Goal: Task Accomplishment & Management: Manage account settings

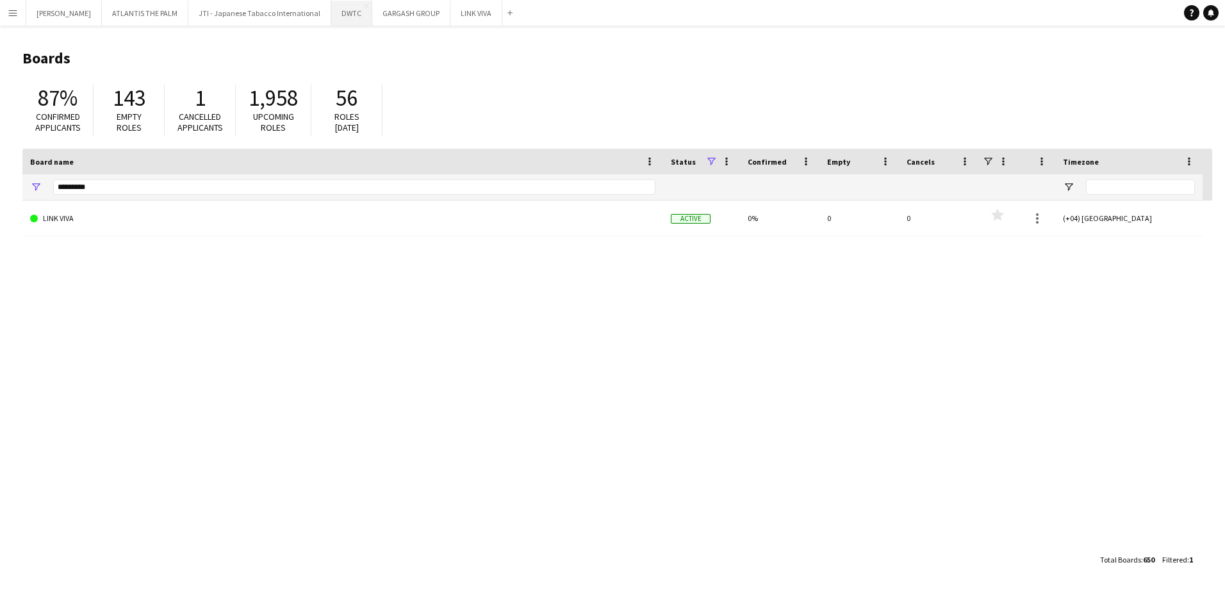
click at [331, 24] on button "DWTC Close" at bounding box center [351, 13] width 41 height 25
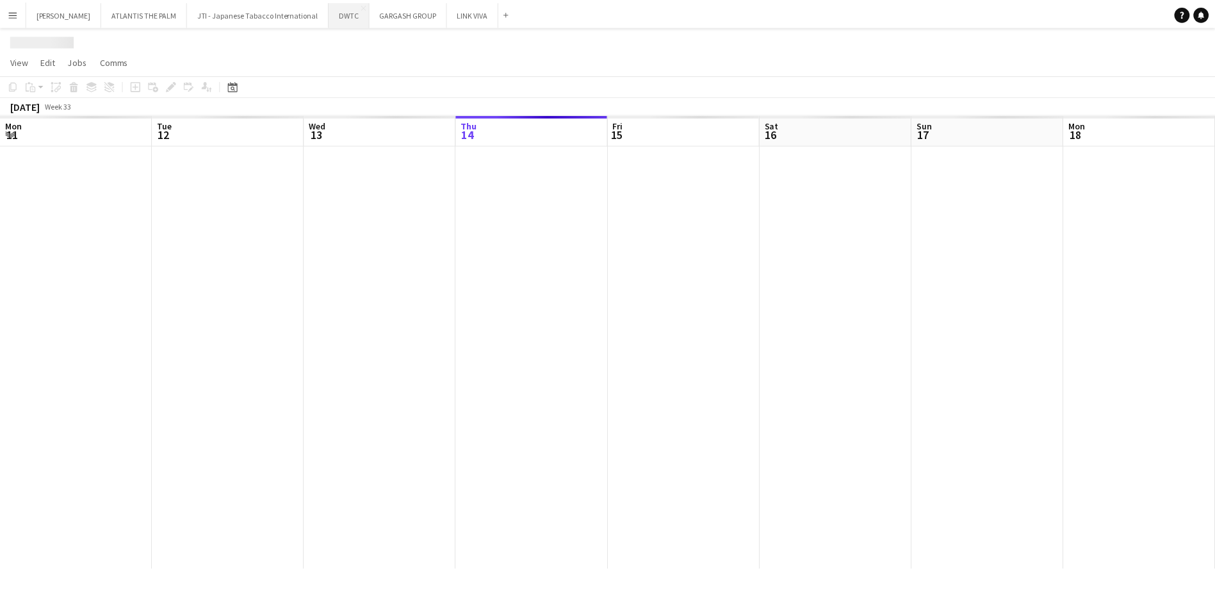
scroll to position [0, 306]
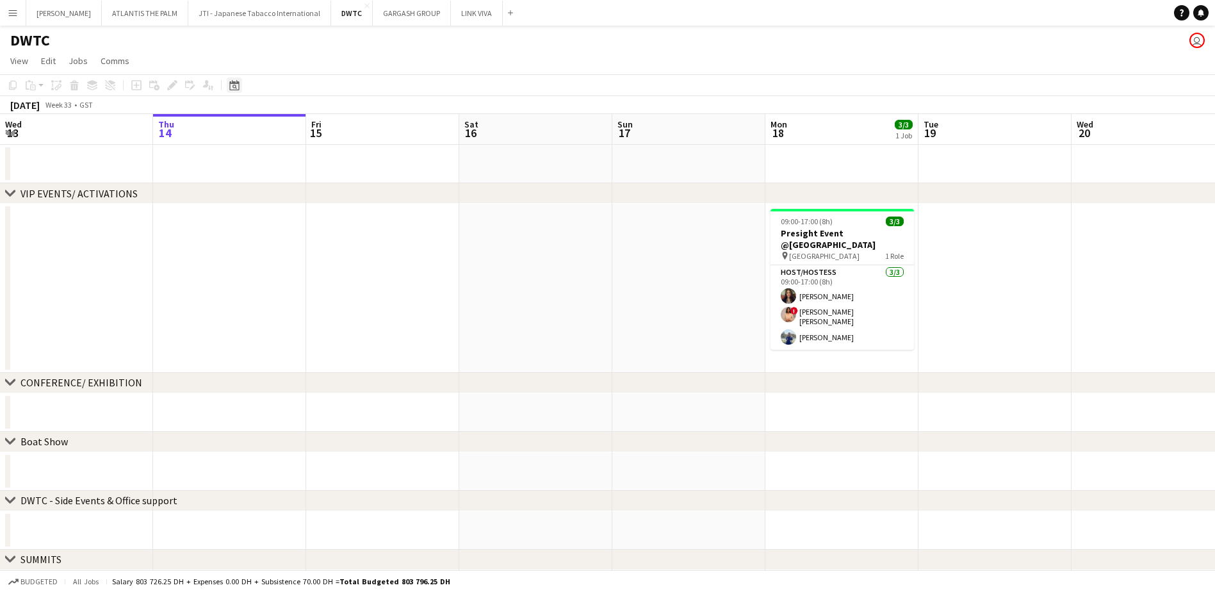
click at [230, 87] on icon at bounding box center [234, 85] width 10 height 10
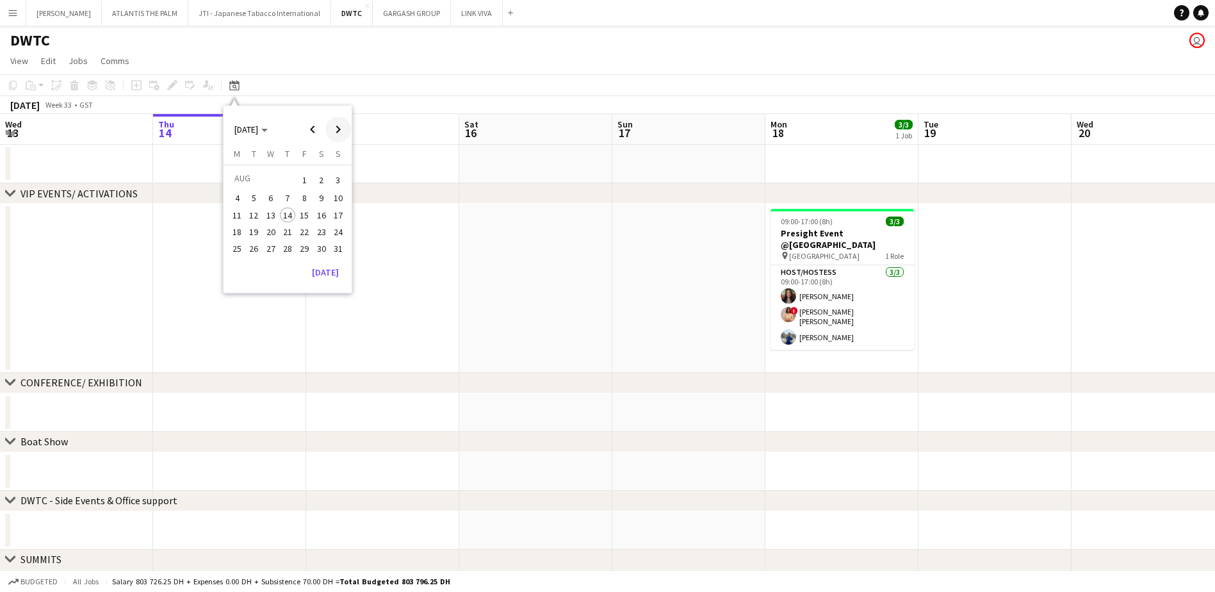
click at [338, 134] on span "Next month" at bounding box center [338, 130] width 26 height 26
click at [340, 204] on button "14" at bounding box center [338, 212] width 17 height 17
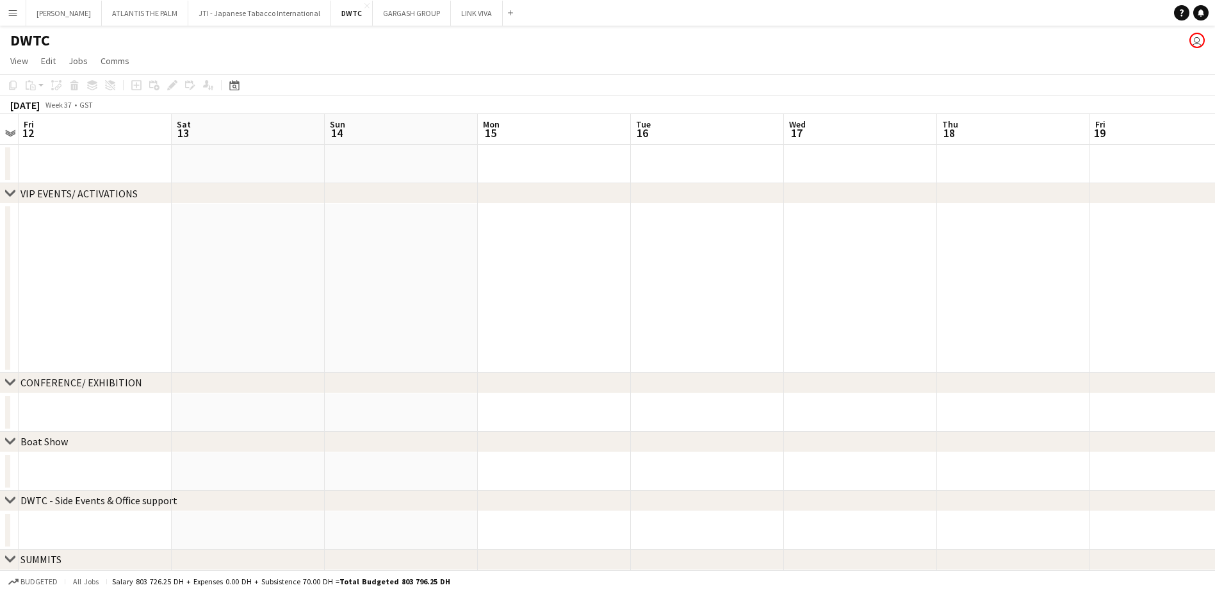
click at [226, 81] on div "Date picker [DATE] [DATE] [DATE] M [DATE] T [DATE] W [DATE] T [DATE] F [DATE] S…" at bounding box center [230, 85] width 29 height 15
click at [236, 86] on icon "Date picker" at bounding box center [234, 85] width 10 height 10
click at [333, 192] on span "7" at bounding box center [338, 195] width 15 height 15
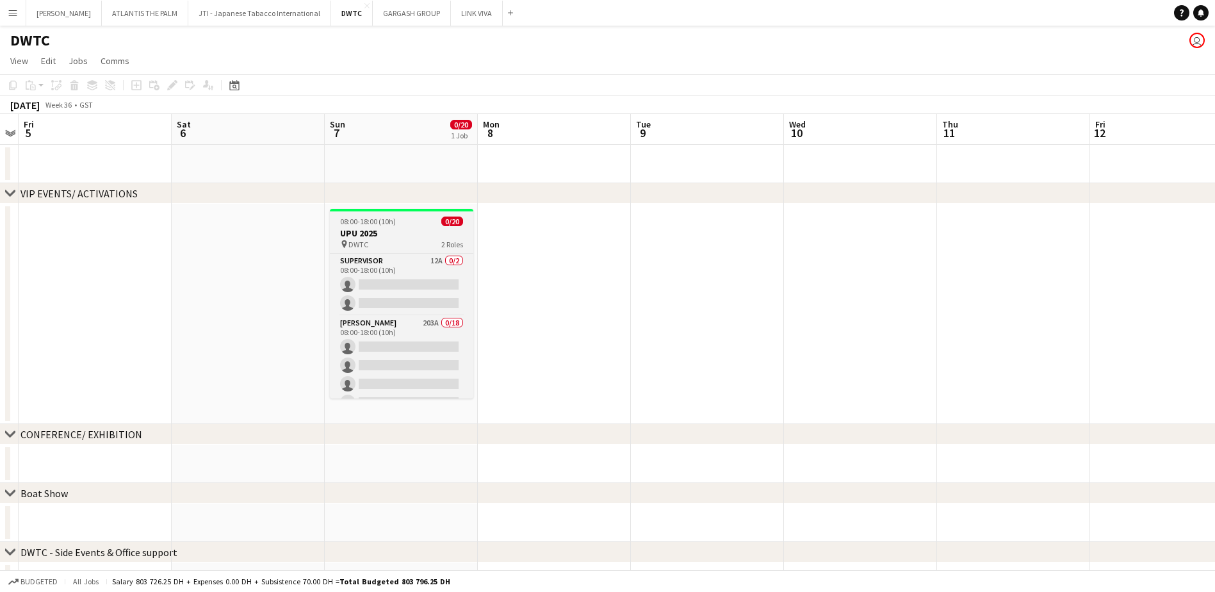
click at [396, 240] on div "pin DWTC 2 Roles" at bounding box center [401, 244] width 143 height 10
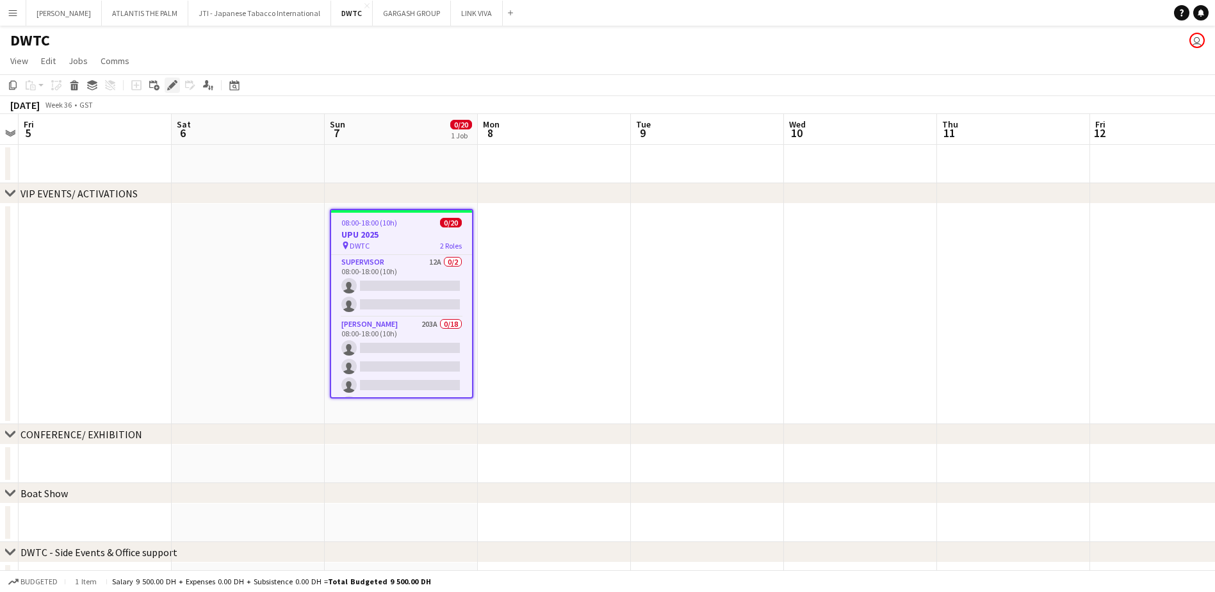
click at [172, 86] on icon at bounding box center [171, 85] width 7 height 7
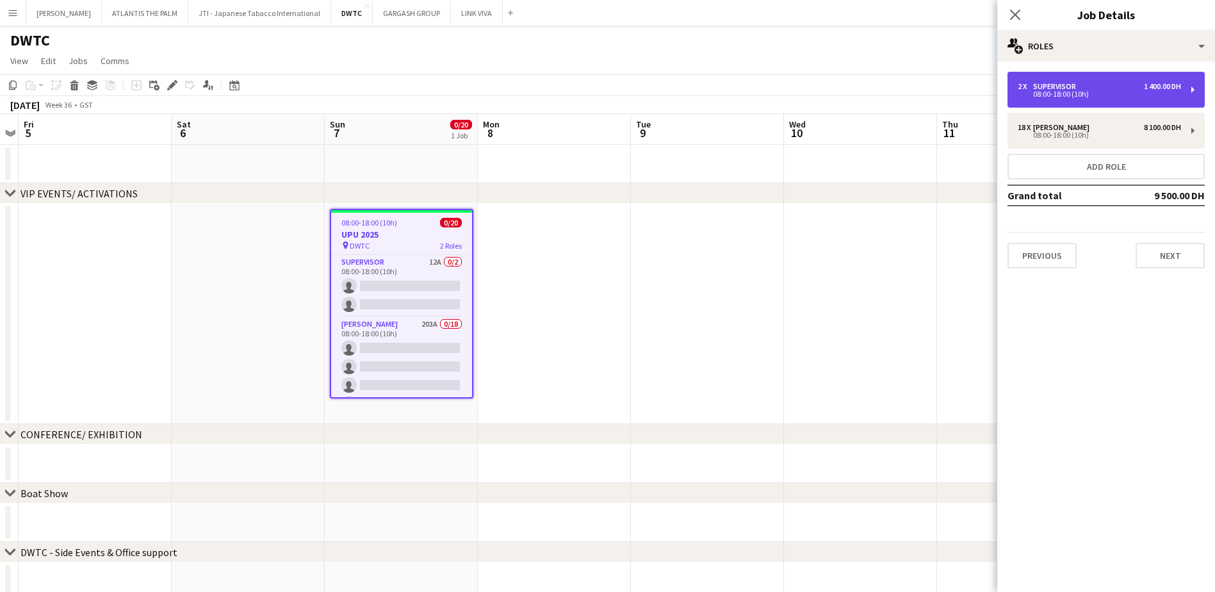
click at [1170, 94] on div "08:00-18:00 (10h)" at bounding box center [1099, 94] width 163 height 6
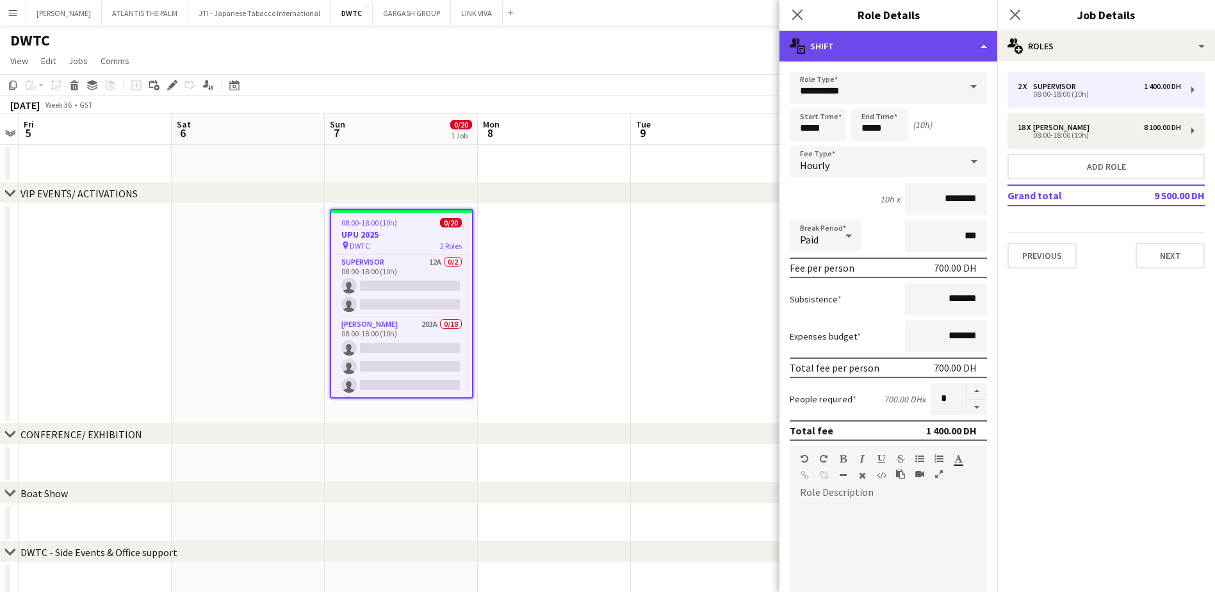
click at [938, 51] on div "multiple-actions-text Shift" at bounding box center [889, 46] width 218 height 31
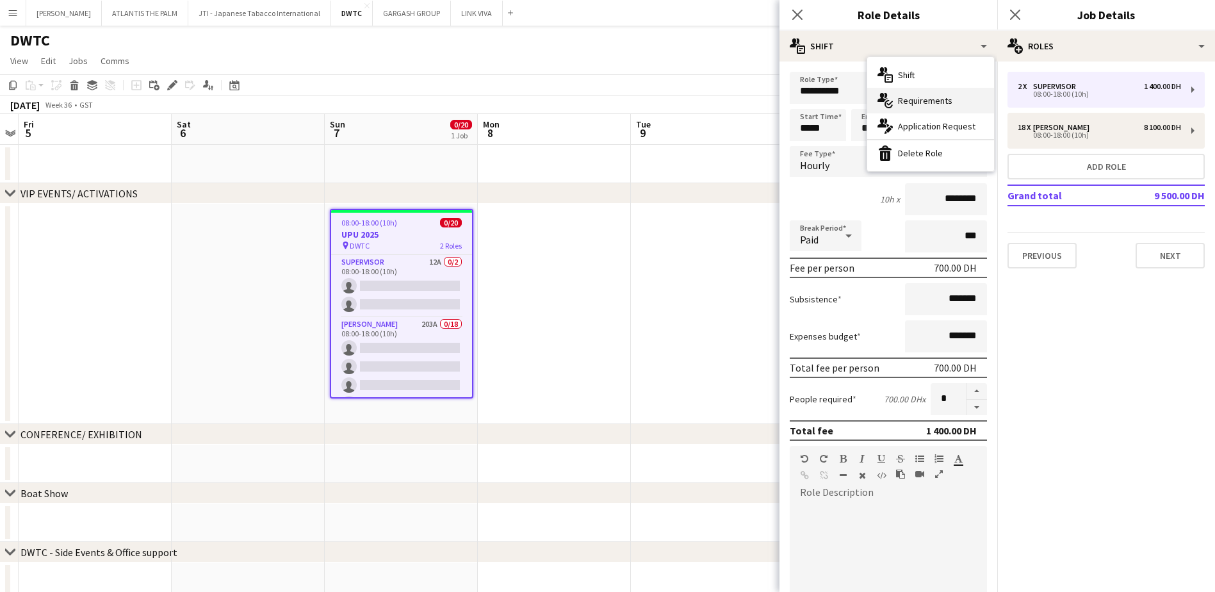
click at [931, 104] on div "multiple-actions-check-2 Requirements" at bounding box center [930, 101] width 127 height 26
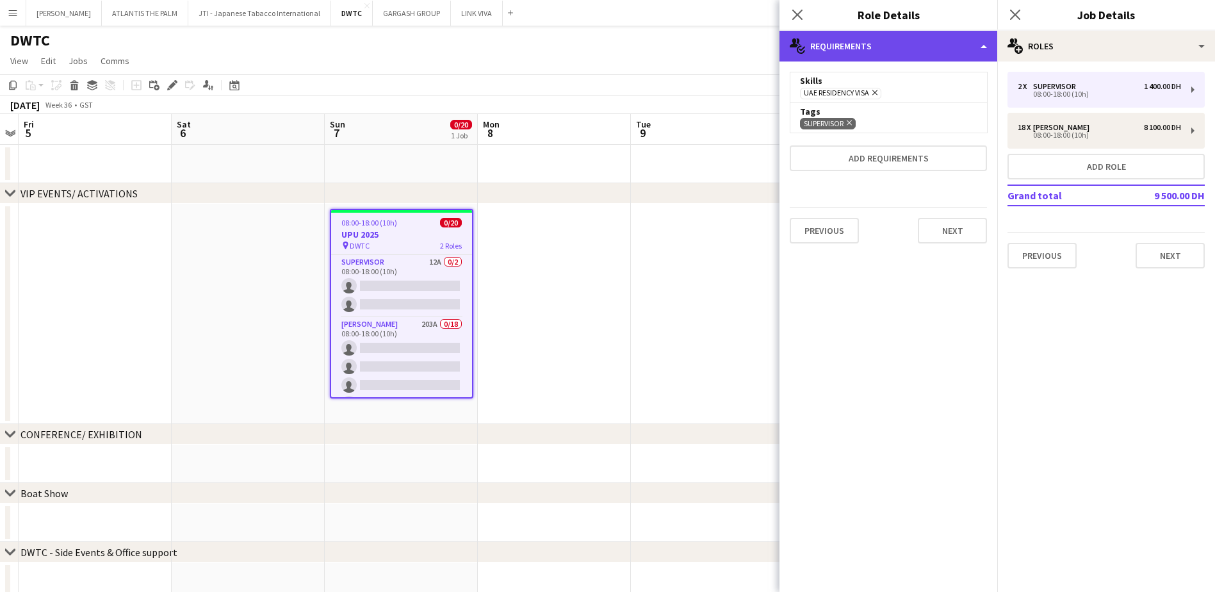
click at [918, 52] on div "multiple-actions-check-2 Requirements" at bounding box center [889, 46] width 218 height 31
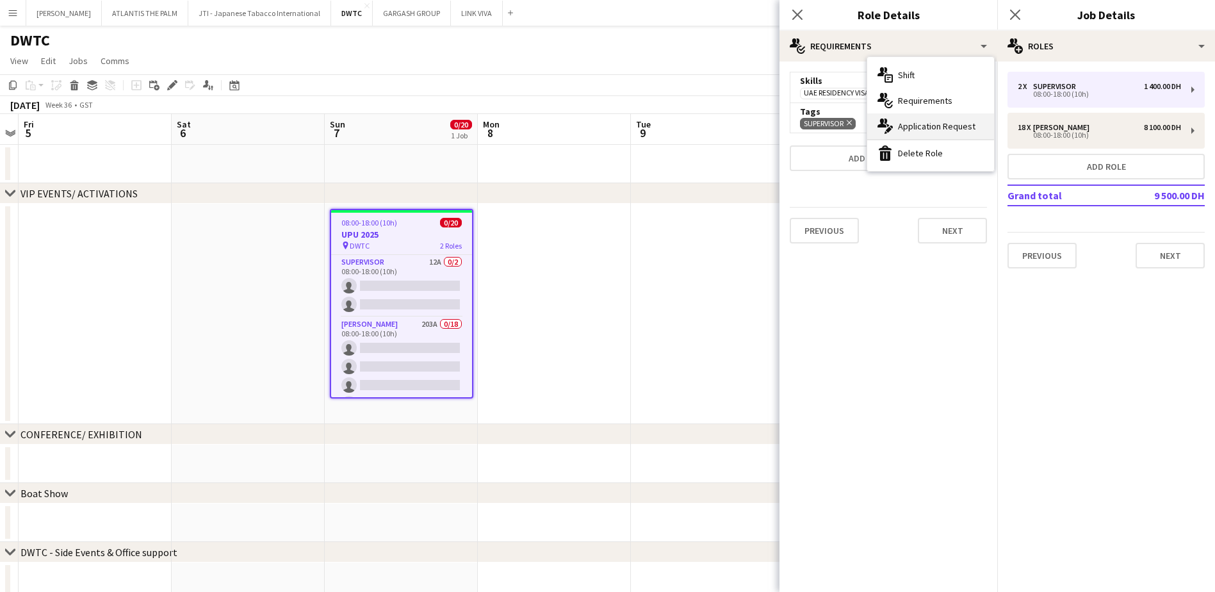
click at [934, 118] on div "multiple-actions-edit-1 Application Request" at bounding box center [930, 126] width 127 height 26
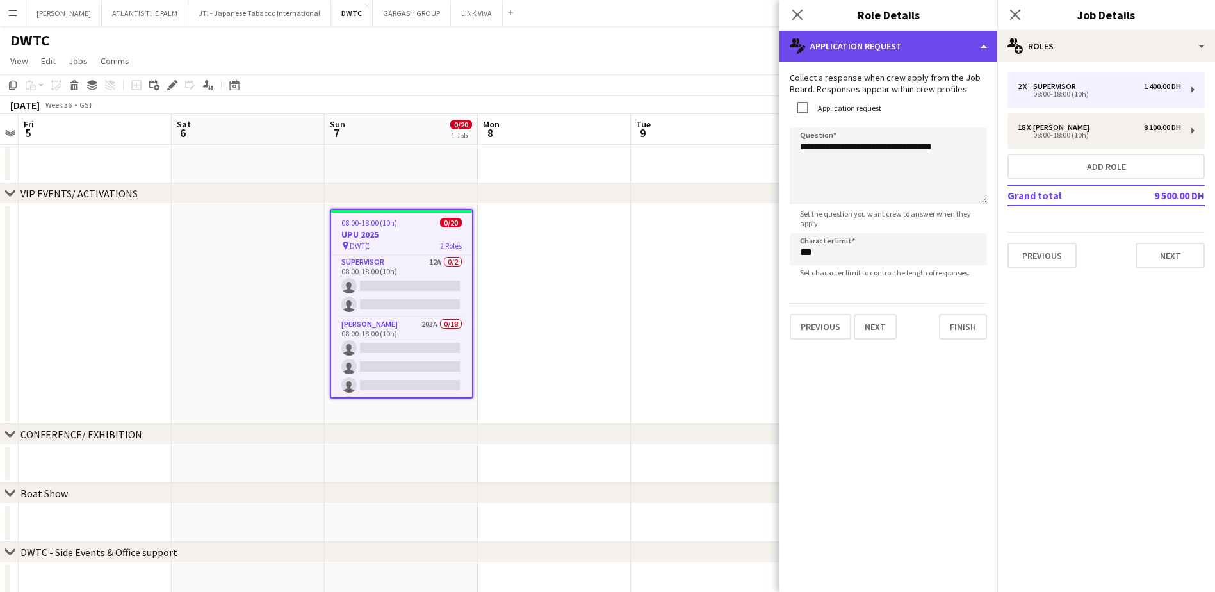
click at [867, 49] on div "multiple-actions-edit-1 Application Request" at bounding box center [889, 46] width 218 height 31
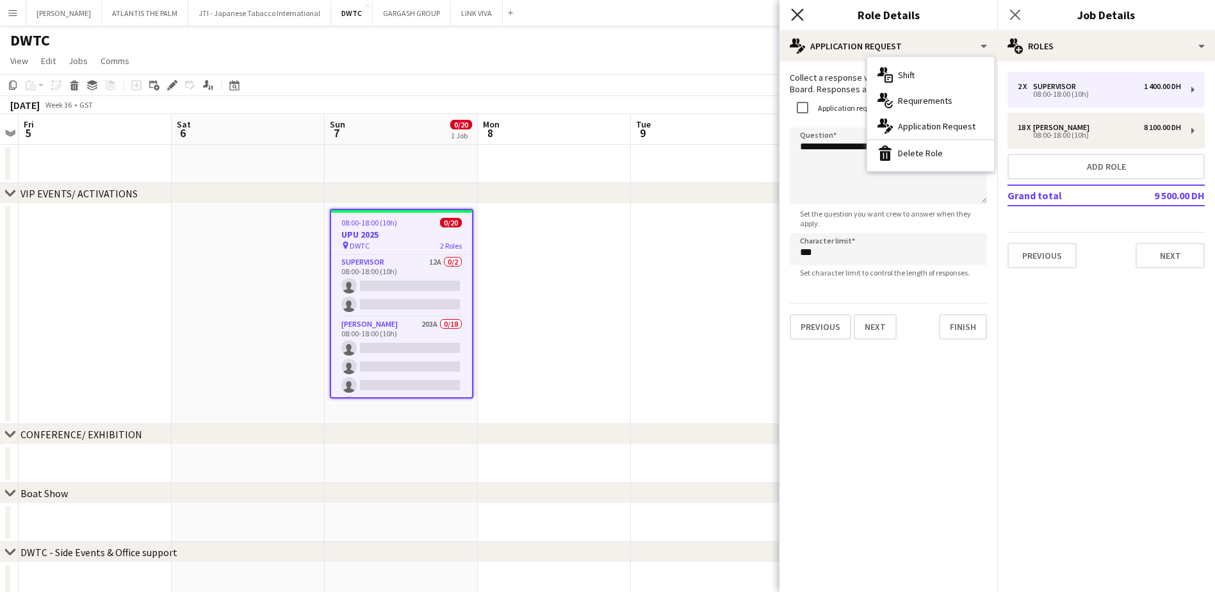
click at [797, 19] on icon "Close pop-in" at bounding box center [797, 14] width 12 height 12
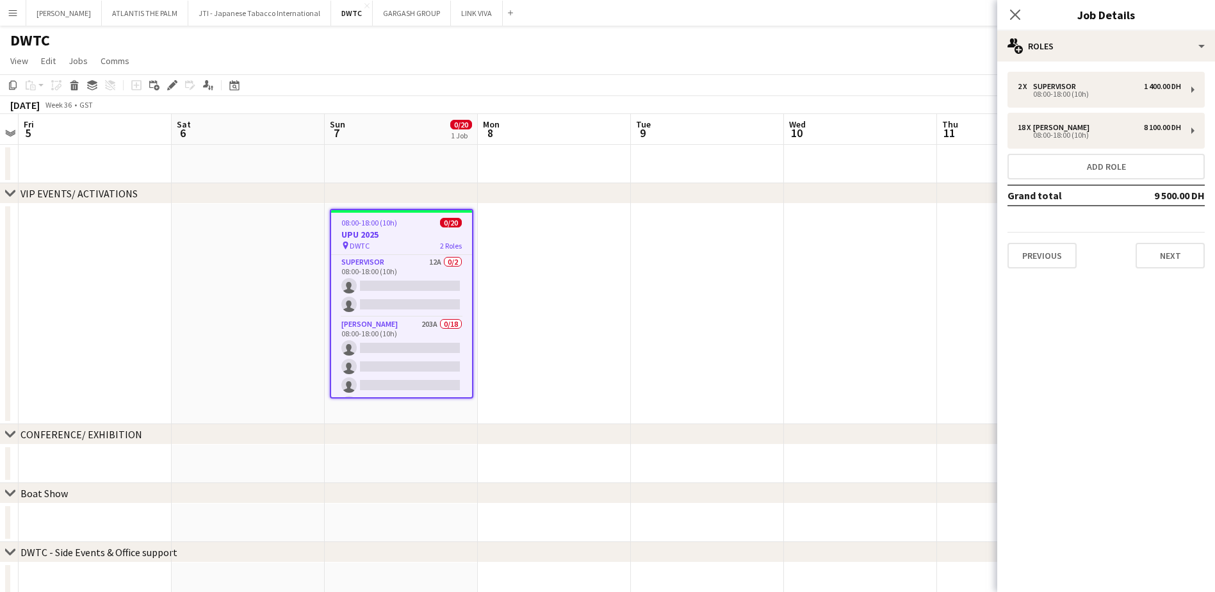
click at [377, 236] on h3 "UPU 2025" at bounding box center [401, 235] width 141 height 12
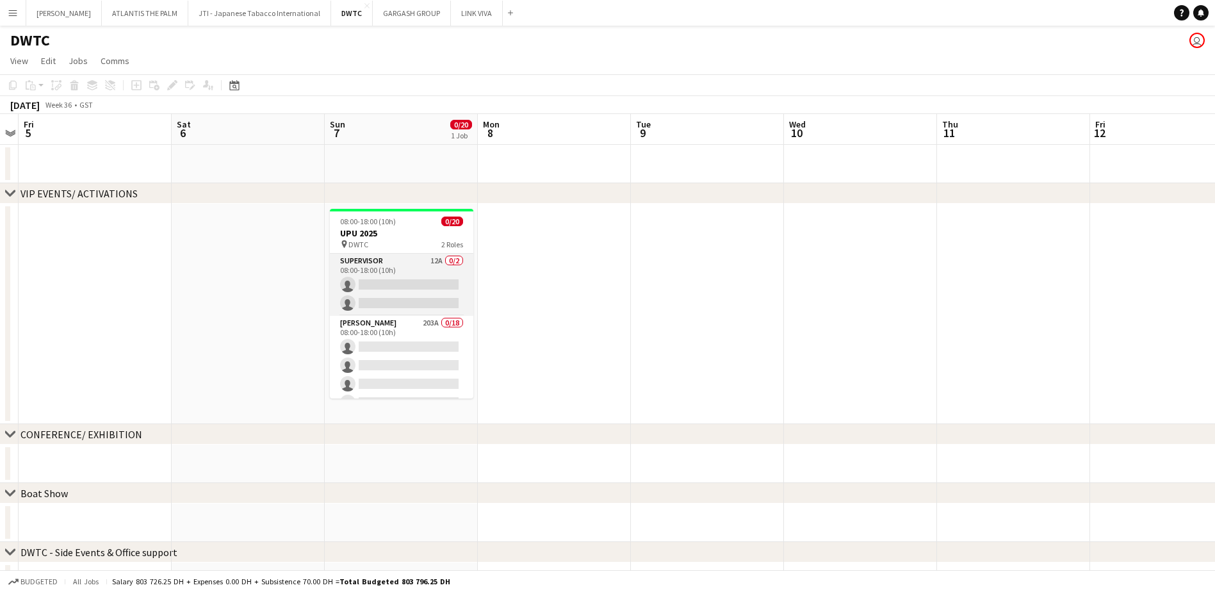
click at [399, 277] on app-card-role "Supervisor 12A 0/2 08:00-18:00 (10h) single-neutral-actions single-neutral-acti…" at bounding box center [401, 285] width 143 height 62
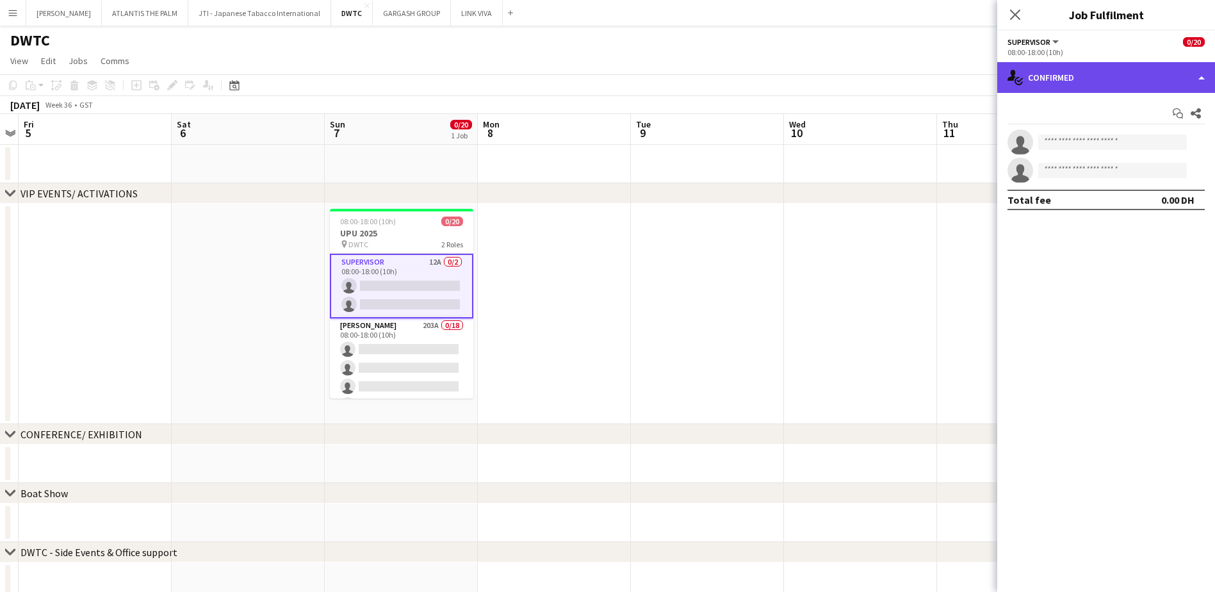
click at [1059, 87] on div "single-neutral-actions-check-2 Confirmed" at bounding box center [1106, 77] width 218 height 31
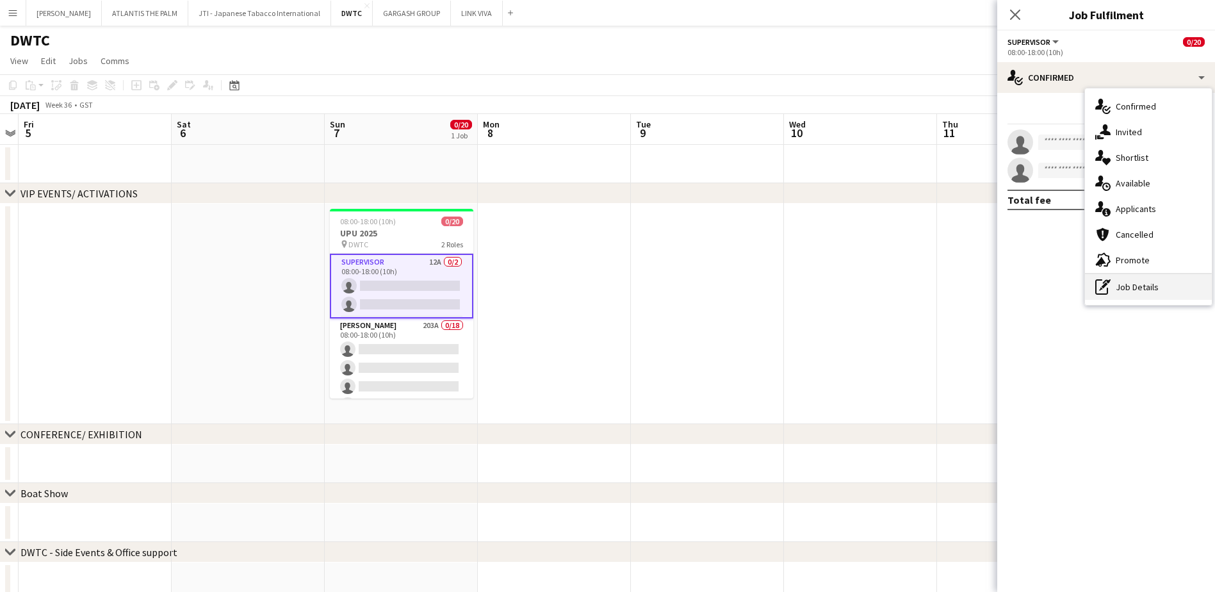
click at [1145, 279] on div "pen-write Job Details" at bounding box center [1148, 287] width 127 height 26
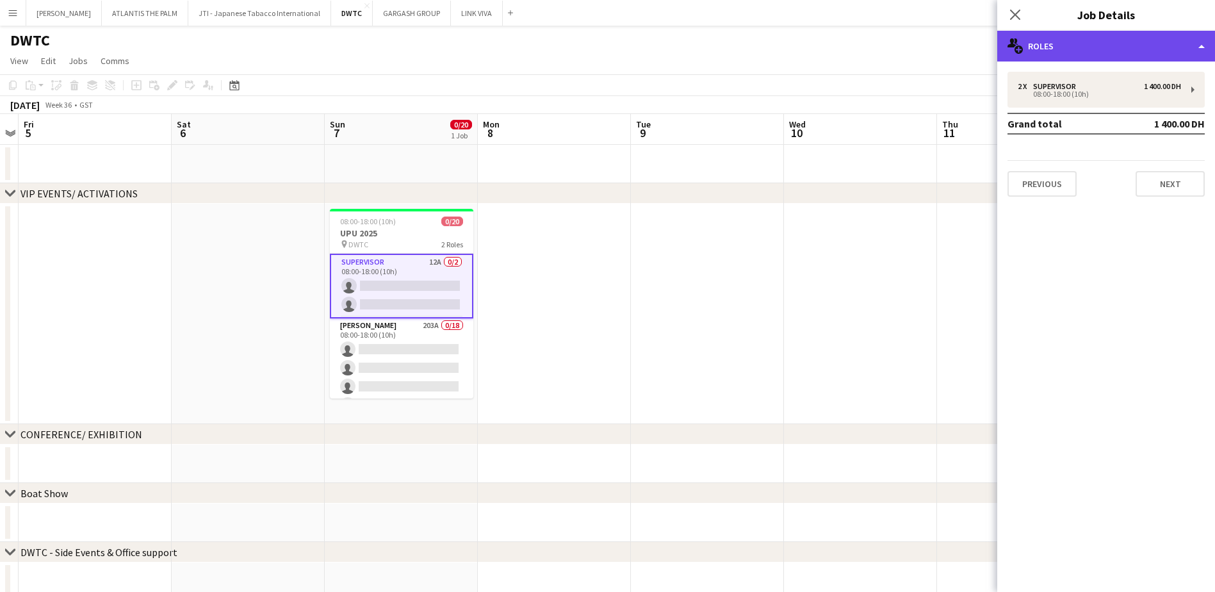
click at [1179, 49] on div "multiple-users-add Roles" at bounding box center [1106, 46] width 218 height 31
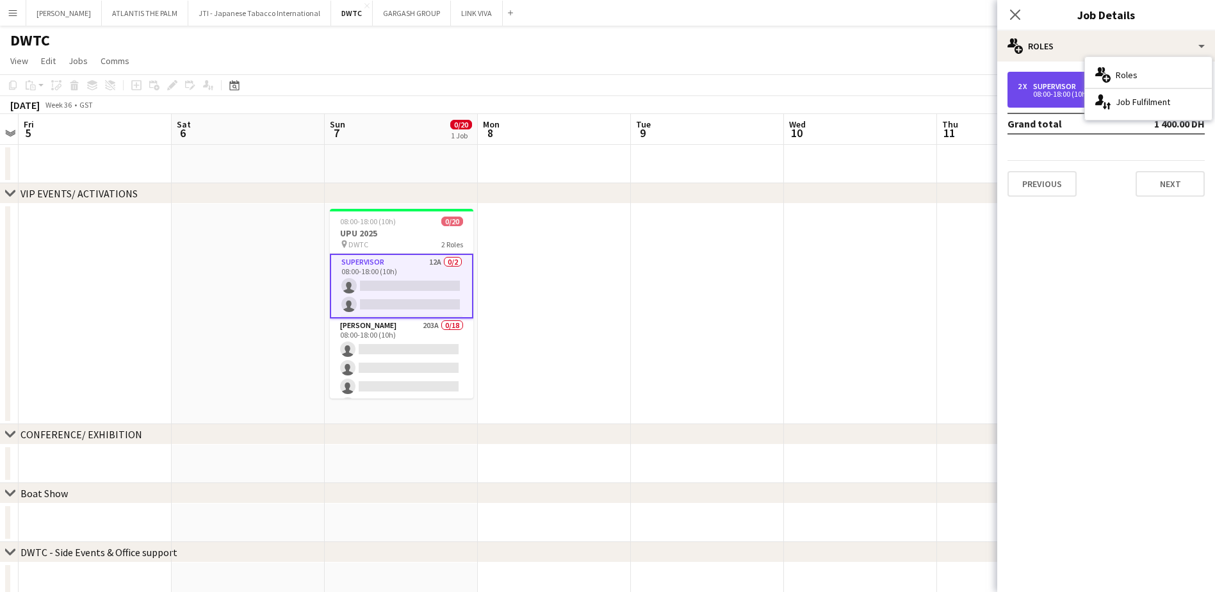
click at [1054, 81] on div "2 x Supervisor 1 400.00 DH 08:00-18:00 (10h)" at bounding box center [1106, 90] width 197 height 36
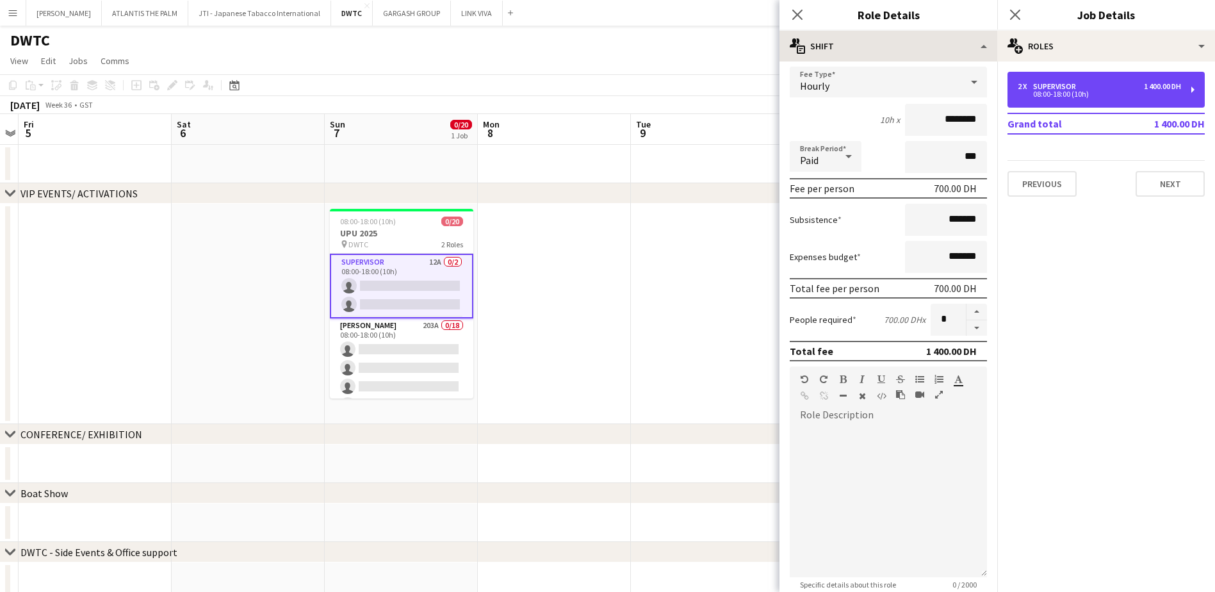
scroll to position [0, 0]
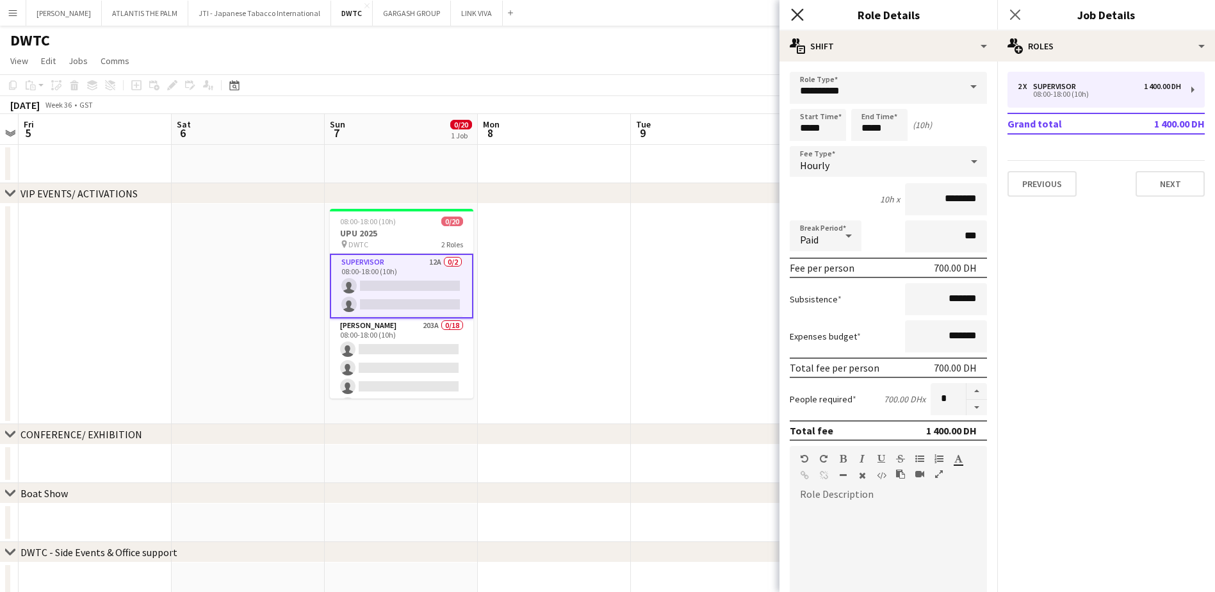
click at [800, 15] on icon "Close pop-in" at bounding box center [797, 14] width 12 height 12
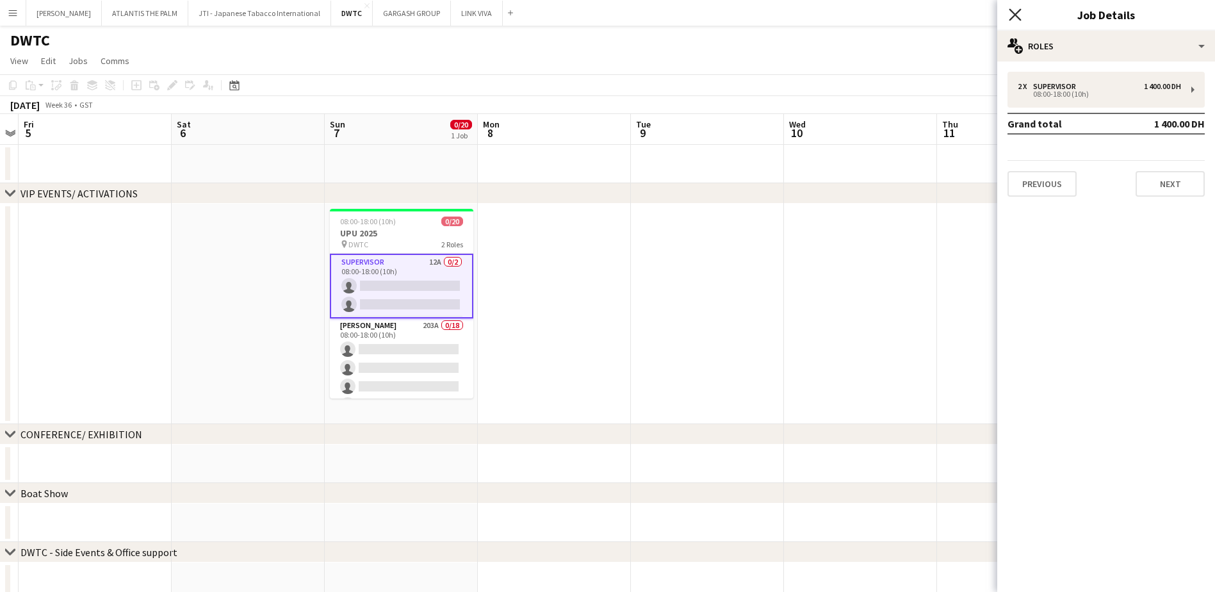
click at [1015, 12] on icon "Close pop-in" at bounding box center [1015, 14] width 12 height 12
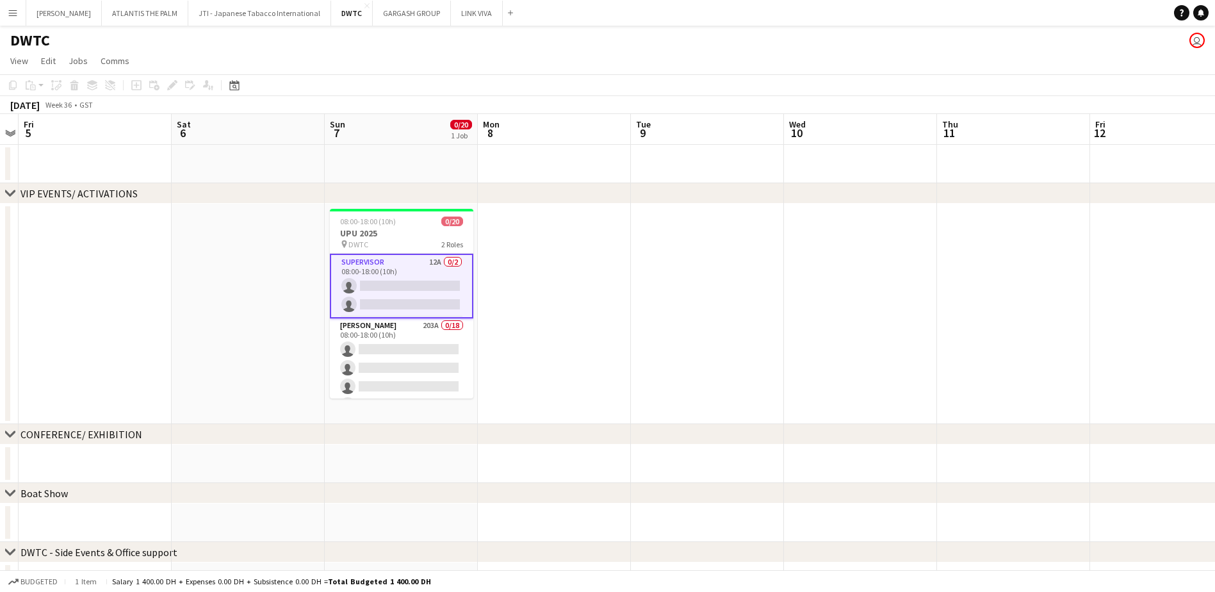
click at [394, 416] on app-date-cell "08:00-18:00 (10h) 0/20 UPU 2025 pin DWTC 2 Roles Supervisor 12A 0/2 08:00-18:00…" at bounding box center [401, 314] width 153 height 220
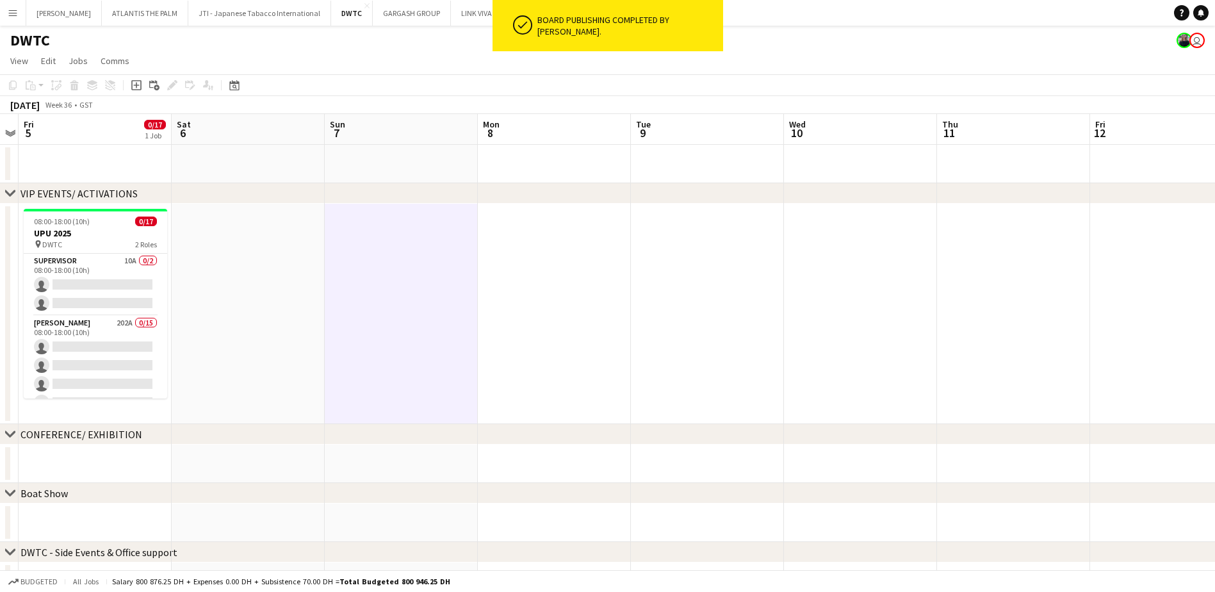
click at [363, 88] on app-toolbar "Copy Paste Paste Ctrl+V Paste with crew Ctrl+Shift+V Paste linked Job [GEOGRAPH…" at bounding box center [607, 85] width 1215 height 22
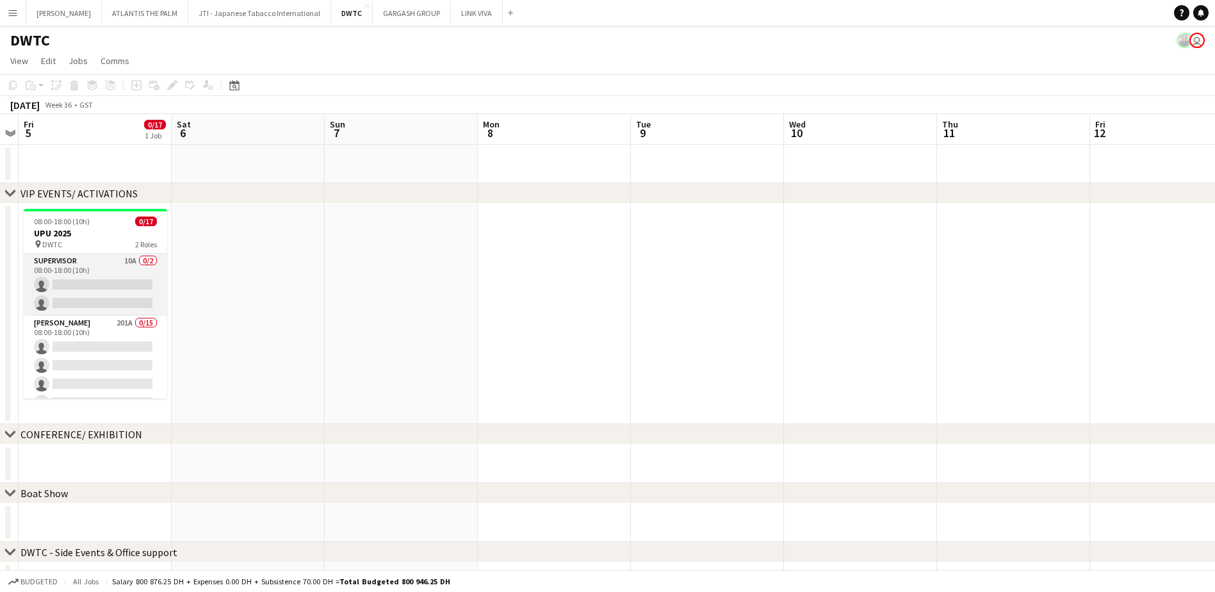
click at [113, 270] on app-card-role "Supervisor 10A 0/2 08:00-18:00 (10h) single-neutral-actions single-neutral-acti…" at bounding box center [95, 285] width 143 height 62
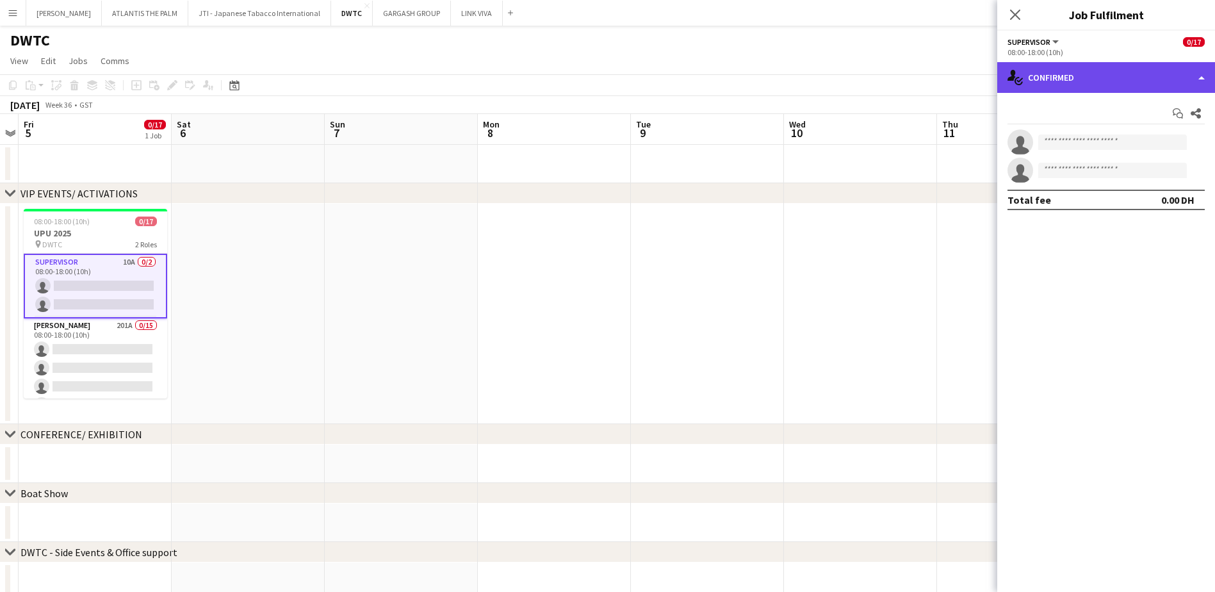
click at [1040, 73] on div "single-neutral-actions-check-2 Confirmed" at bounding box center [1106, 77] width 218 height 31
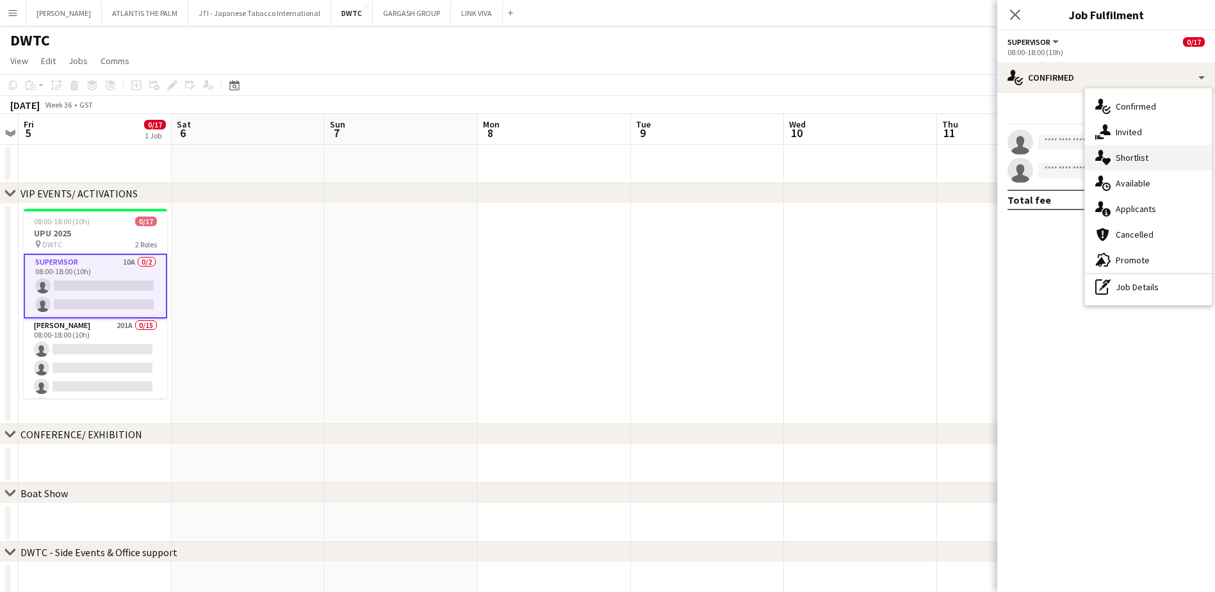
click at [1127, 156] on div "single-neutral-actions-heart Shortlist" at bounding box center [1148, 158] width 127 height 26
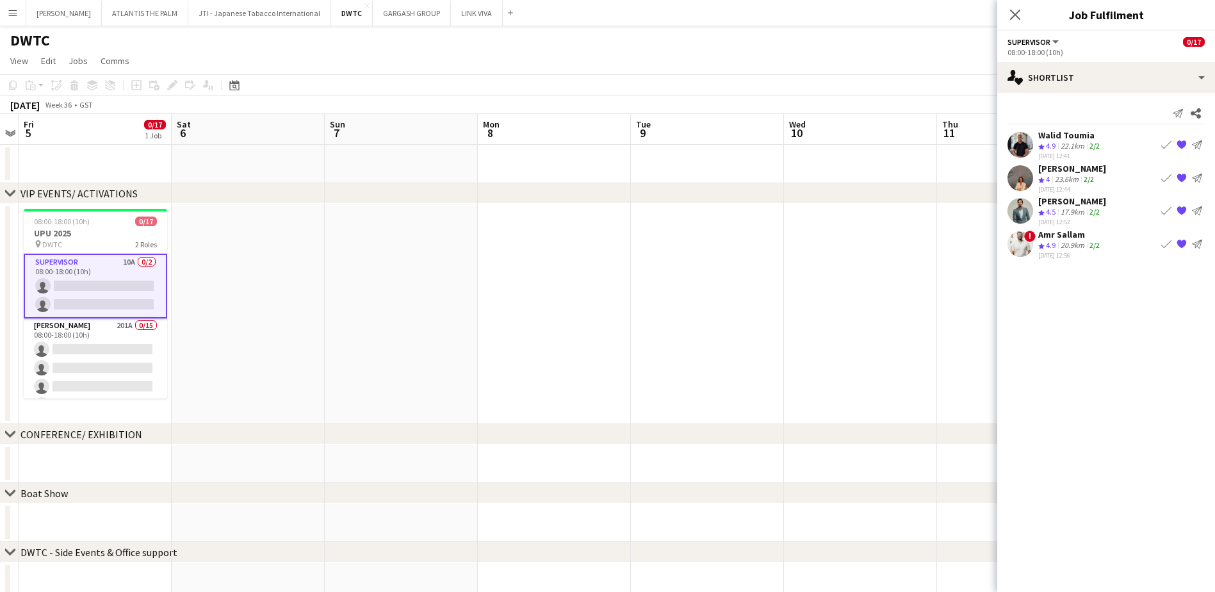
click at [1017, 180] on app-user-avatar at bounding box center [1021, 178] width 26 height 26
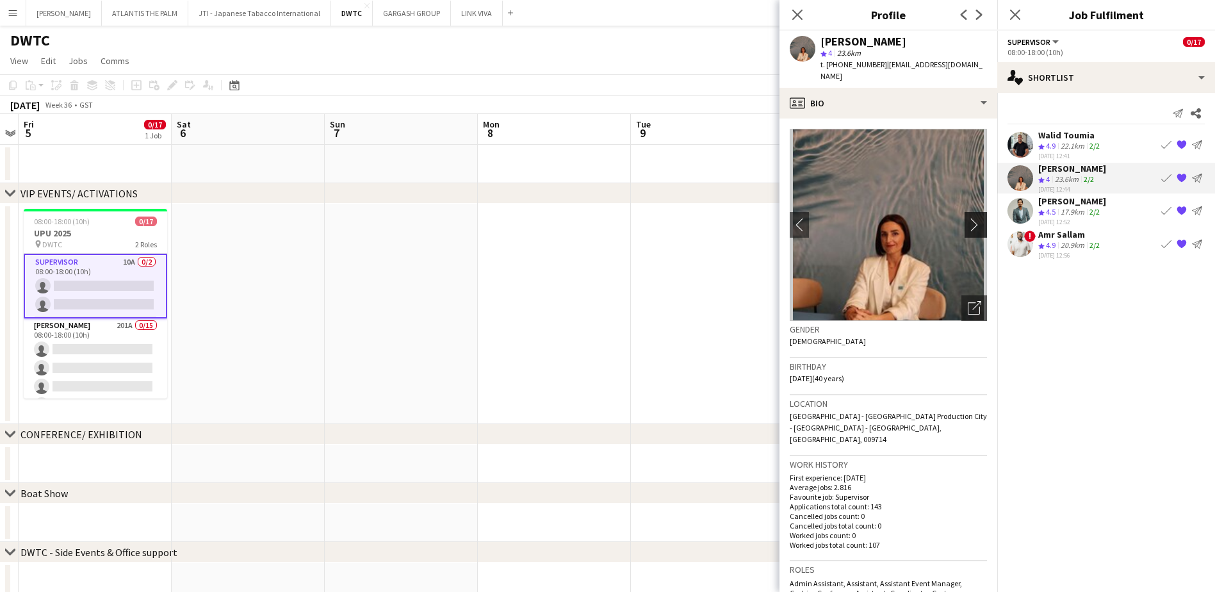
click at [968, 218] on app-icon "chevron-right" at bounding box center [978, 224] width 20 height 13
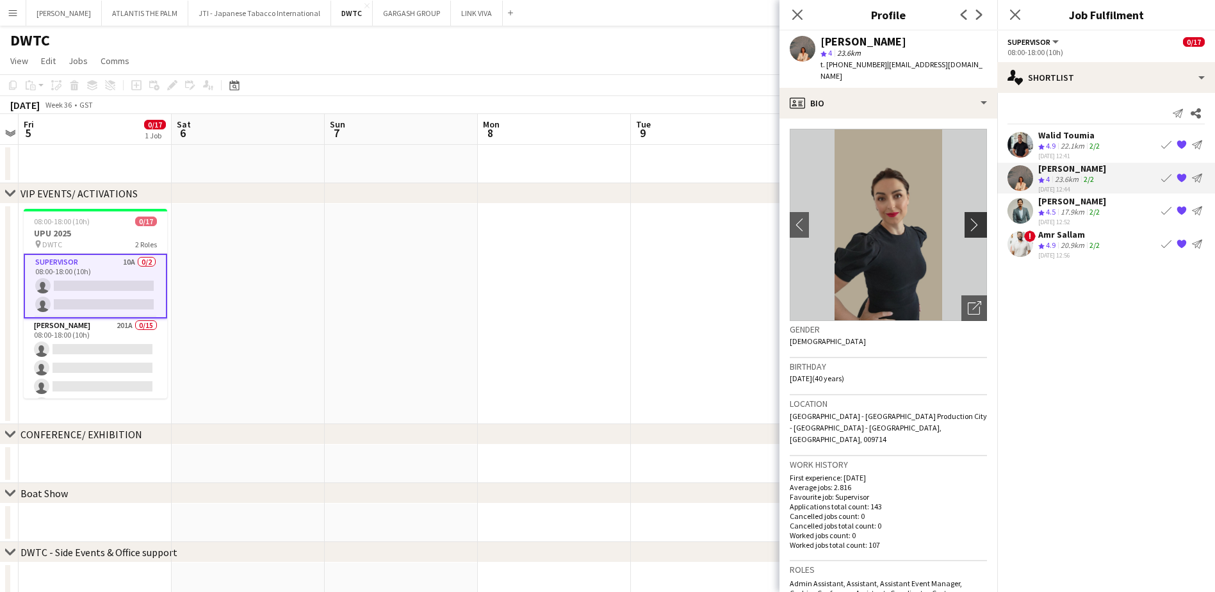
click at [968, 218] on app-icon "chevron-right" at bounding box center [978, 224] width 20 height 13
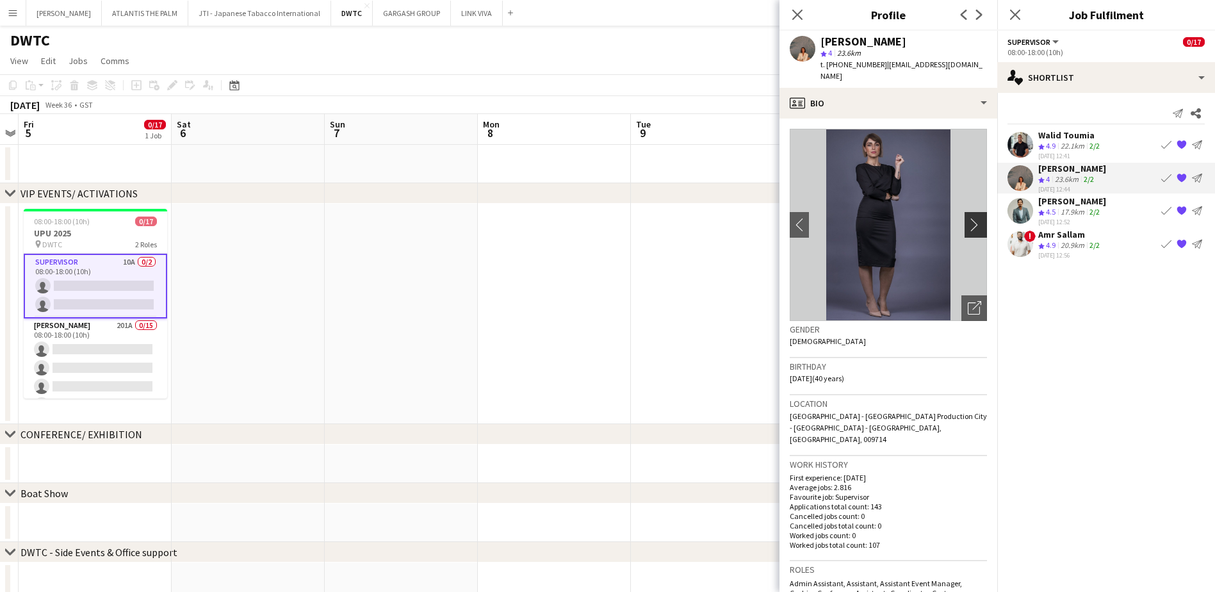
click at [968, 218] on app-icon "chevron-right" at bounding box center [978, 224] width 20 height 13
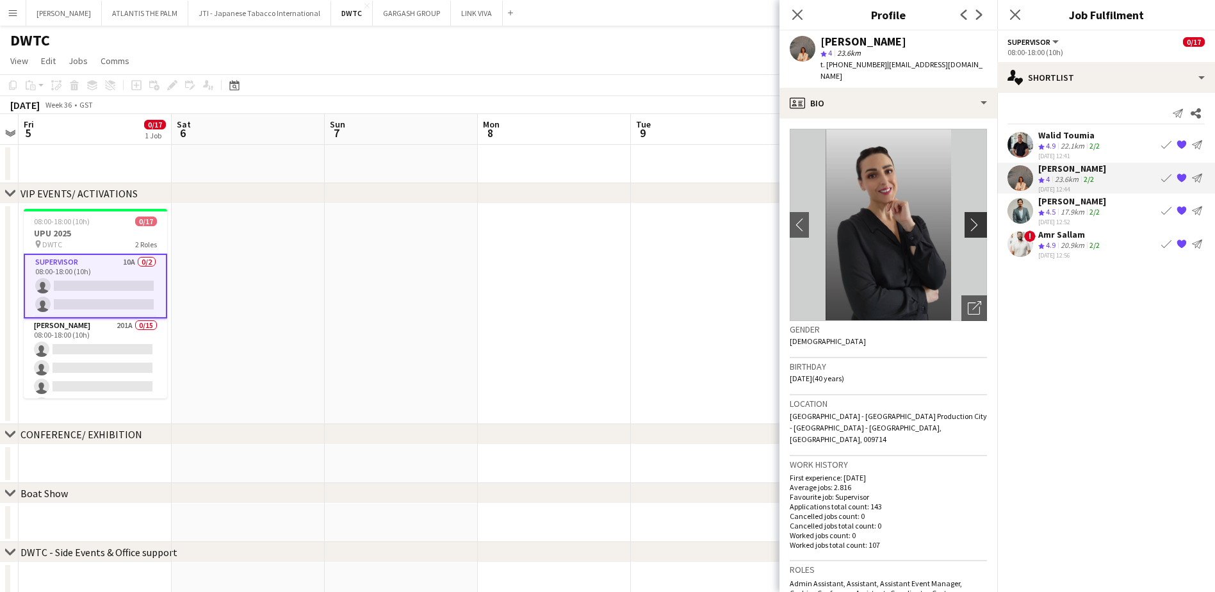
click at [968, 218] on app-icon "chevron-right" at bounding box center [978, 224] width 20 height 13
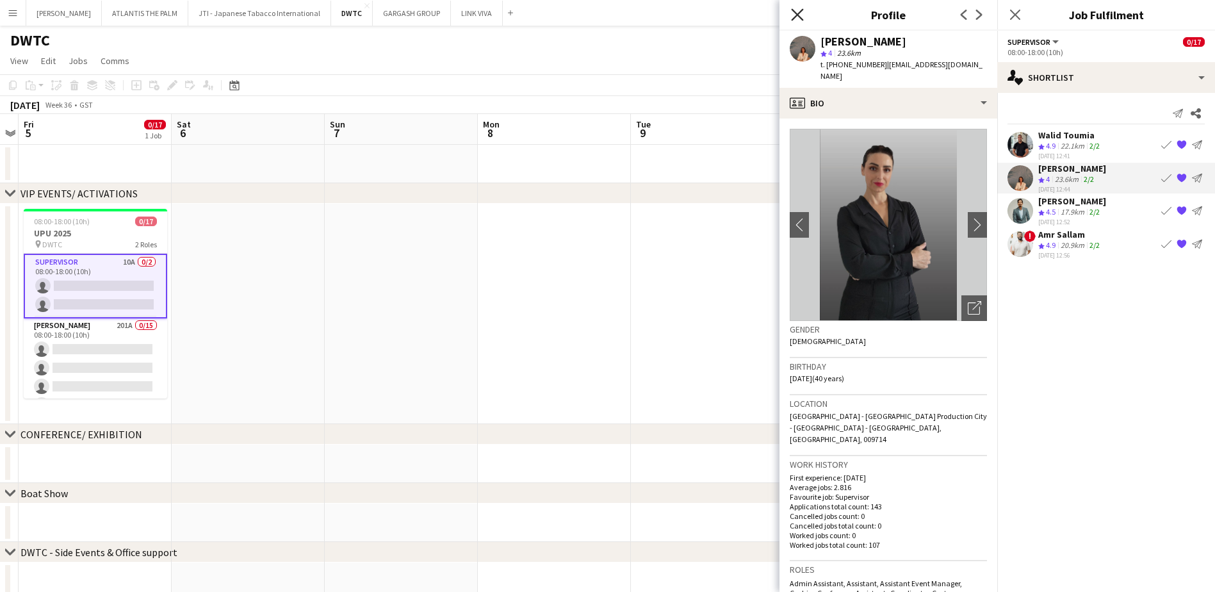
click at [792, 20] on icon at bounding box center [797, 14] width 12 height 12
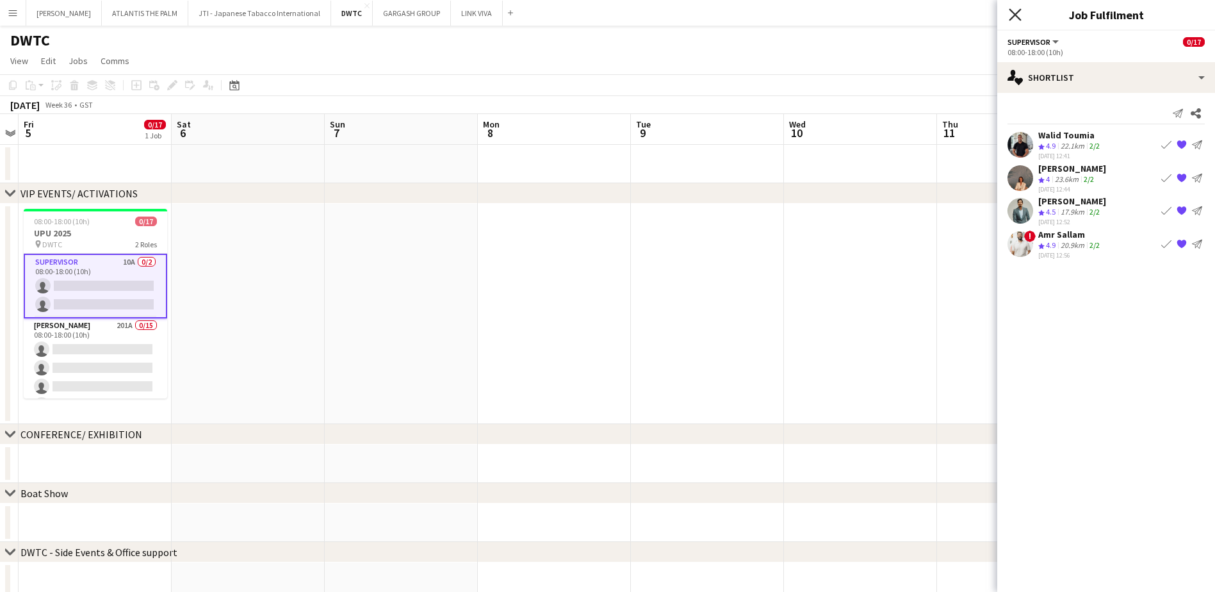
click at [1020, 17] on icon "Close pop-in" at bounding box center [1015, 14] width 12 height 12
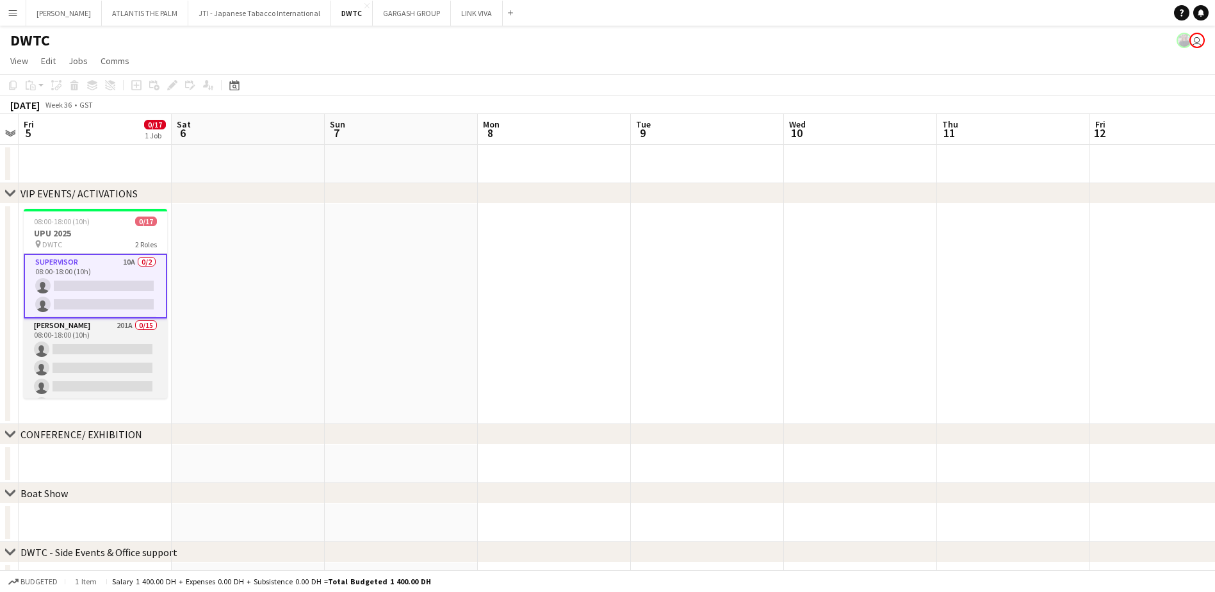
click at [122, 338] on app-card-role "[PERSON_NAME] 201A 0/15 08:00-18:00 (10h) single-neutral-actions single-neutral…" at bounding box center [95, 470] width 143 height 304
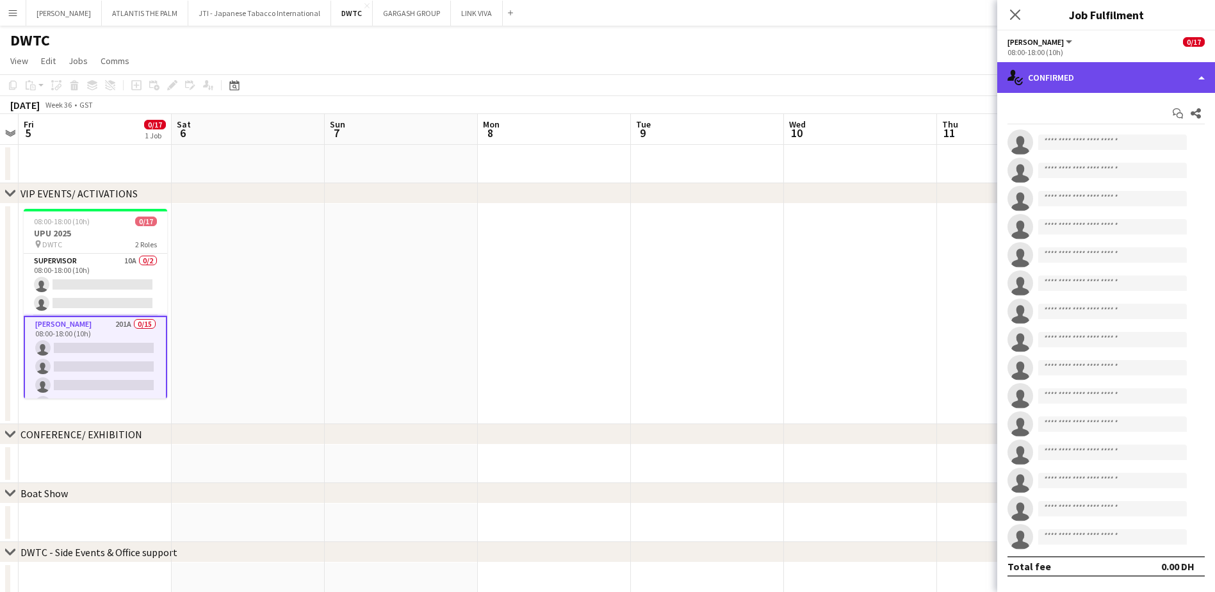
click at [1070, 76] on div "single-neutral-actions-check-2 Confirmed" at bounding box center [1106, 77] width 218 height 31
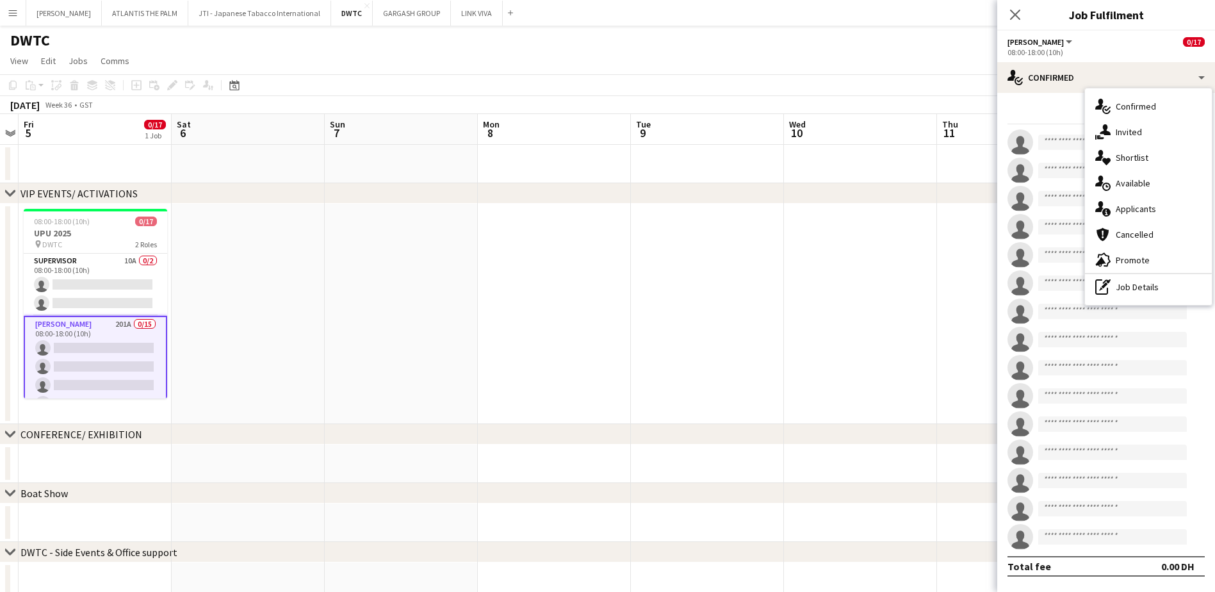
click at [1133, 158] on div "single-neutral-actions-heart Shortlist" at bounding box center [1148, 158] width 127 height 26
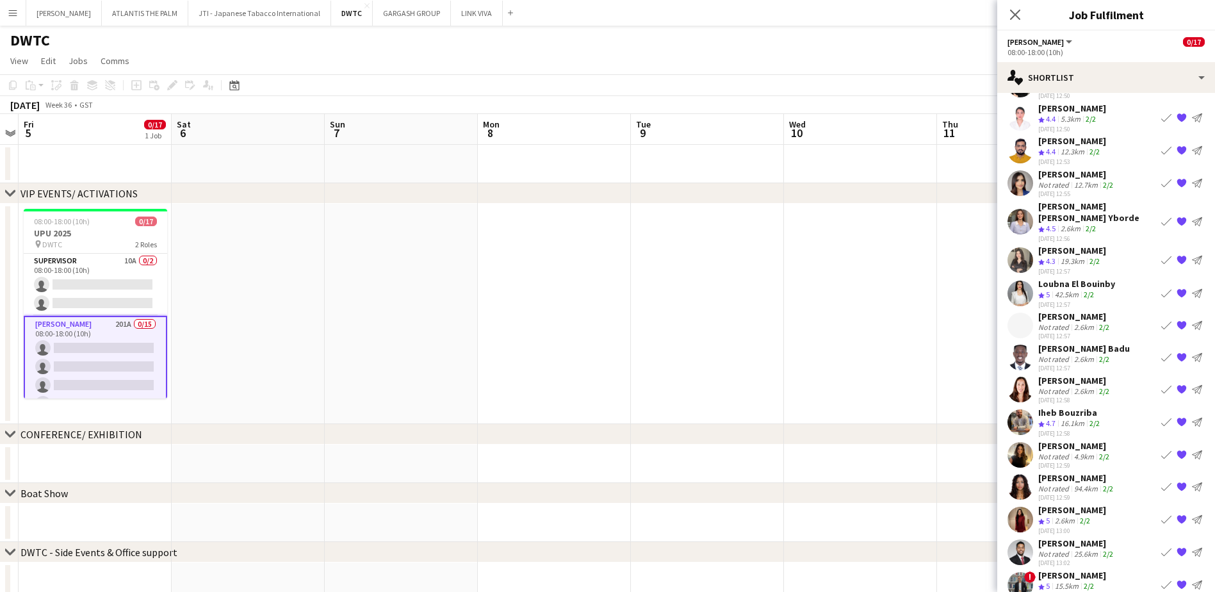
scroll to position [331, 0]
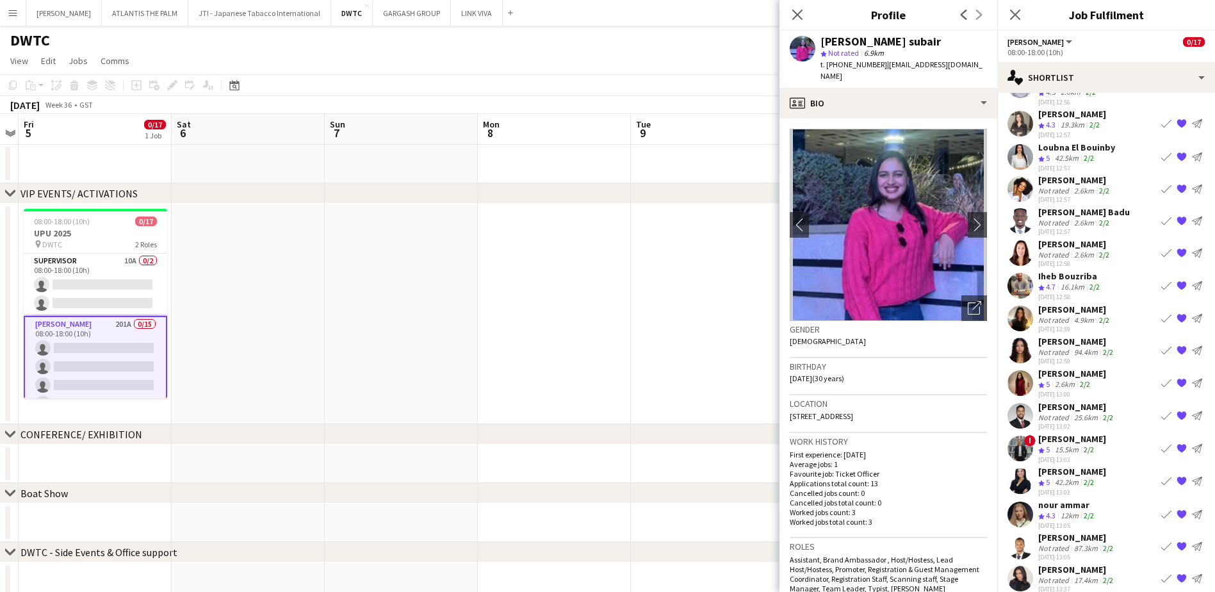
click at [1015, 566] on app-user-avatar at bounding box center [1021, 579] width 26 height 26
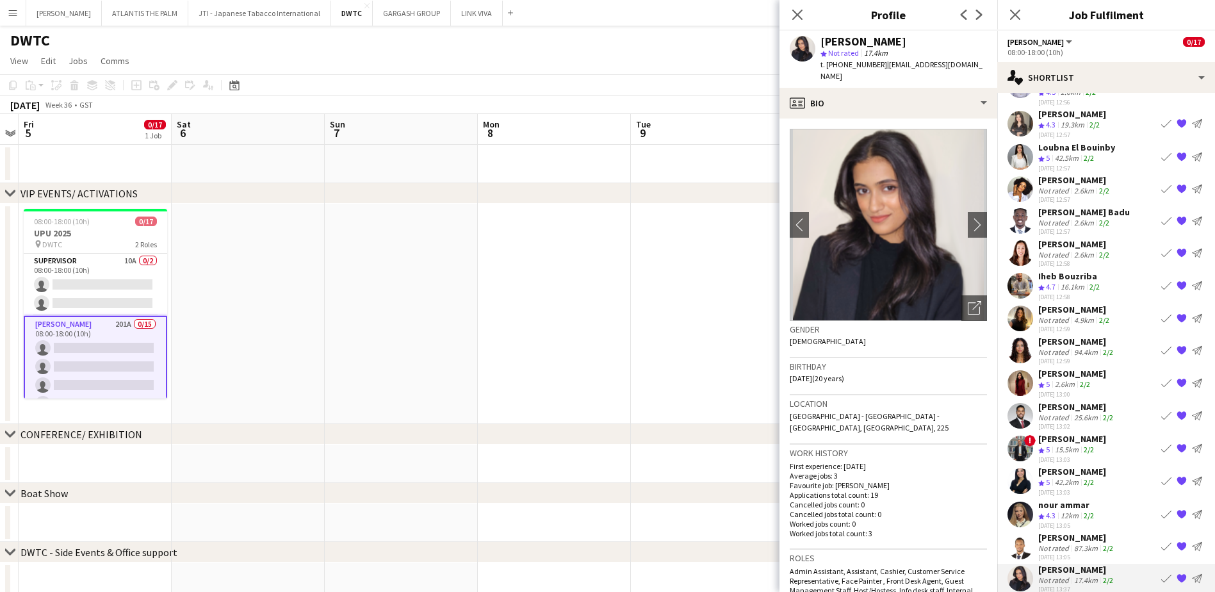
click at [1022, 534] on app-user-avatar at bounding box center [1021, 547] width 26 height 26
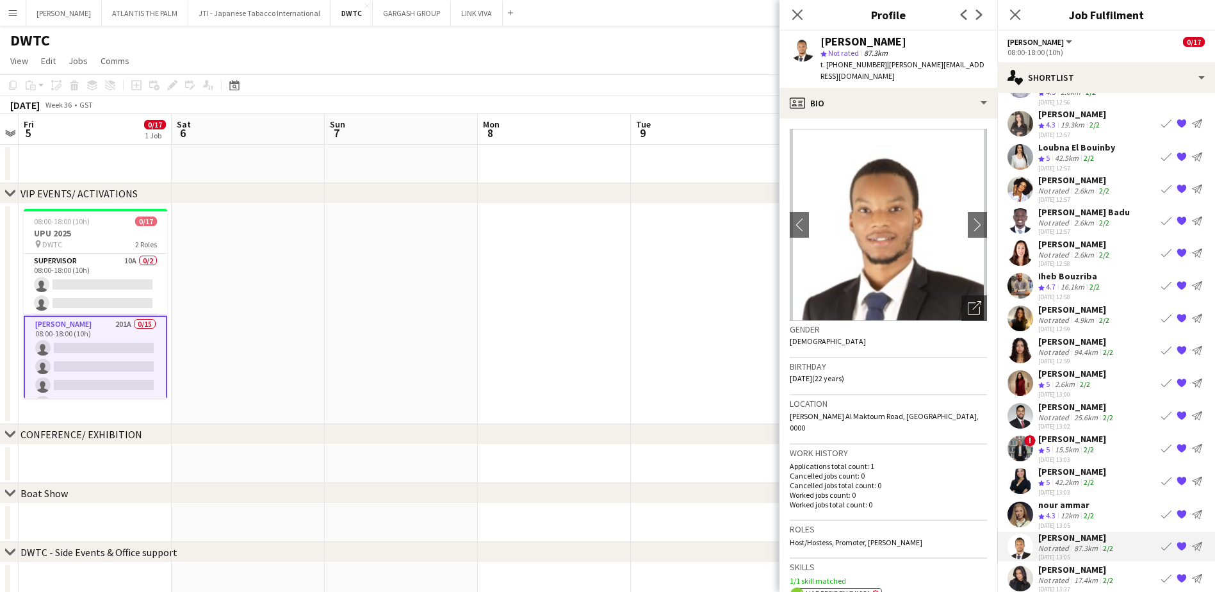
click at [1023, 502] on app-user-avatar at bounding box center [1021, 515] width 26 height 26
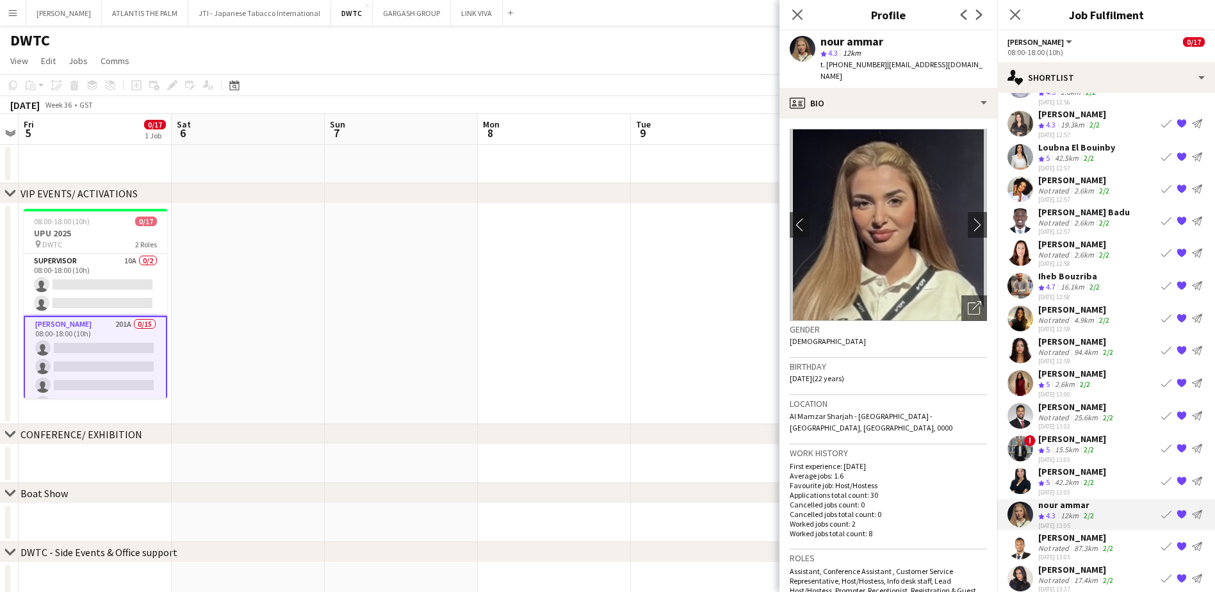
click at [1024, 468] on app-user-avatar at bounding box center [1021, 481] width 26 height 26
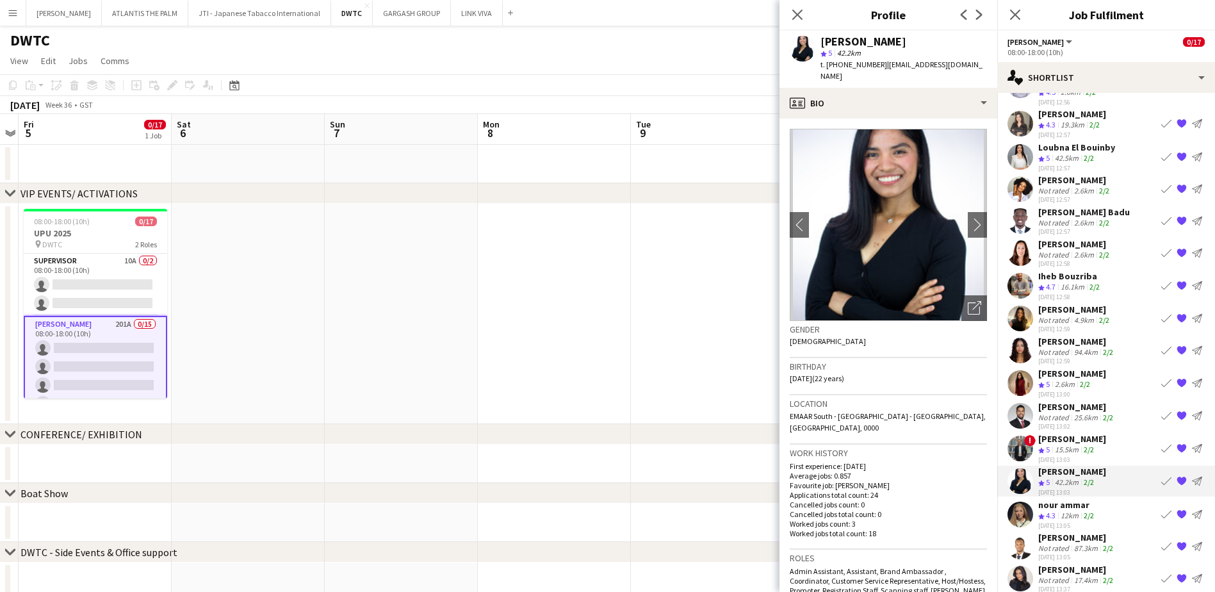
click at [1024, 435] on app-user-avatar at bounding box center [1021, 448] width 26 height 26
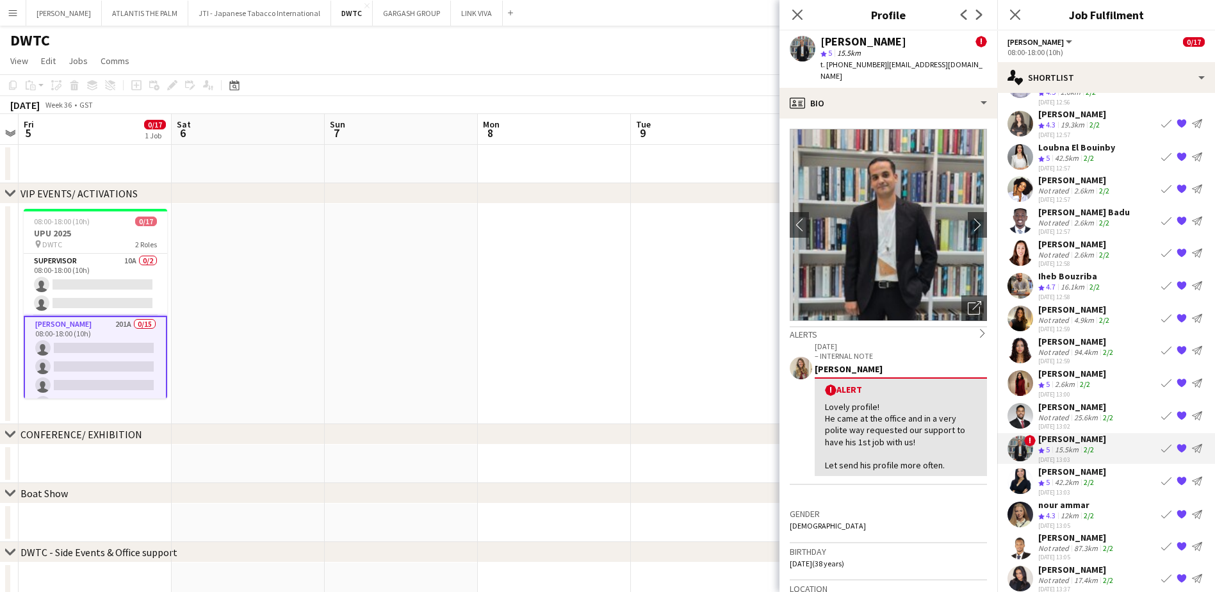
click at [1017, 403] on app-user-avatar at bounding box center [1021, 416] width 26 height 26
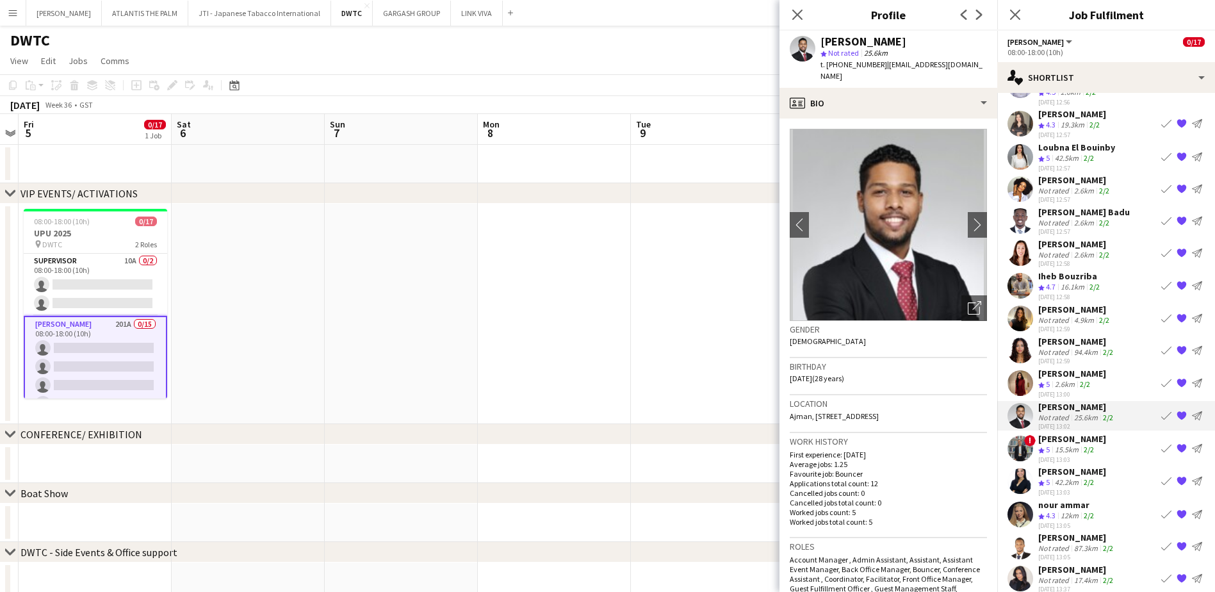
click at [1025, 370] on app-user-avatar at bounding box center [1021, 383] width 26 height 26
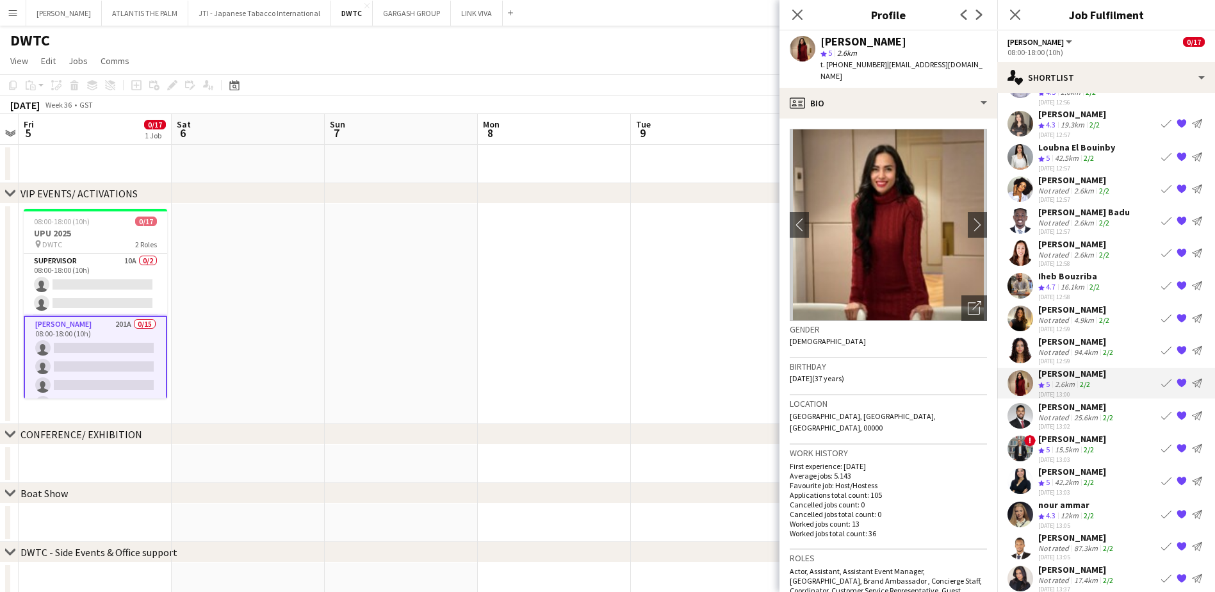
click at [1016, 338] on app-user-avatar at bounding box center [1021, 351] width 26 height 26
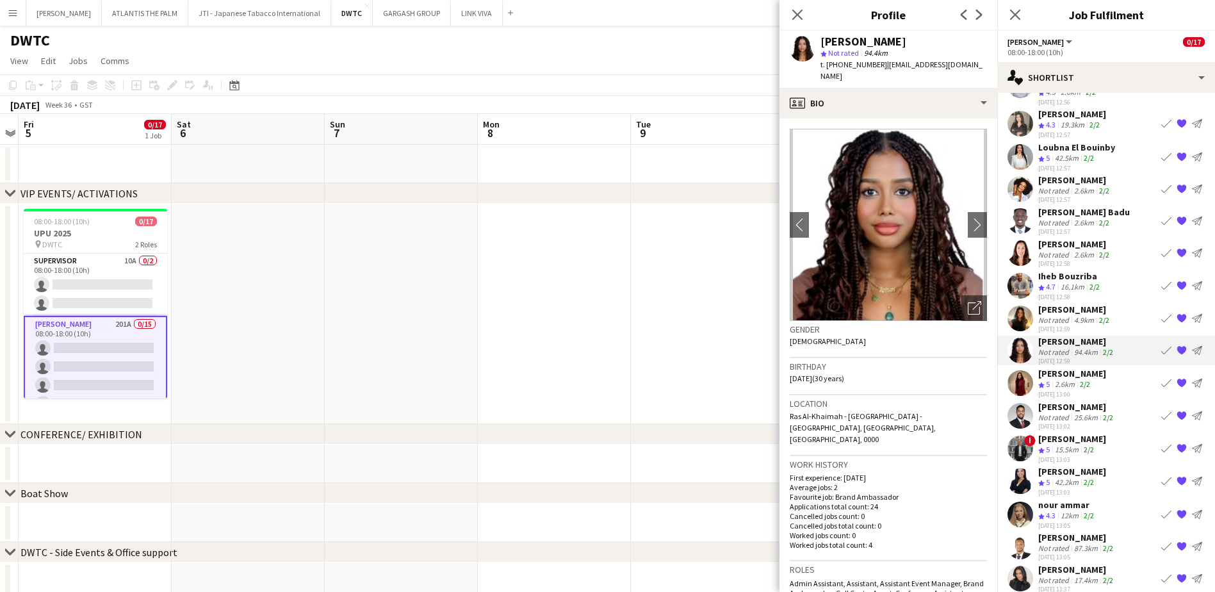
click at [1021, 306] on app-user-avatar at bounding box center [1021, 319] width 26 height 26
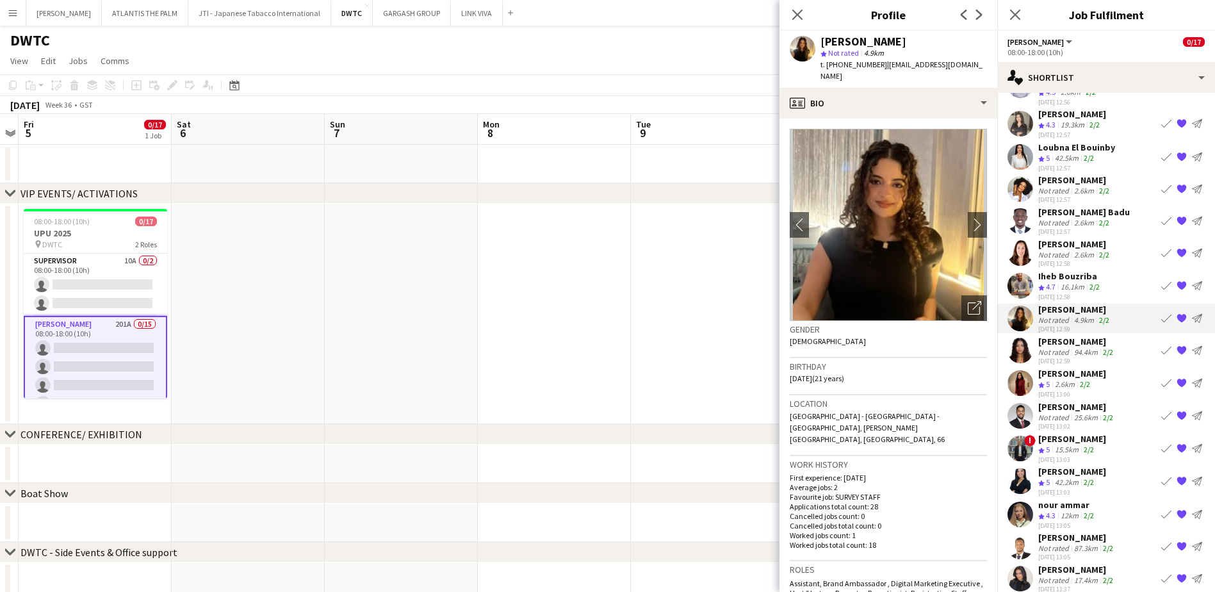
click at [1020, 273] on app-user-avatar at bounding box center [1021, 286] width 26 height 26
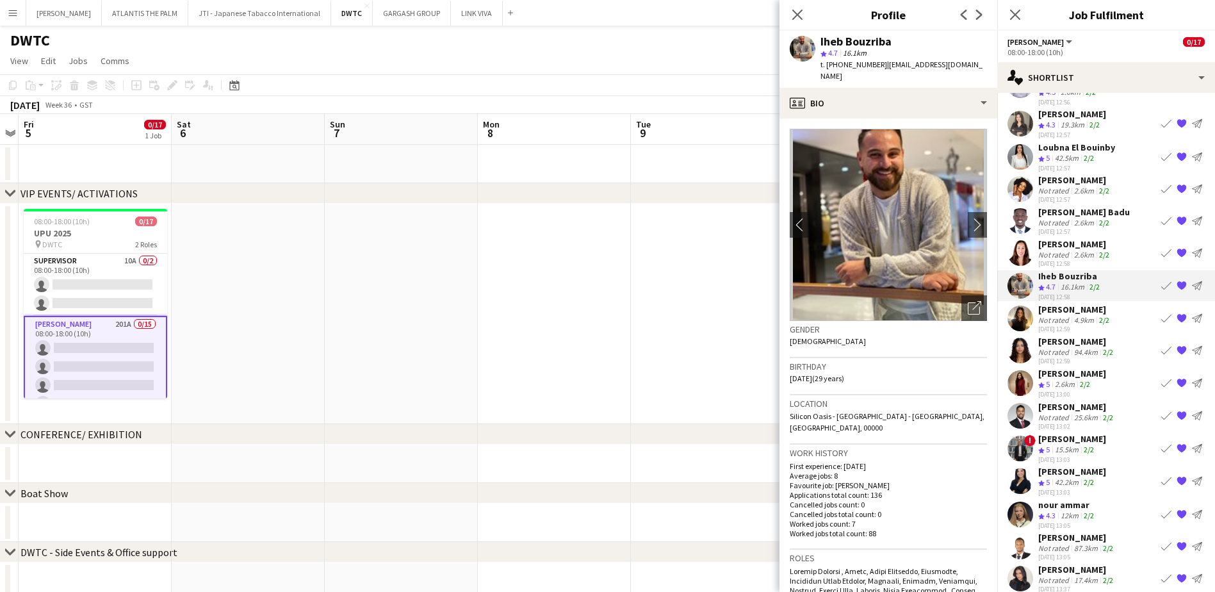
click at [1022, 240] on app-user-avatar at bounding box center [1021, 253] width 26 height 26
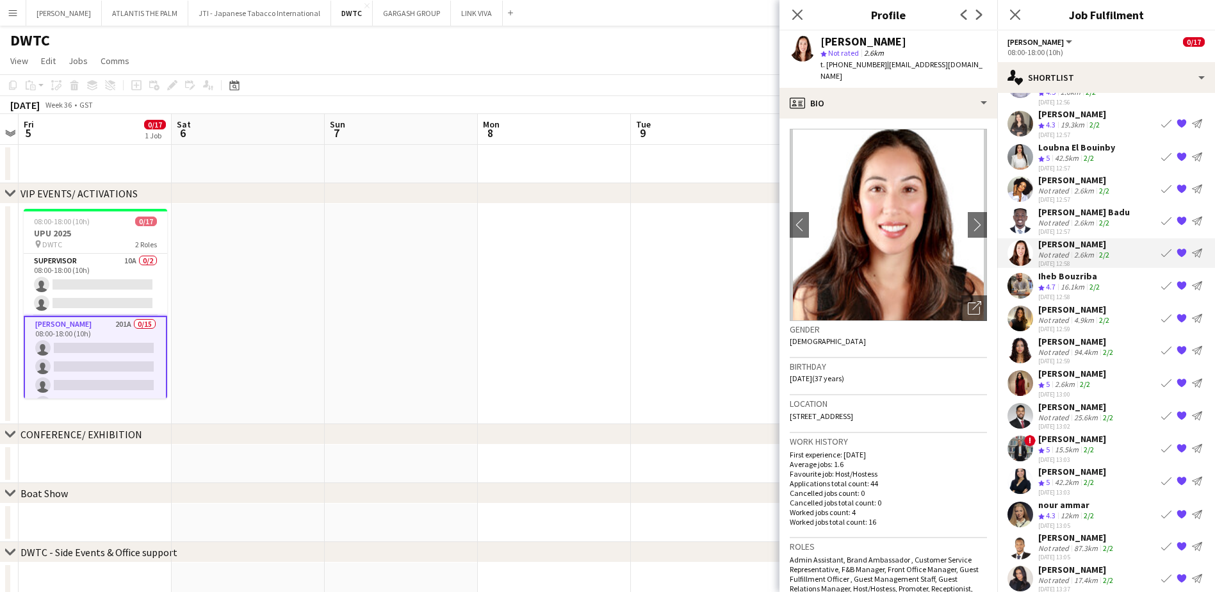
click at [1024, 208] on app-user-avatar at bounding box center [1021, 221] width 26 height 26
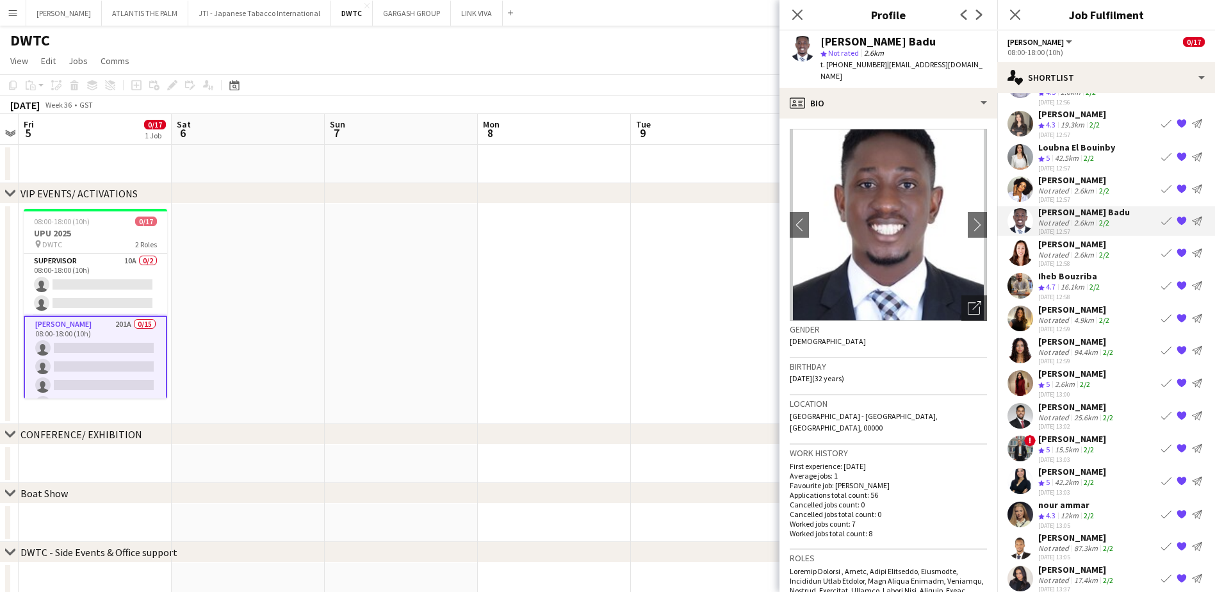
click at [1019, 176] on app-user-avatar at bounding box center [1021, 189] width 26 height 26
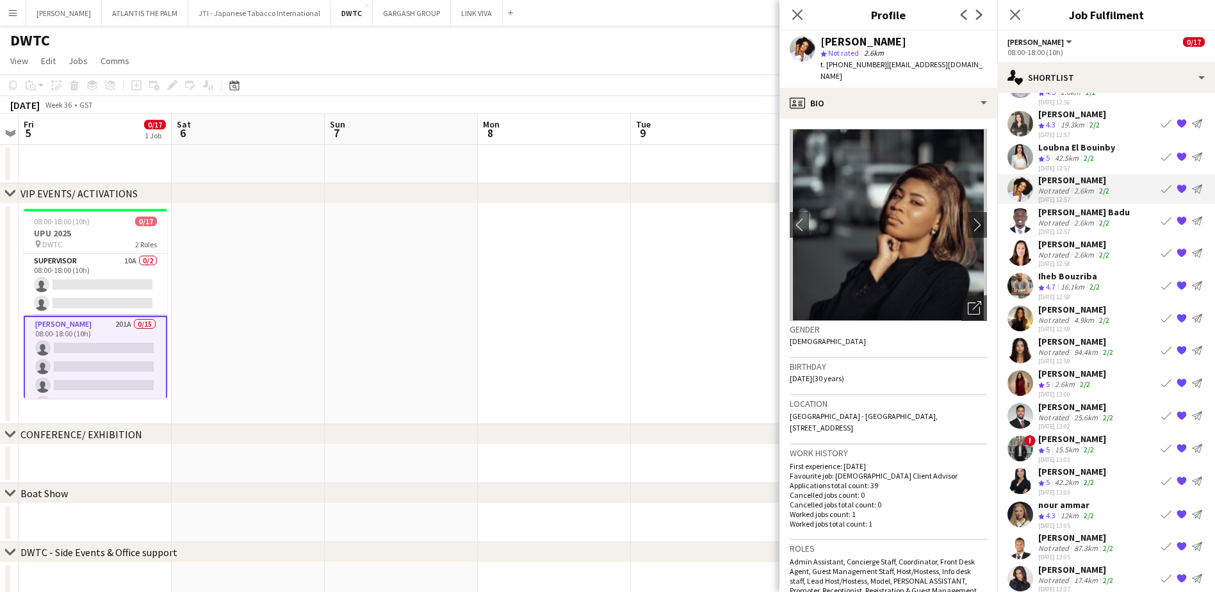
click at [1017, 144] on app-user-avatar at bounding box center [1021, 157] width 26 height 26
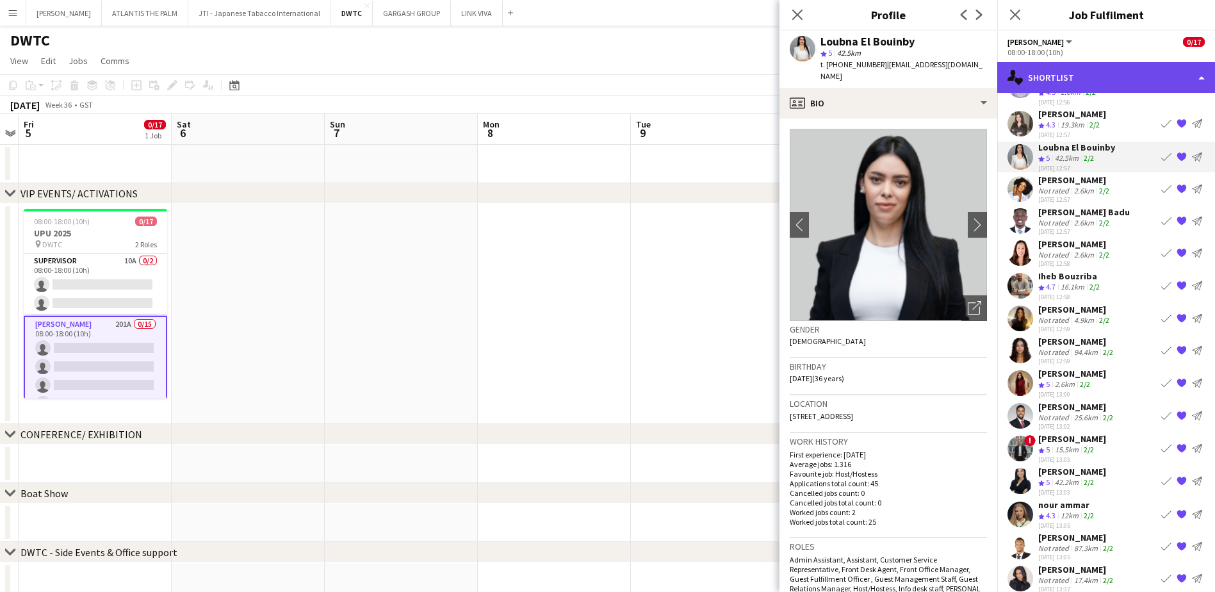
click at [1077, 72] on div "single-neutral-actions-heart Shortlist" at bounding box center [1106, 77] width 218 height 31
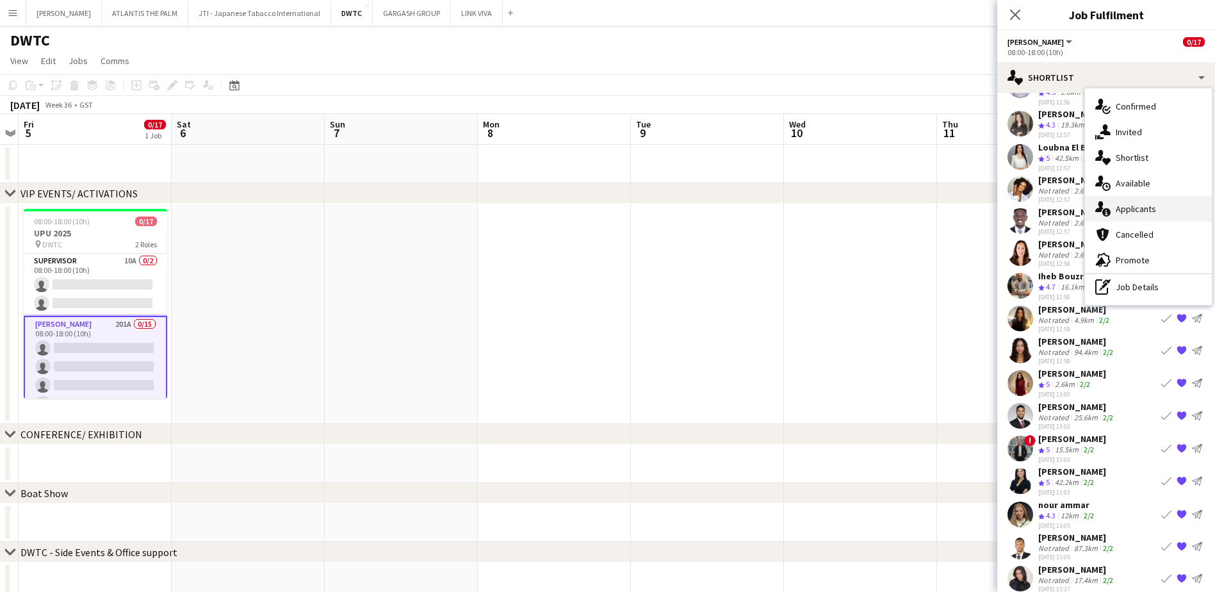
click at [1125, 216] on div "single-neutral-actions-information Applicants" at bounding box center [1148, 209] width 127 height 26
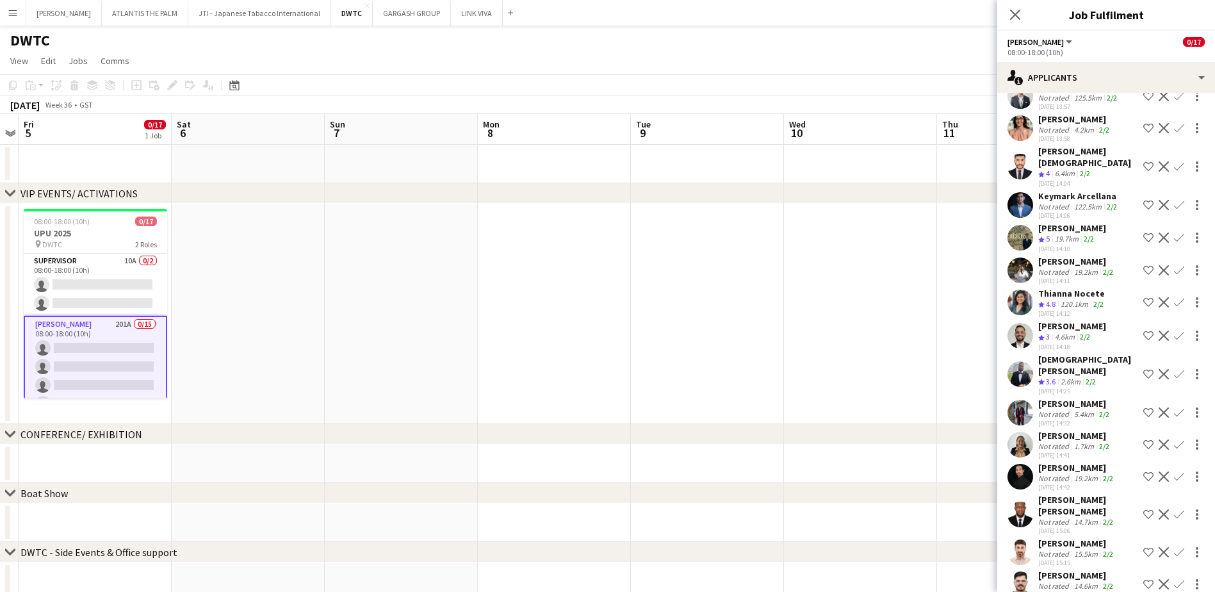
scroll to position [6108, 0]
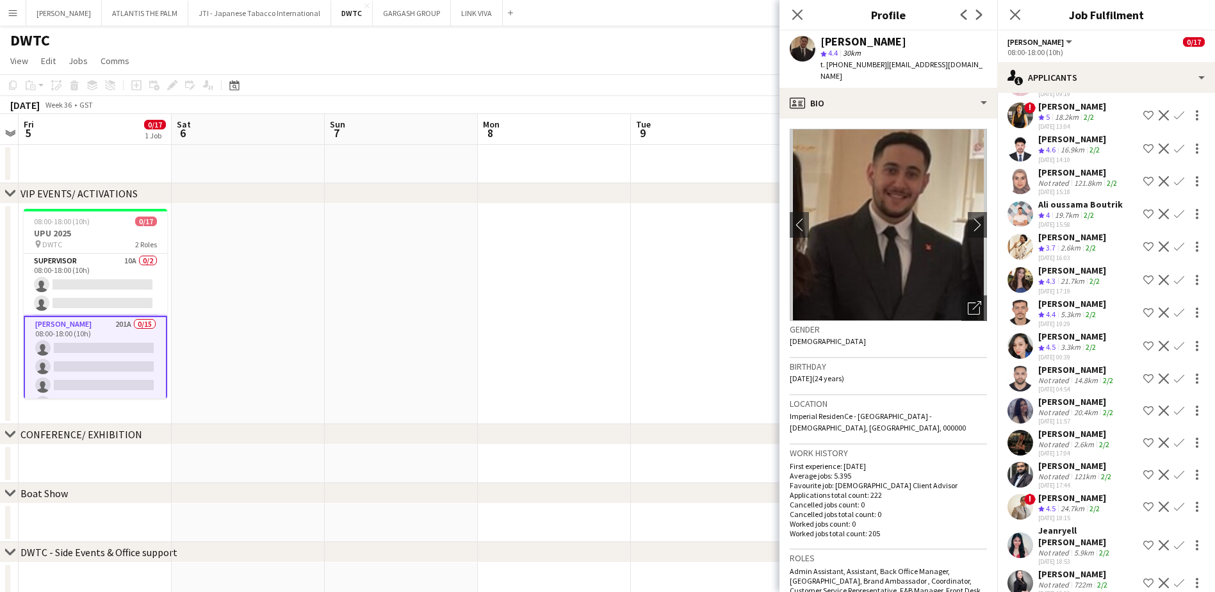
click at [1018, 570] on app-user-avatar at bounding box center [1021, 583] width 26 height 26
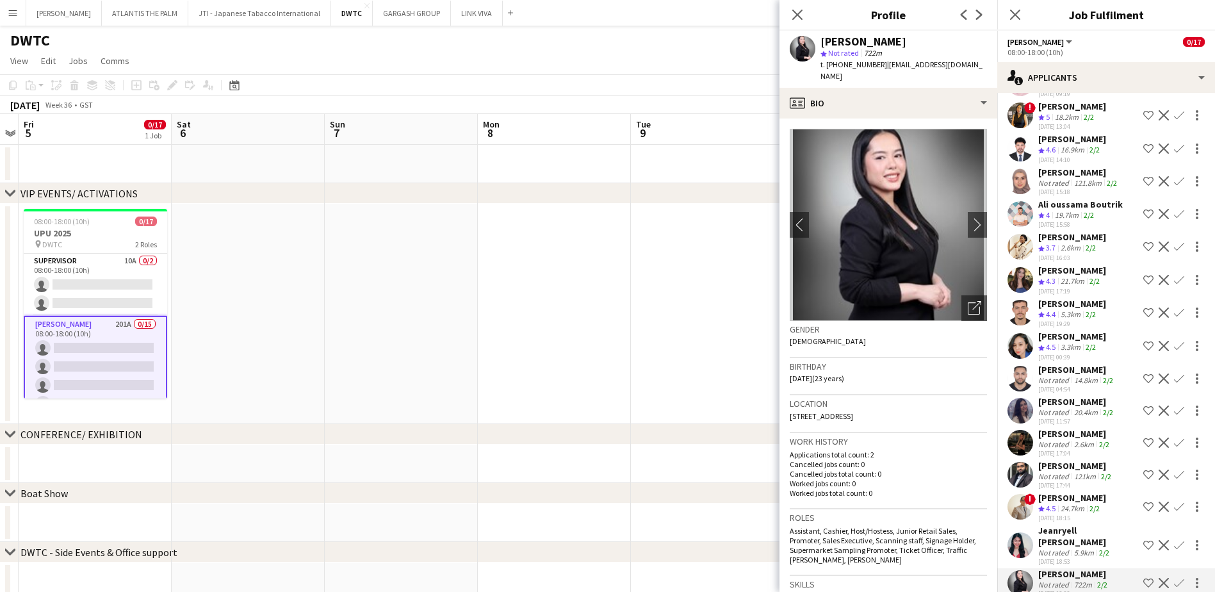
click at [1027, 532] on app-user-avatar at bounding box center [1021, 545] width 26 height 26
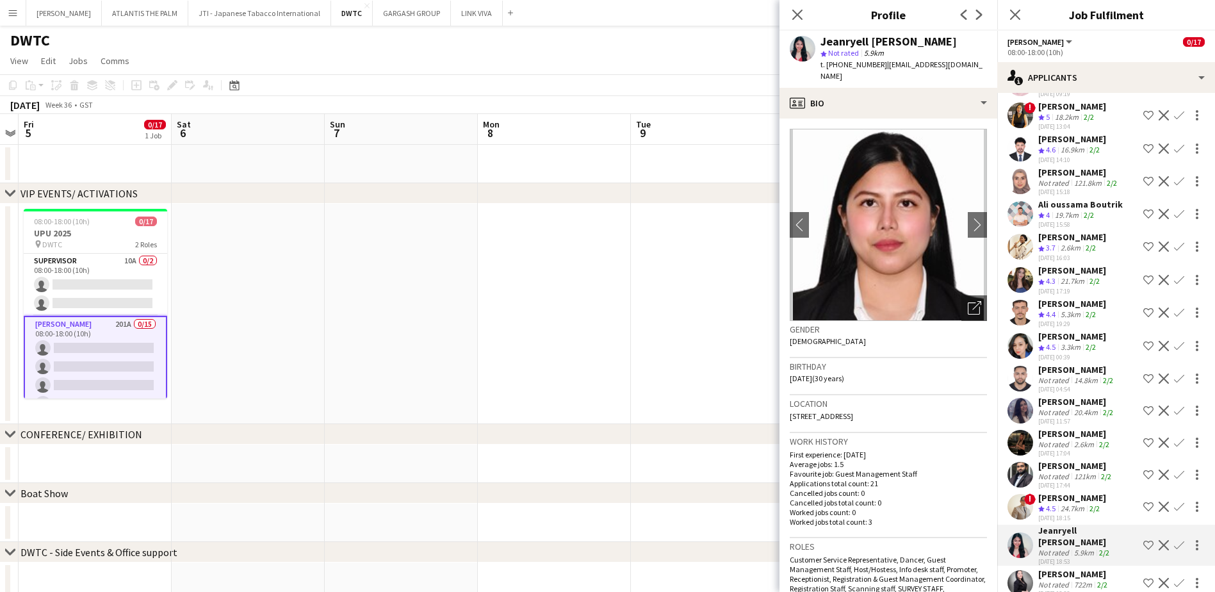
click at [1016, 494] on app-user-avatar at bounding box center [1021, 507] width 26 height 26
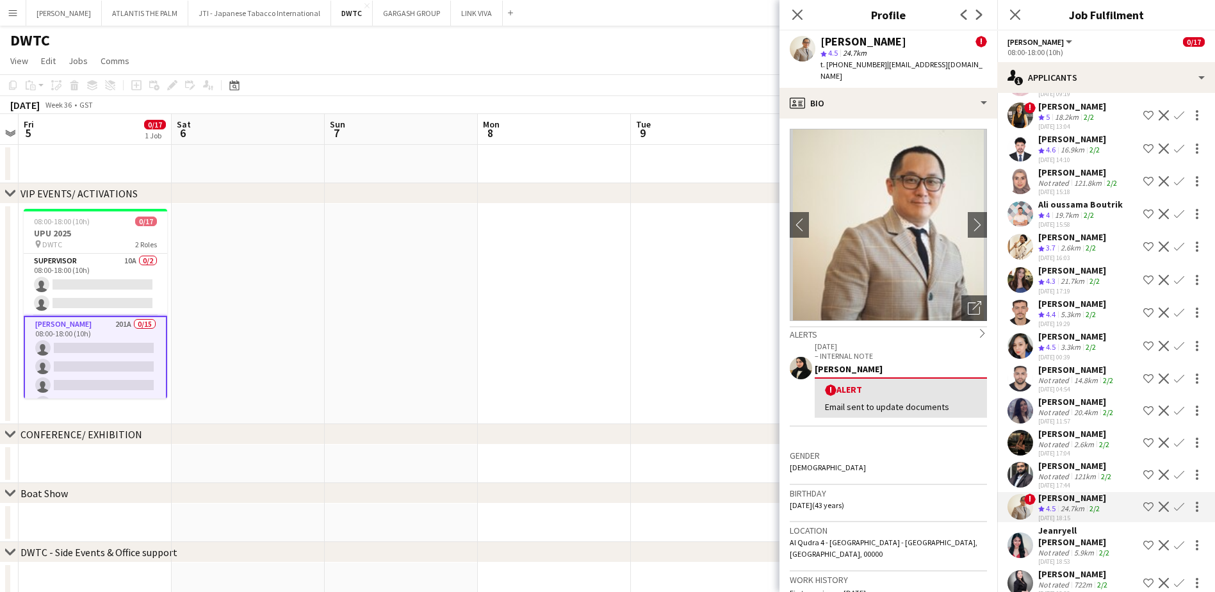
click at [1015, 462] on app-user-avatar at bounding box center [1021, 475] width 26 height 26
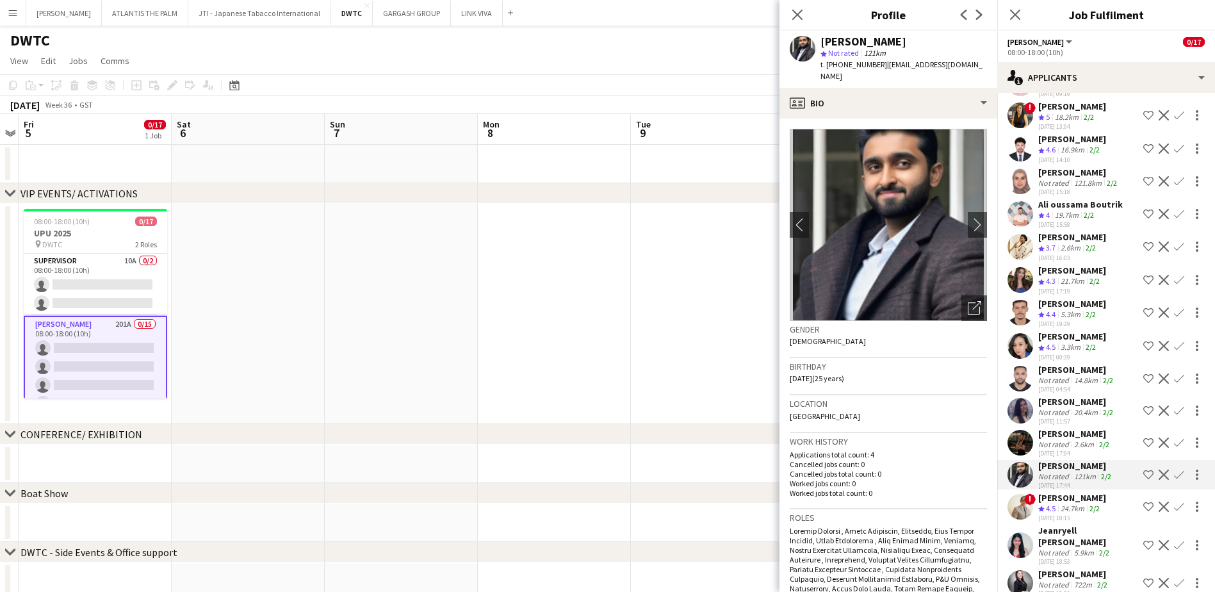
click at [1025, 430] on app-user-avatar at bounding box center [1021, 443] width 26 height 26
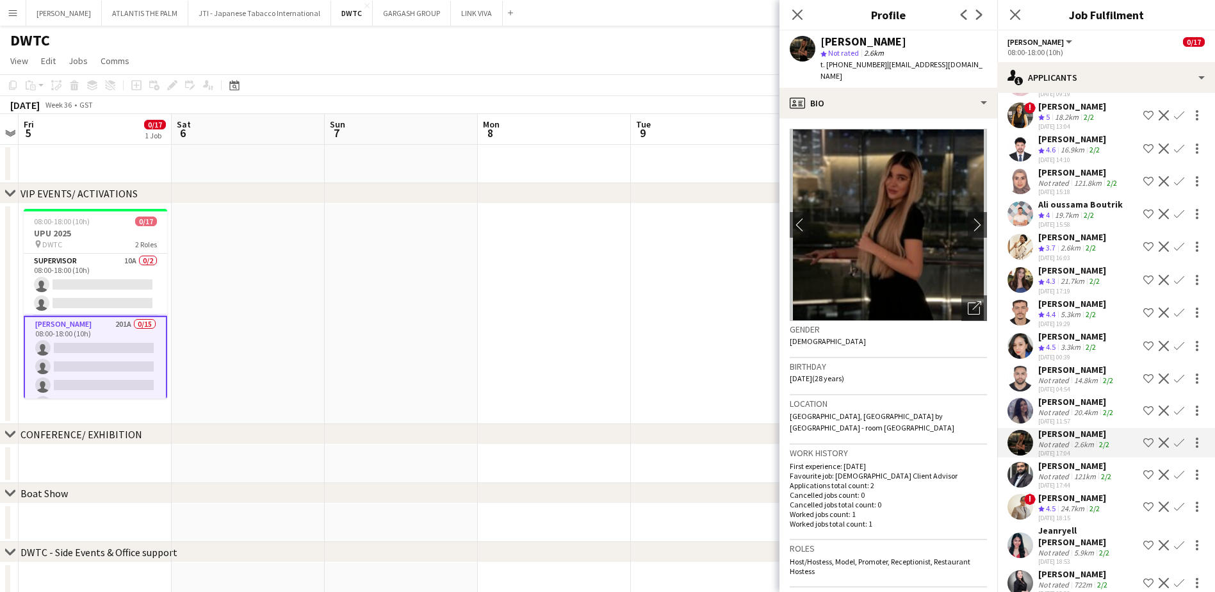
click at [1021, 398] on app-user-avatar at bounding box center [1021, 411] width 26 height 26
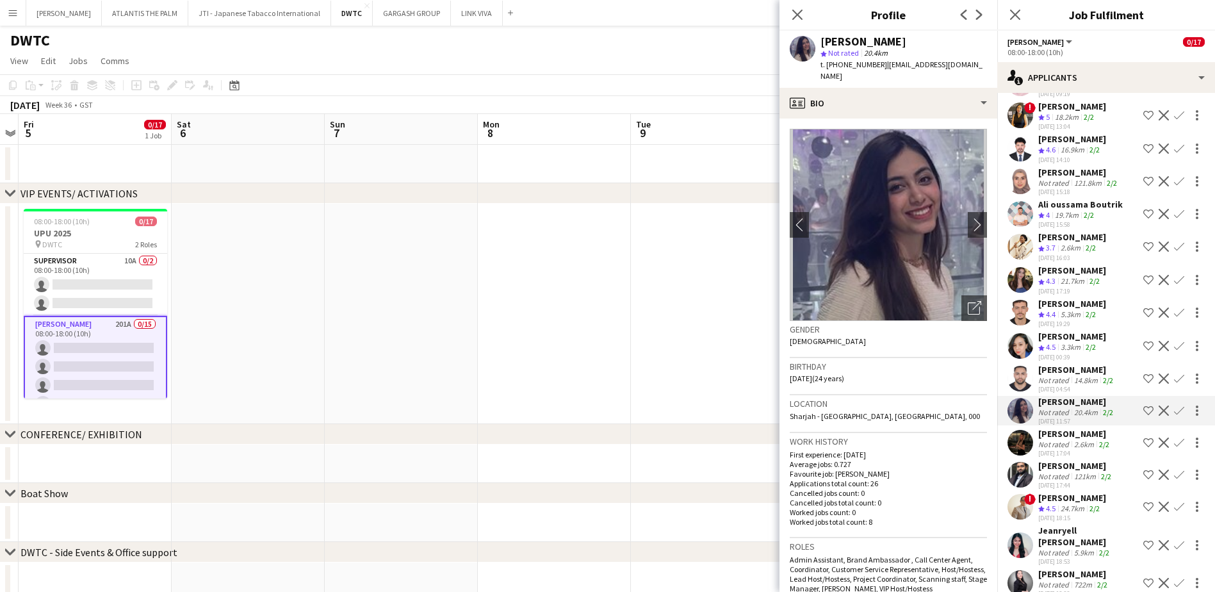
click at [1015, 366] on app-user-avatar at bounding box center [1021, 379] width 26 height 26
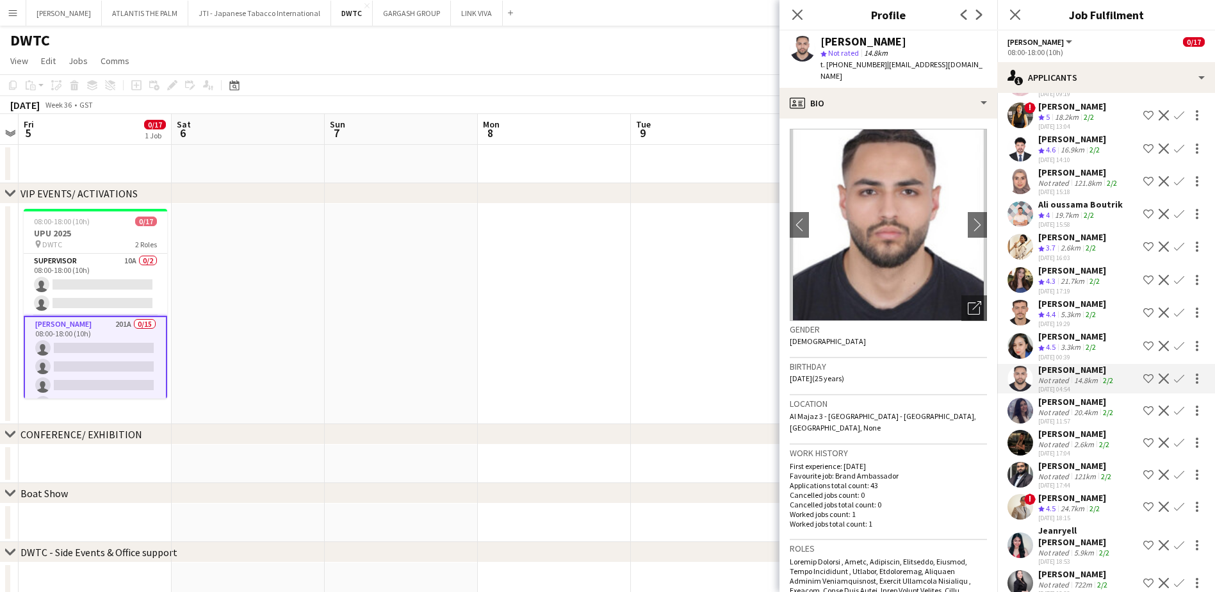
click at [1020, 333] on app-user-avatar at bounding box center [1021, 346] width 26 height 26
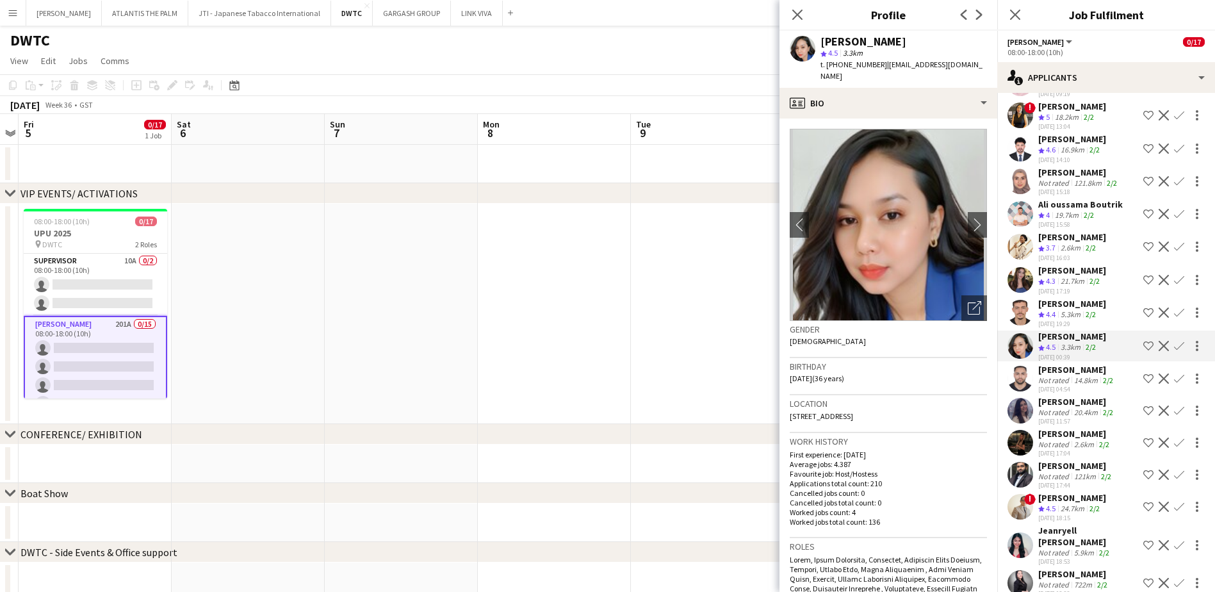
scroll to position [6044, 0]
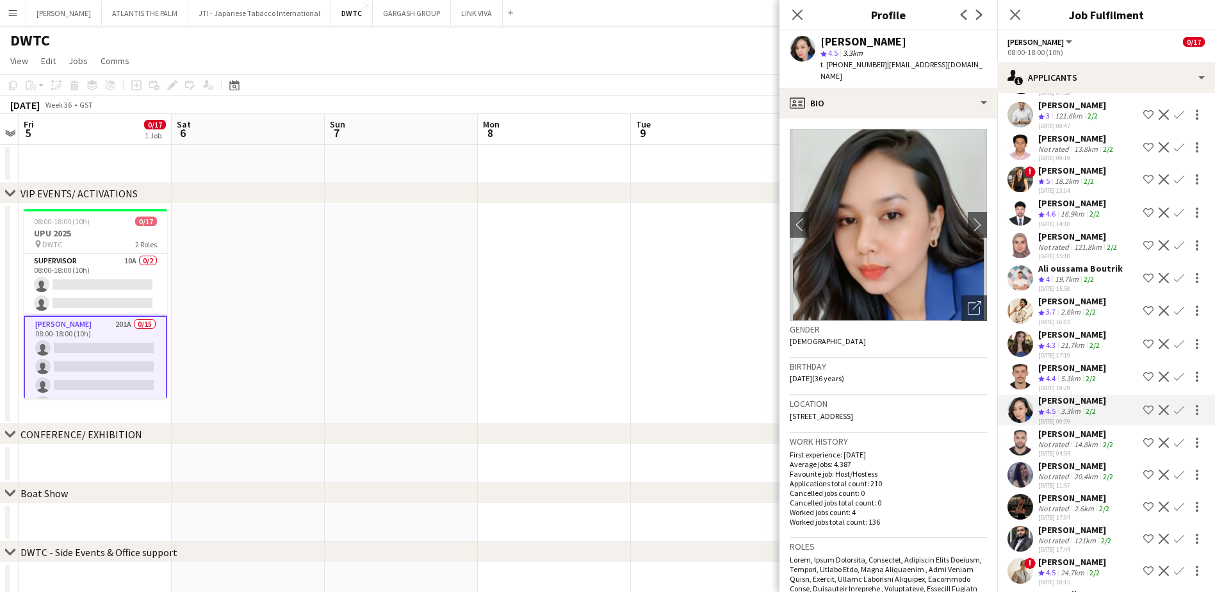
click at [1018, 364] on app-user-avatar at bounding box center [1021, 377] width 26 height 26
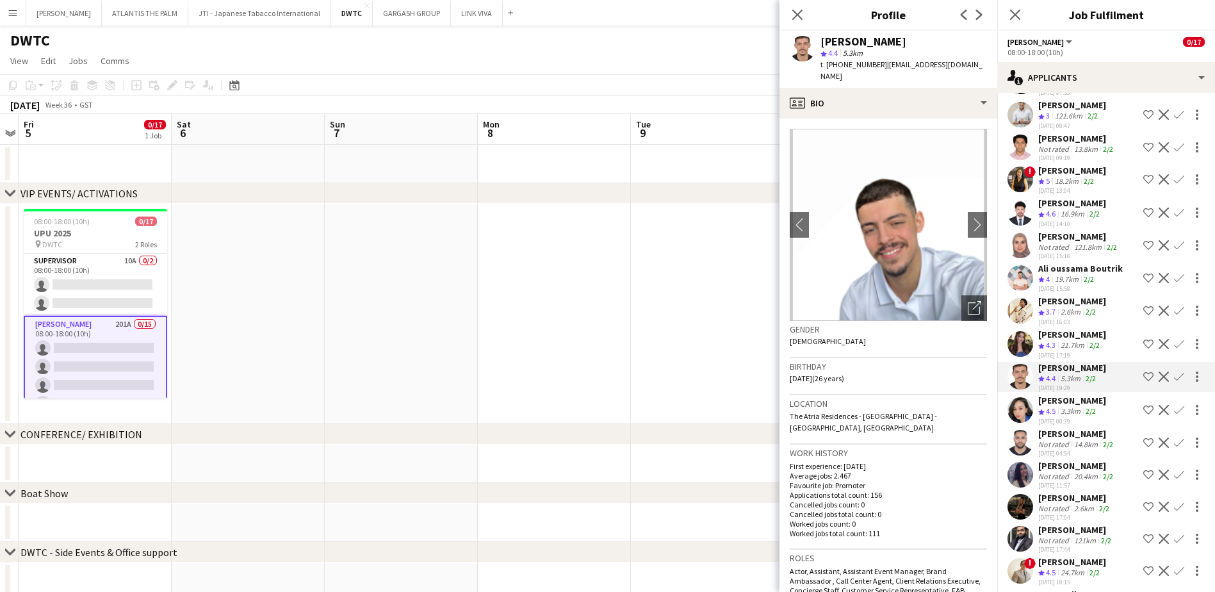
click at [1024, 331] on app-user-avatar at bounding box center [1021, 344] width 26 height 26
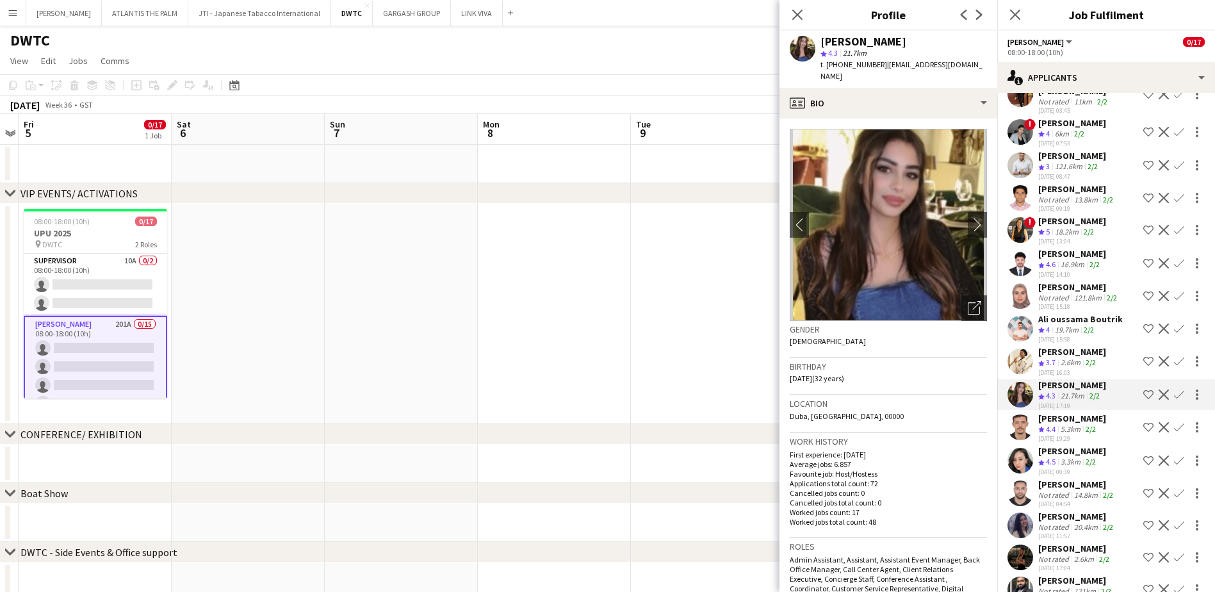
scroll to position [5980, 0]
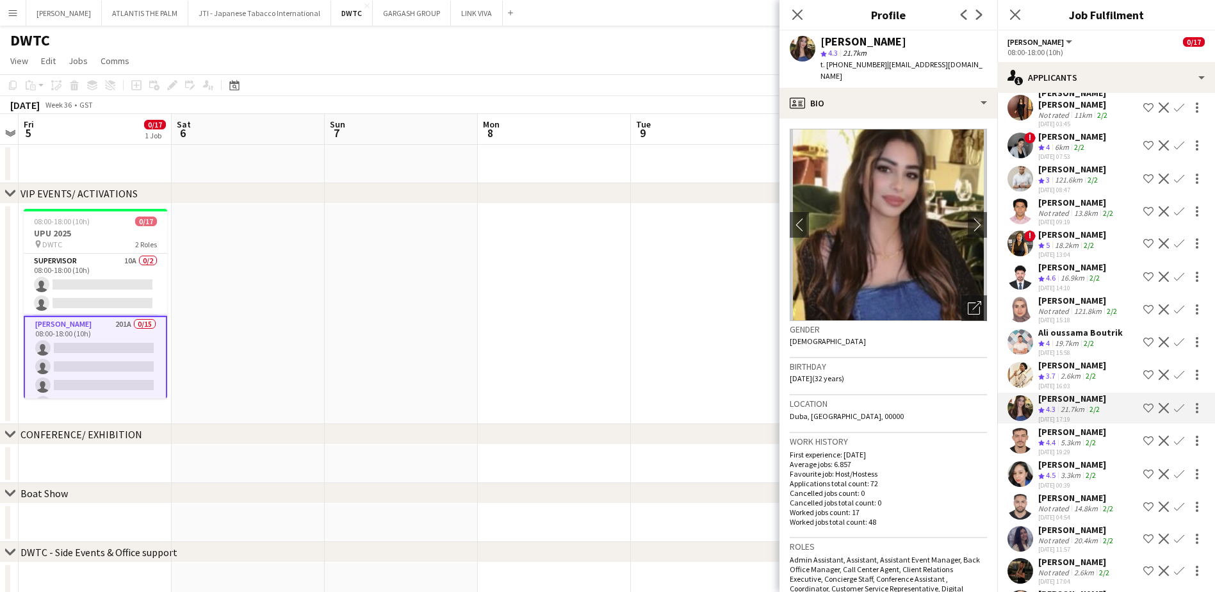
click at [1015, 362] on app-user-avatar at bounding box center [1021, 375] width 26 height 26
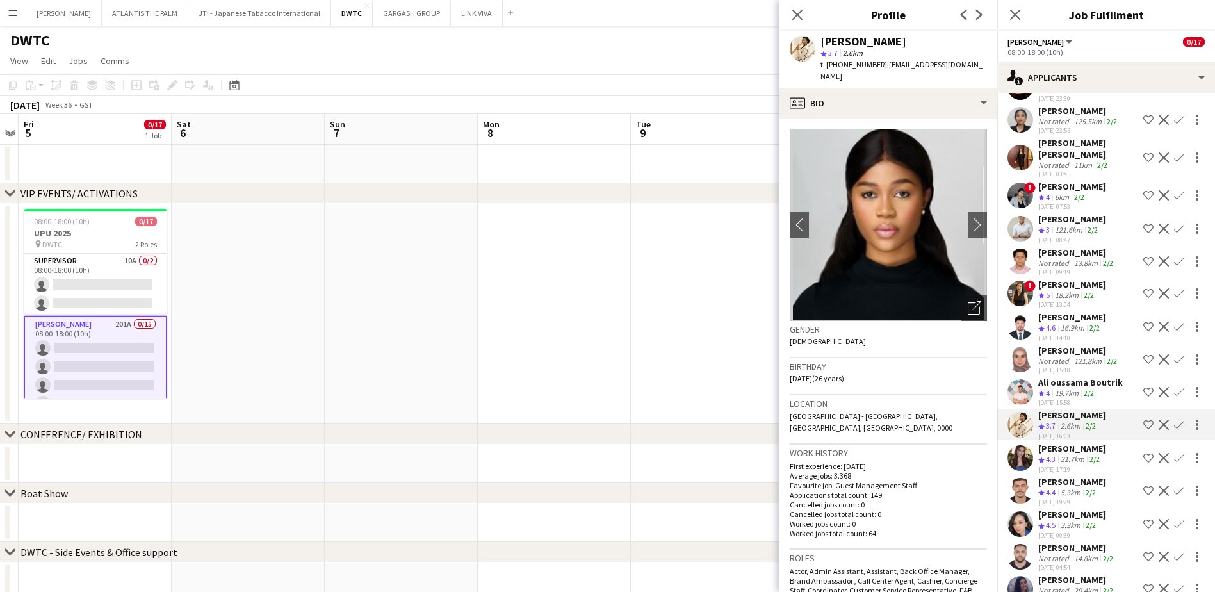
scroll to position [5915, 0]
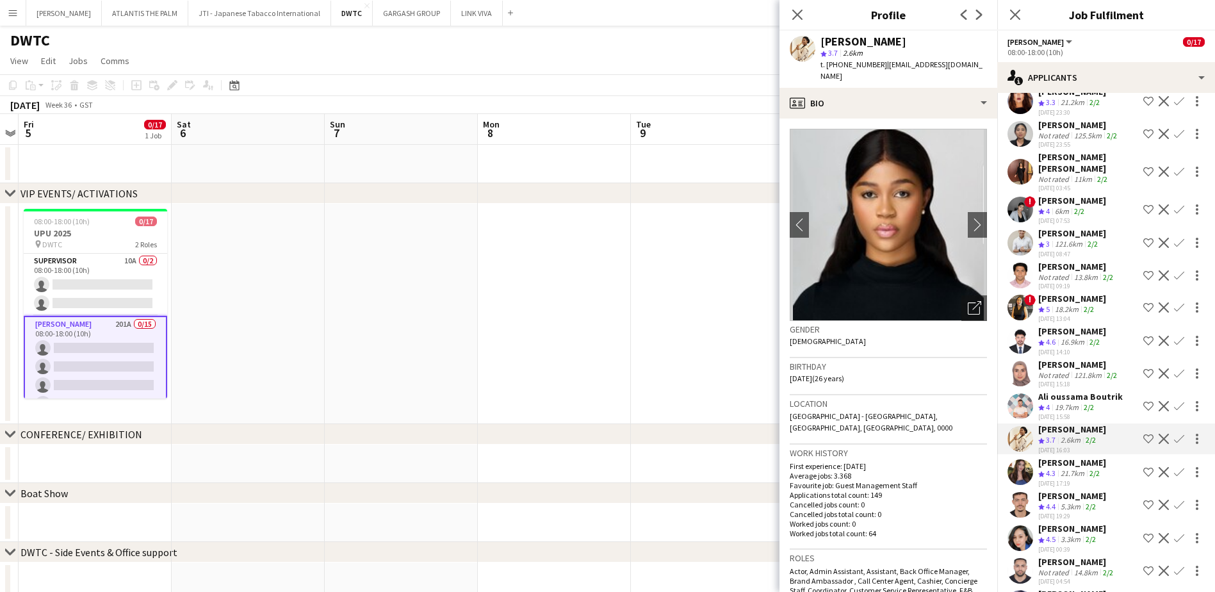
click at [1026, 393] on app-user-avatar at bounding box center [1021, 406] width 26 height 26
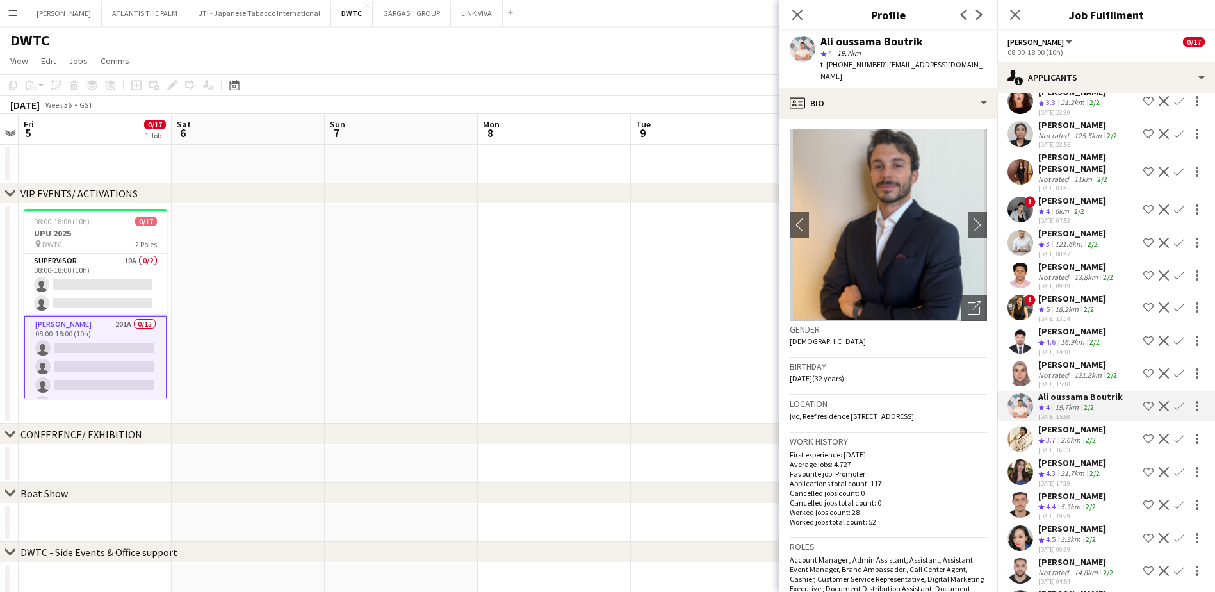
click at [1019, 361] on app-user-avatar at bounding box center [1021, 374] width 26 height 26
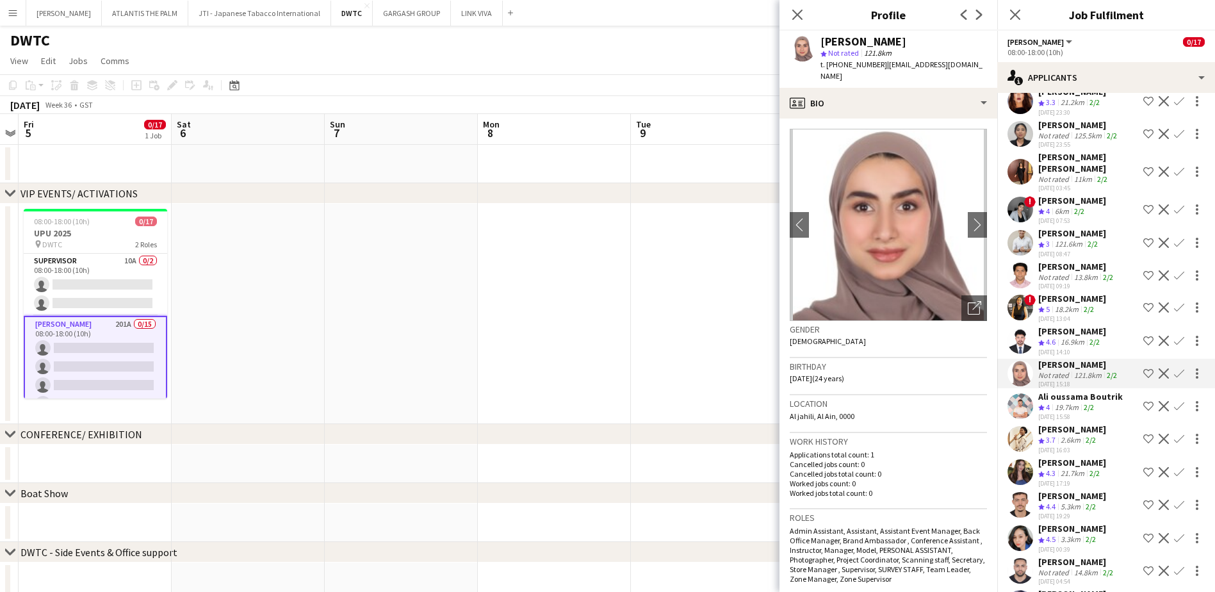
click at [1022, 328] on app-user-avatar at bounding box center [1021, 341] width 26 height 26
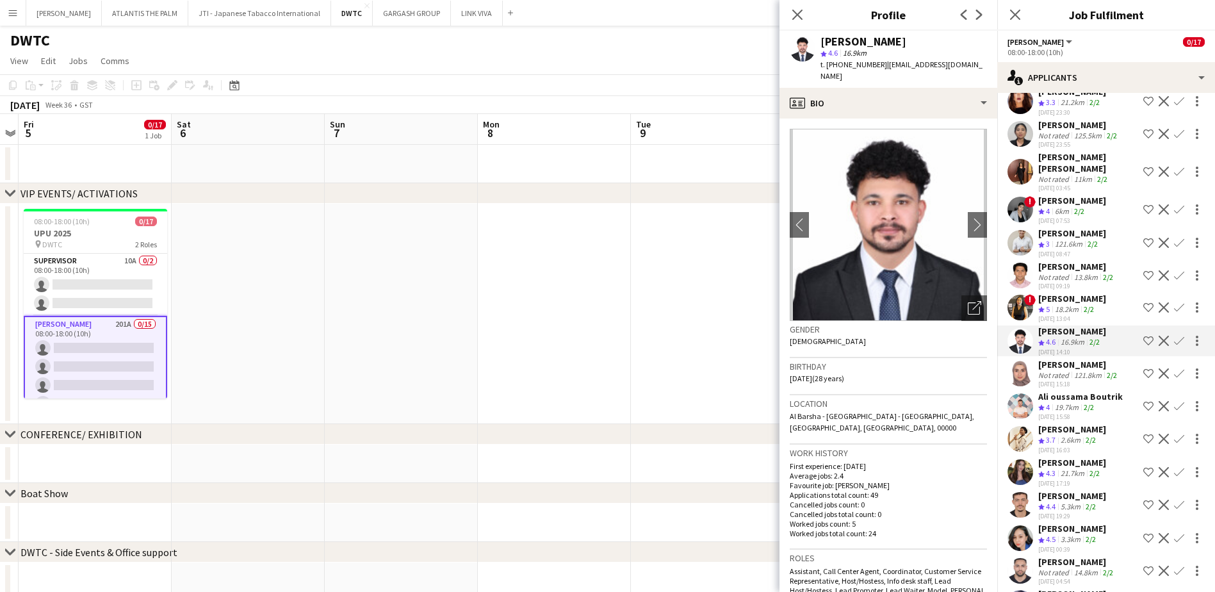
scroll to position [5851, 0]
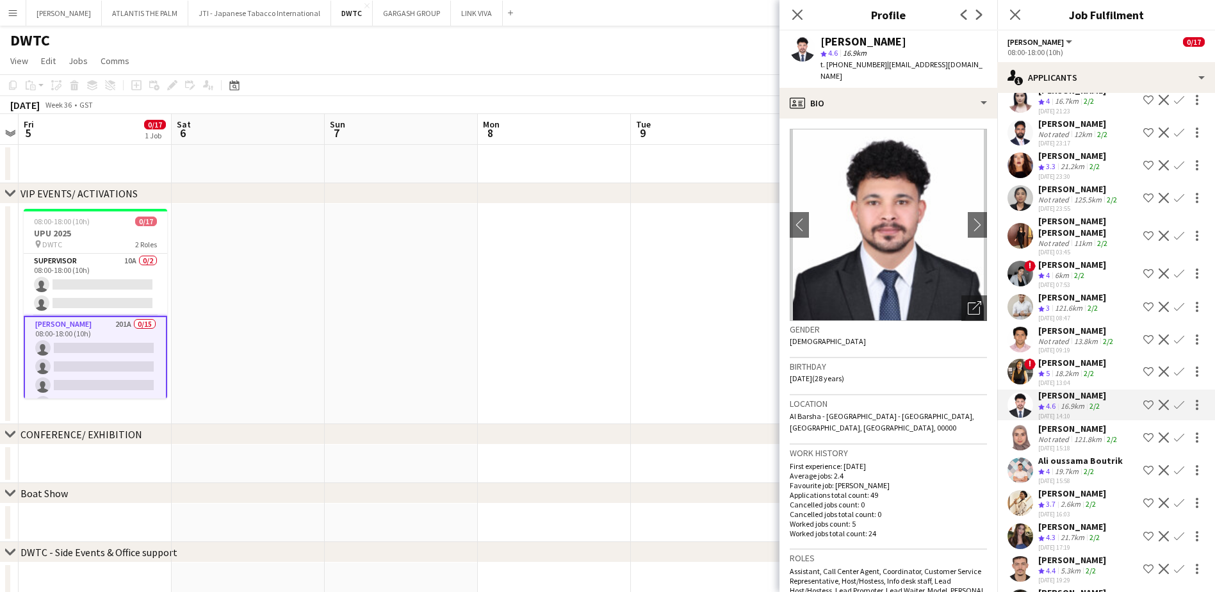
click at [1018, 359] on app-user-avatar at bounding box center [1021, 372] width 26 height 26
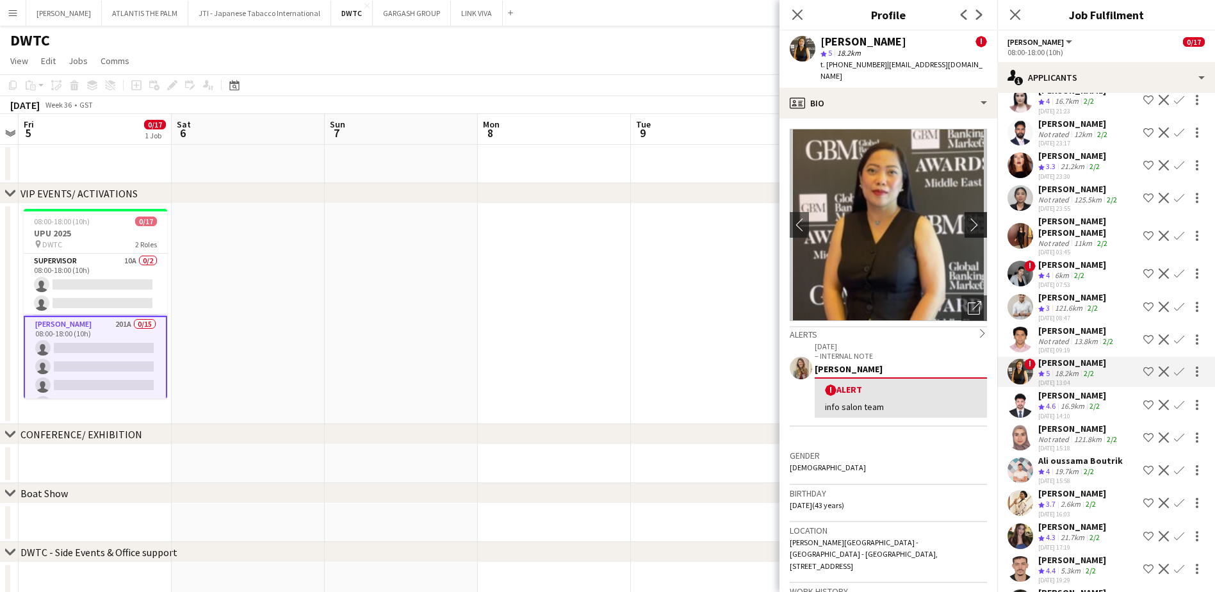
click at [968, 218] on app-icon "chevron-right" at bounding box center [978, 224] width 20 height 13
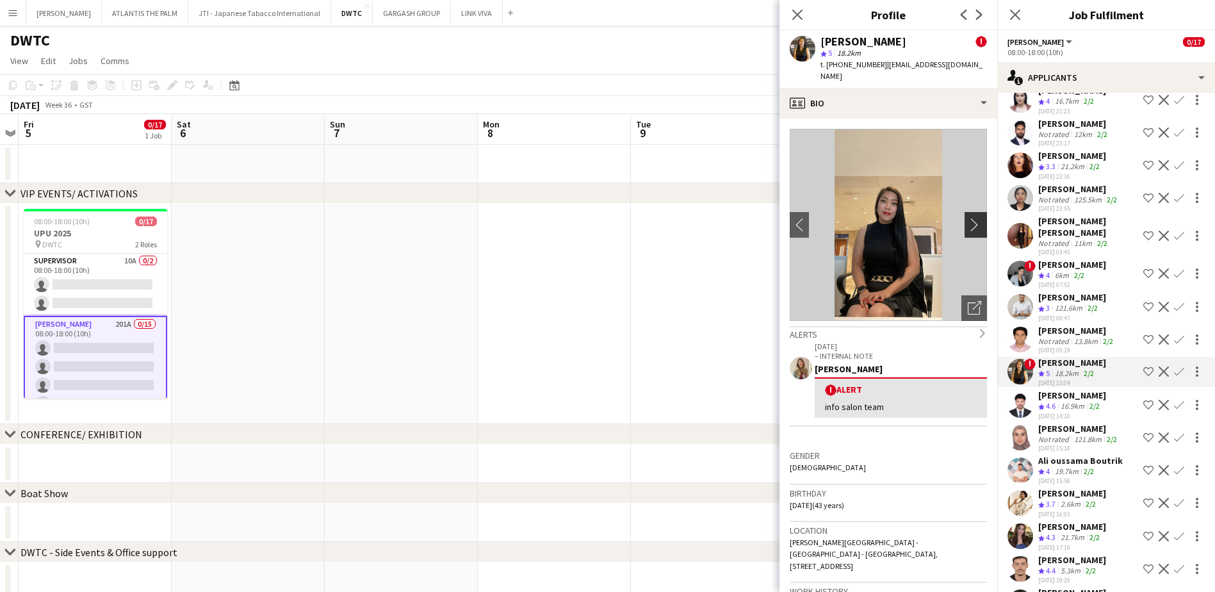
click at [968, 218] on app-icon "chevron-right" at bounding box center [978, 224] width 20 height 13
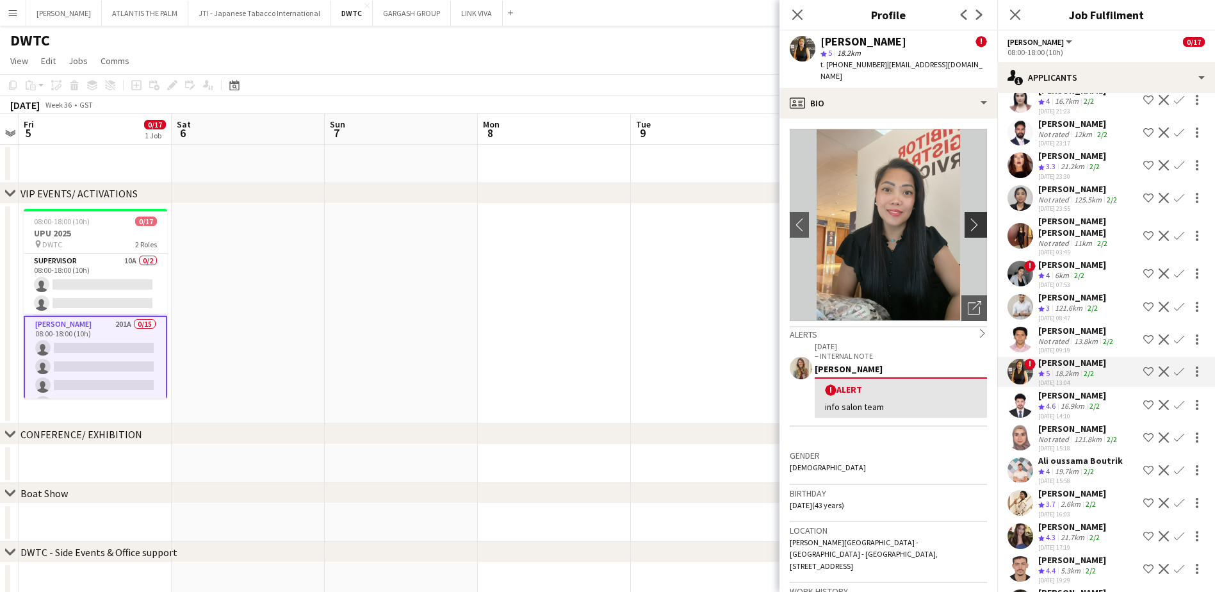
click at [968, 218] on app-icon "chevron-right" at bounding box center [978, 224] width 20 height 13
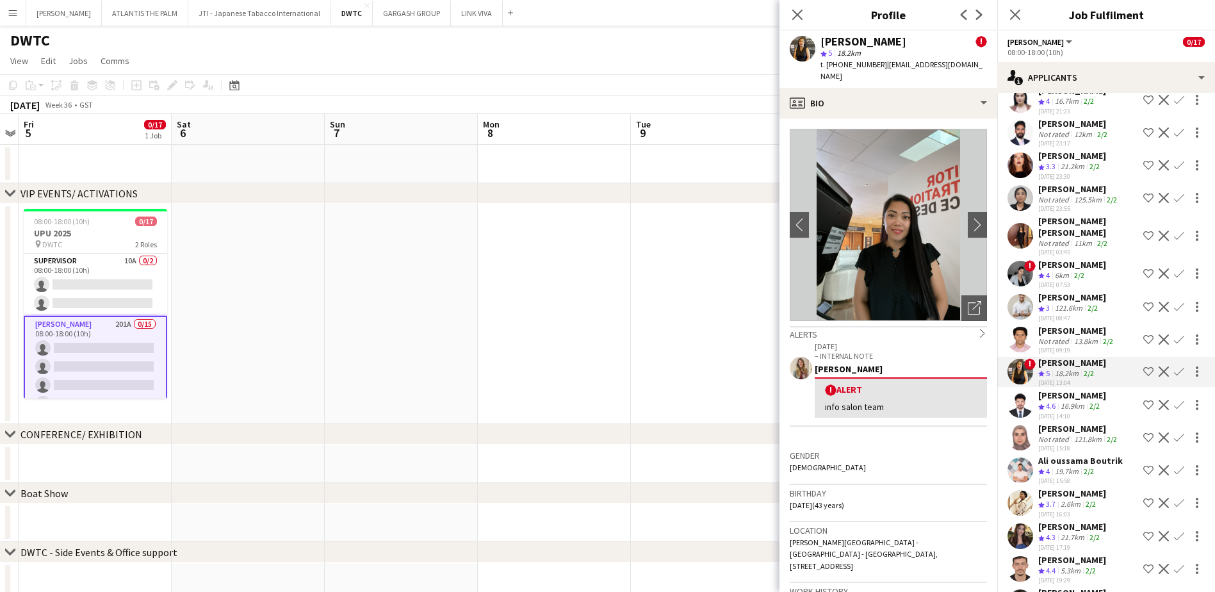
click at [1021, 327] on app-user-avatar at bounding box center [1021, 340] width 26 height 26
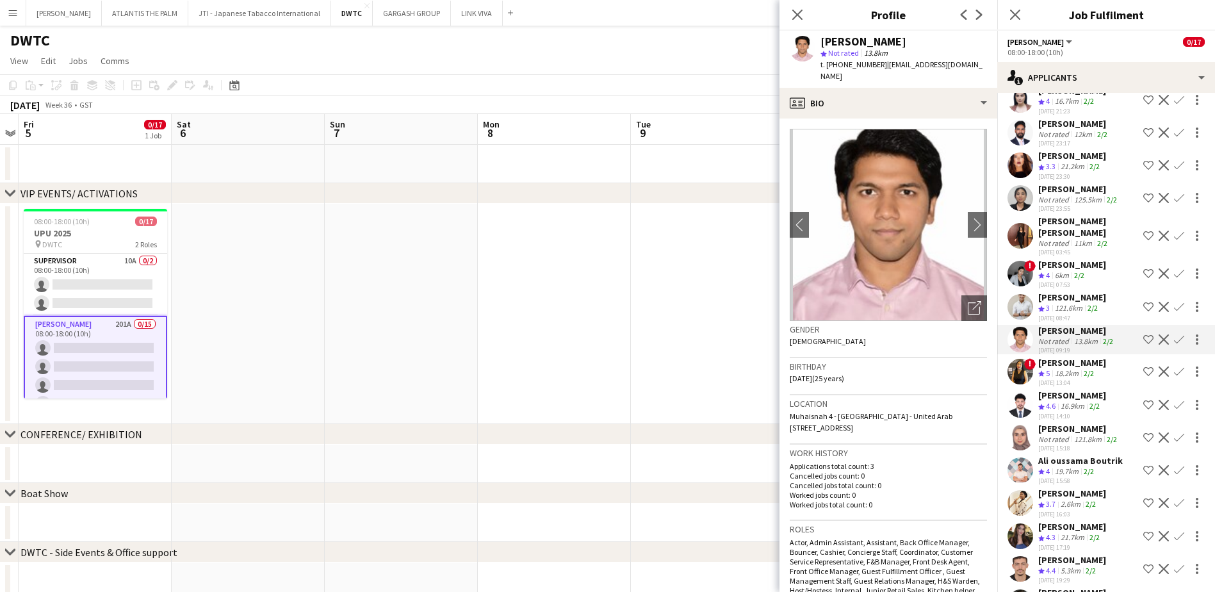
click at [1020, 294] on app-user-avatar at bounding box center [1021, 307] width 26 height 26
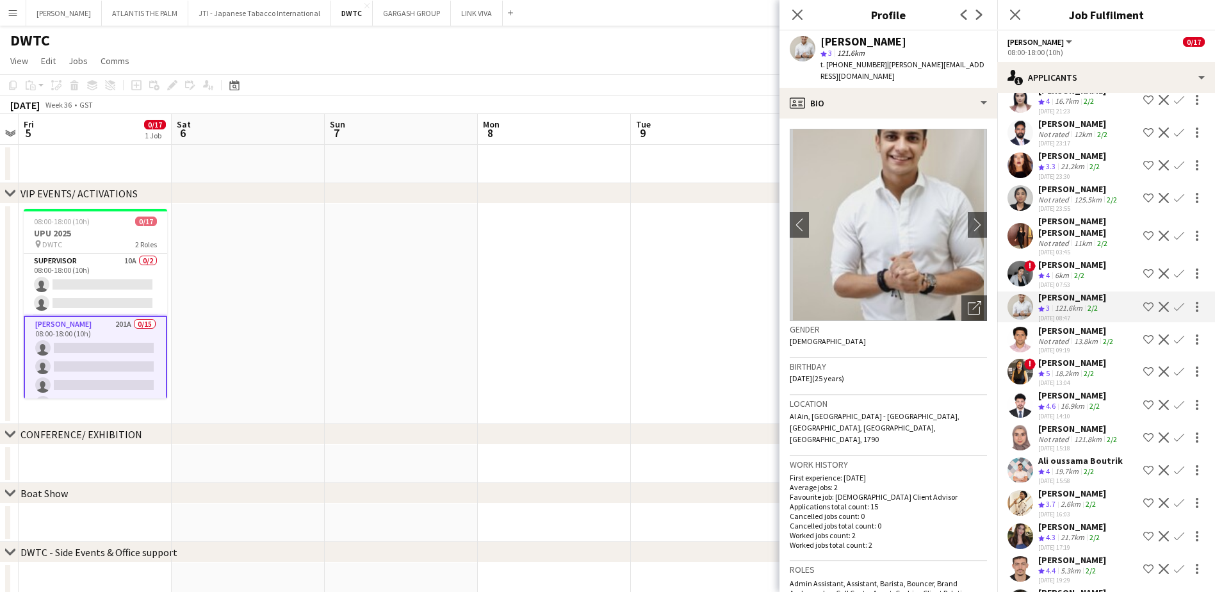
scroll to position [5723, 0]
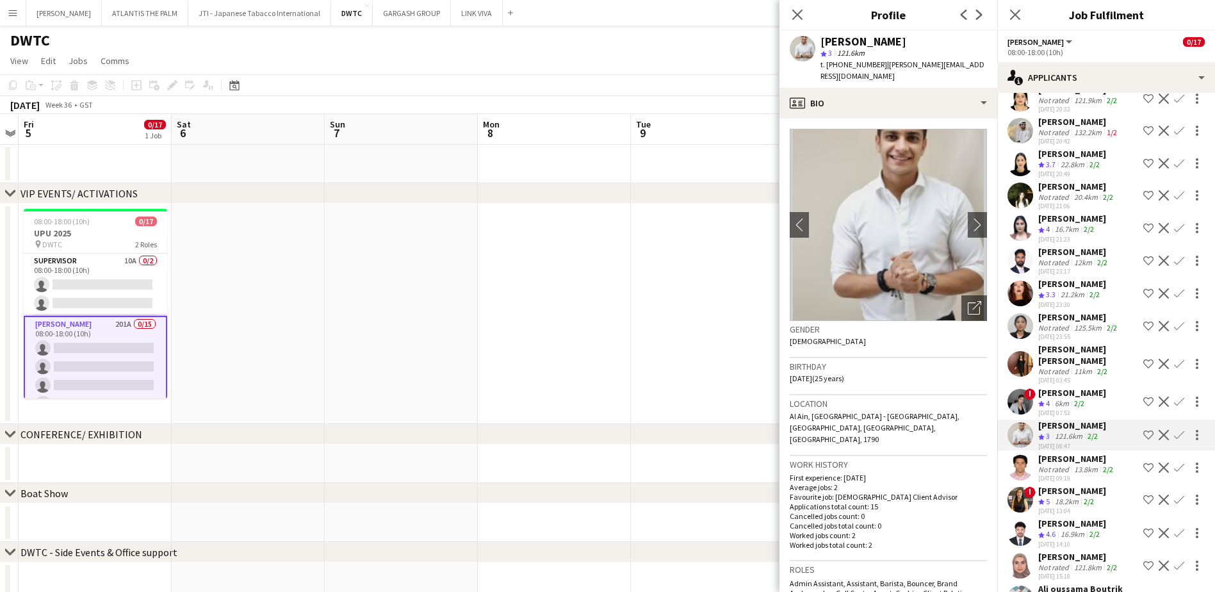
click at [1022, 389] on app-user-avatar at bounding box center [1021, 402] width 26 height 26
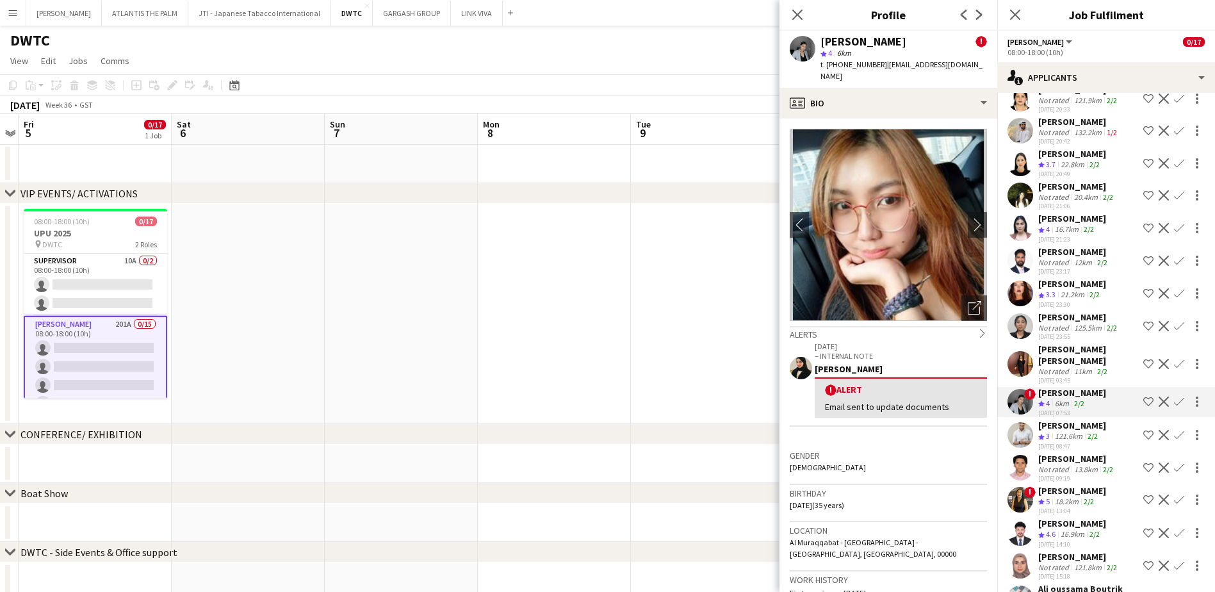
click at [1020, 351] on app-user-avatar at bounding box center [1021, 364] width 26 height 26
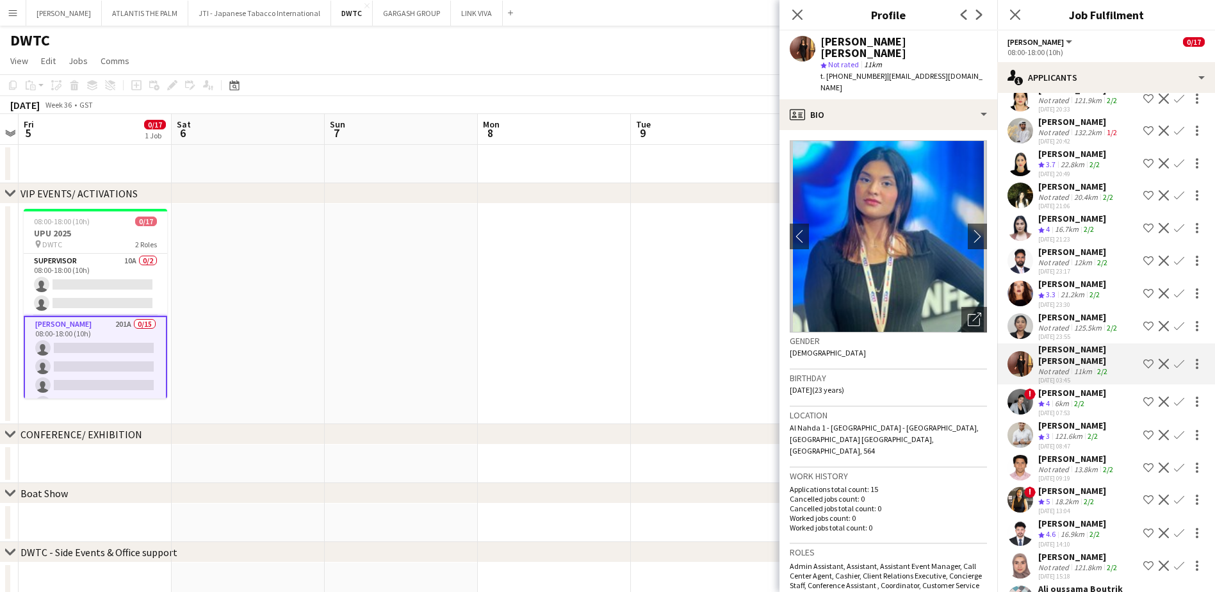
click at [1018, 313] on app-user-avatar at bounding box center [1021, 326] width 26 height 26
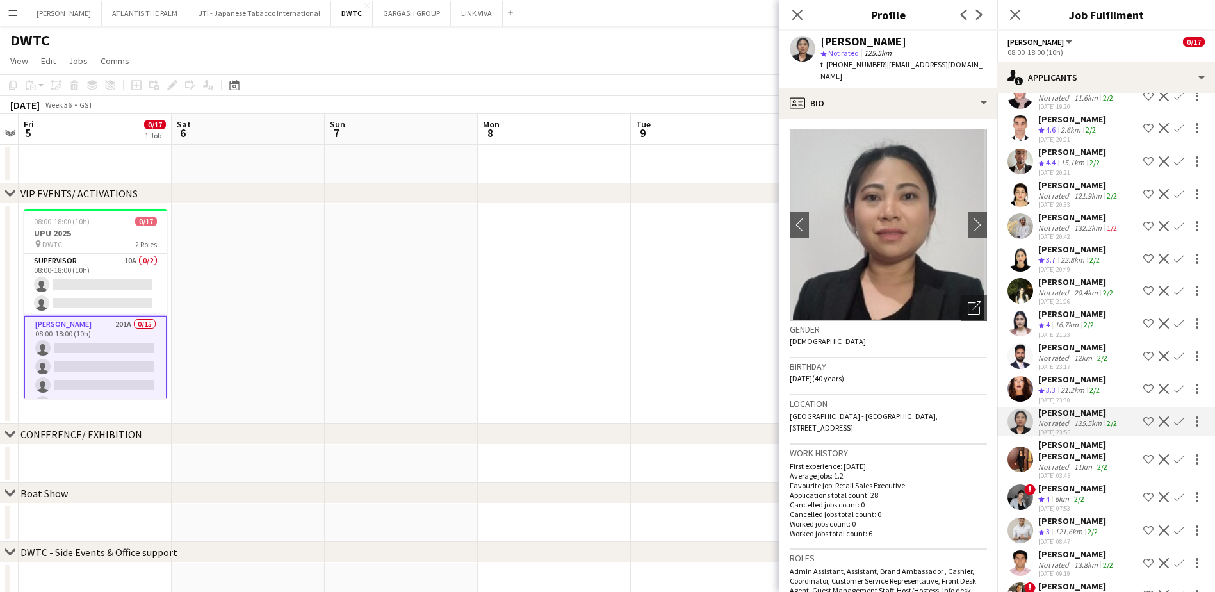
scroll to position [5595, 0]
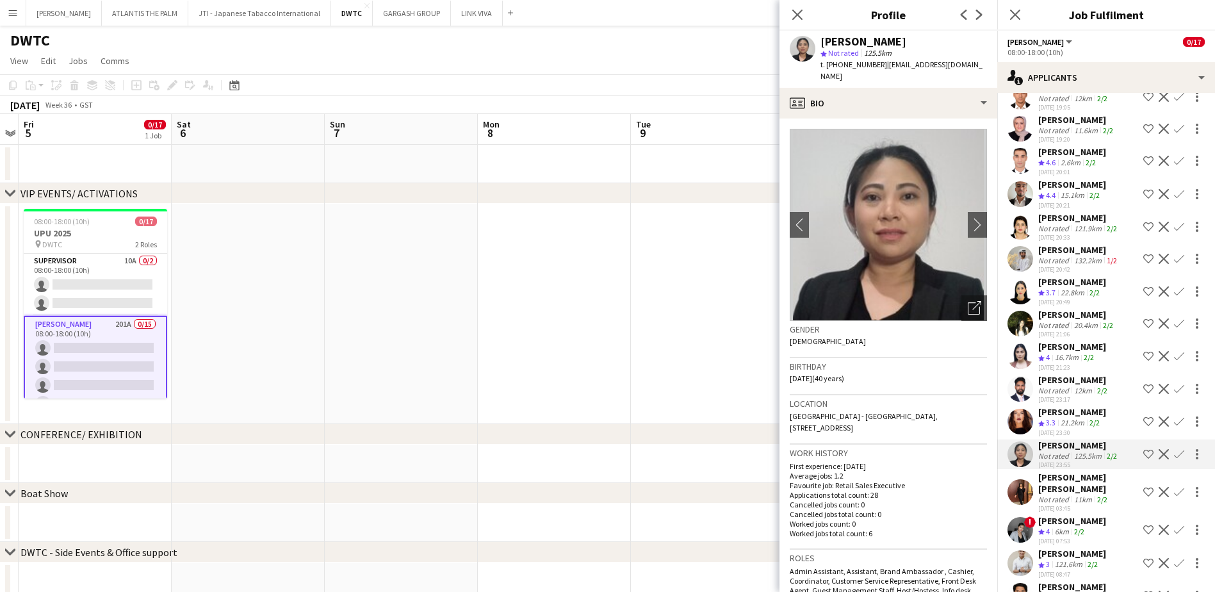
click at [1020, 343] on app-user-avatar at bounding box center [1021, 356] width 26 height 26
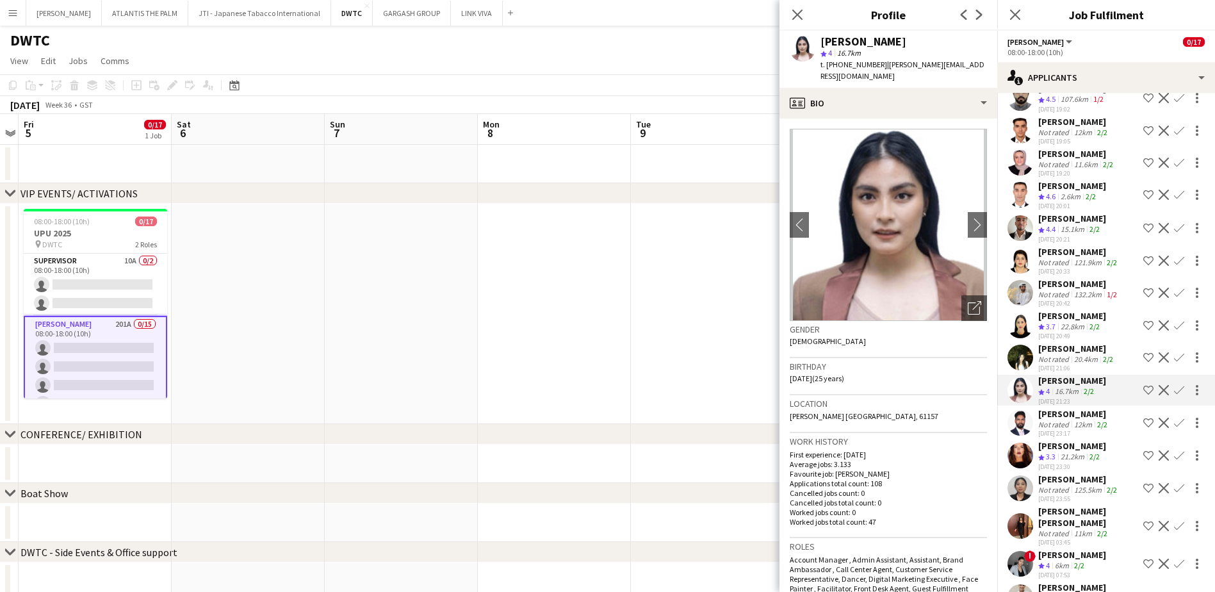
scroll to position [5531, 0]
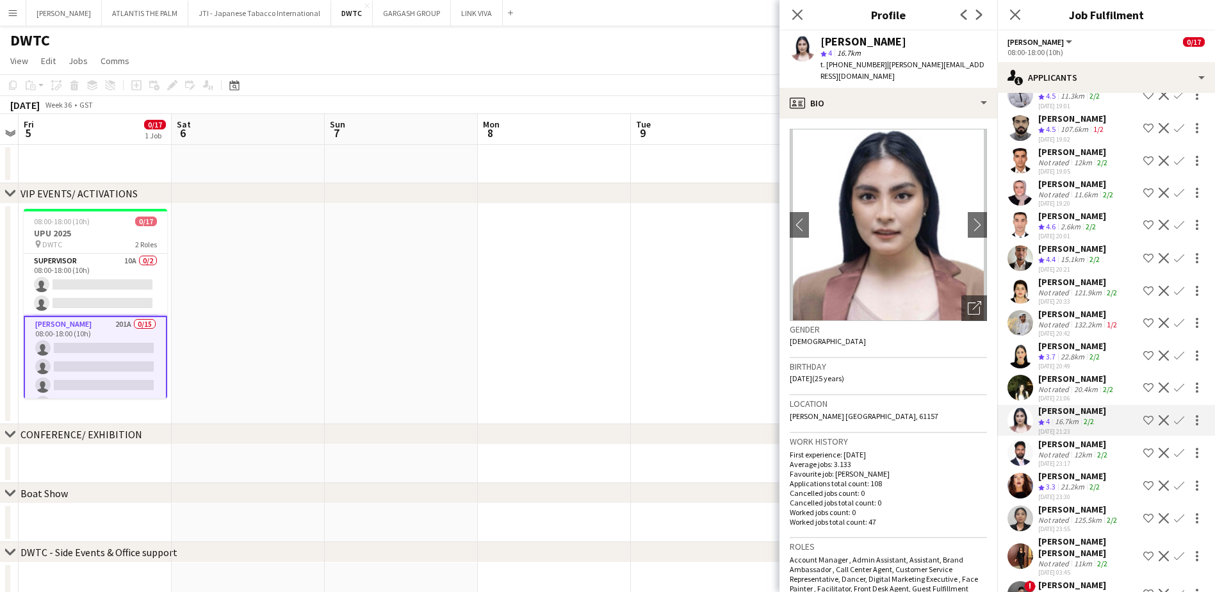
click at [1022, 375] on app-user-avatar at bounding box center [1021, 388] width 26 height 26
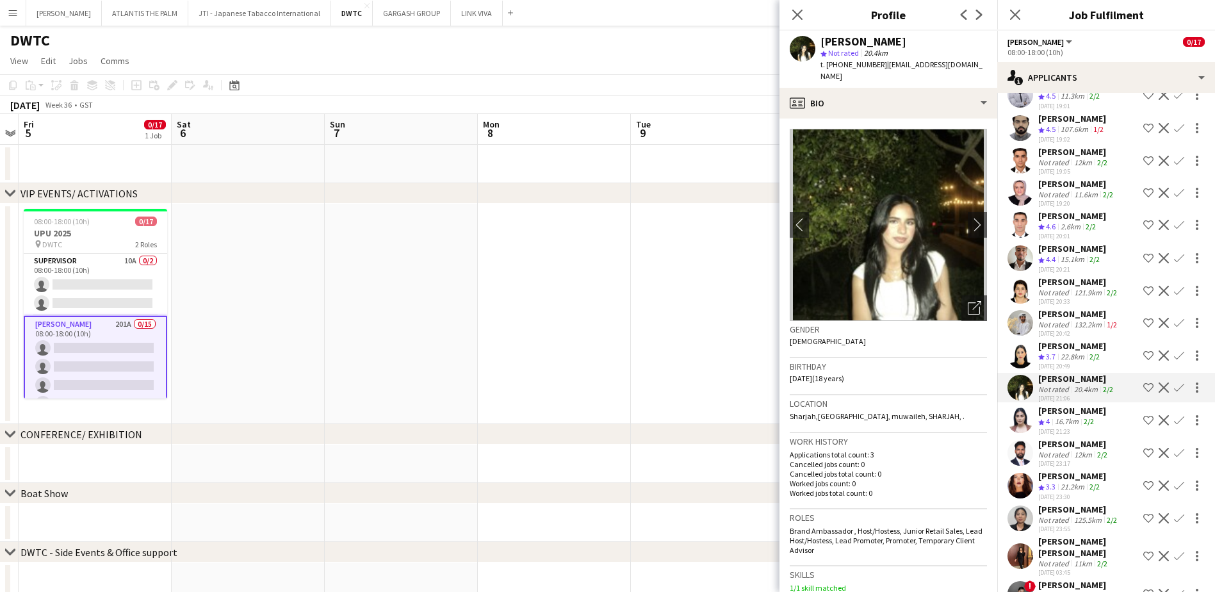
click at [1020, 343] on app-user-avatar at bounding box center [1021, 356] width 26 height 26
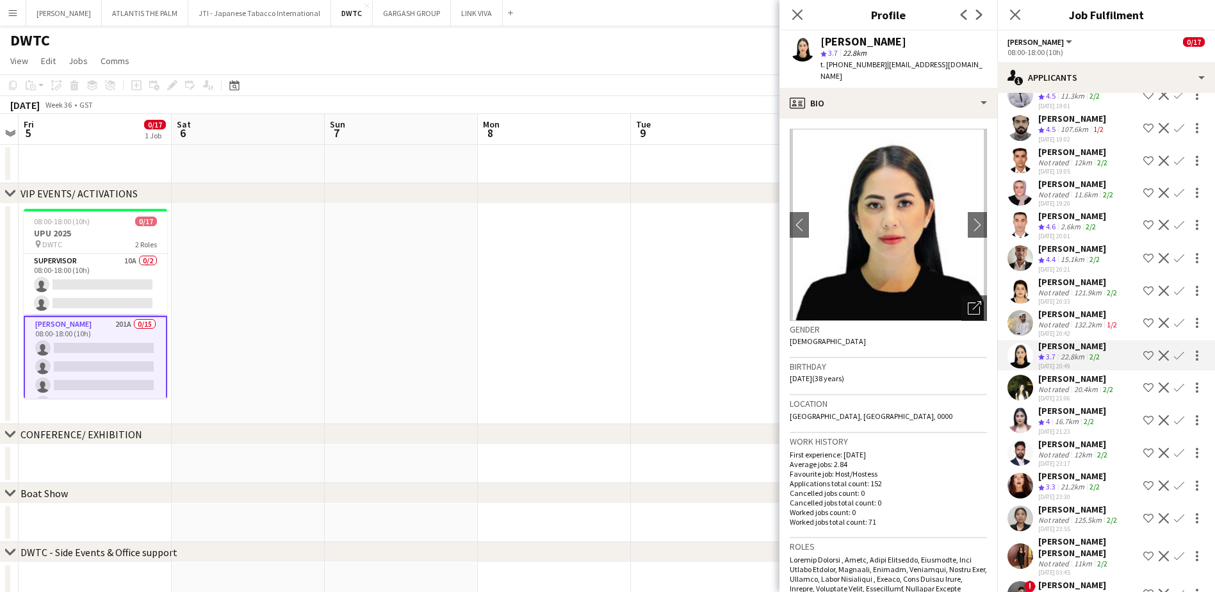
click at [1026, 310] on app-user-avatar at bounding box center [1021, 323] width 26 height 26
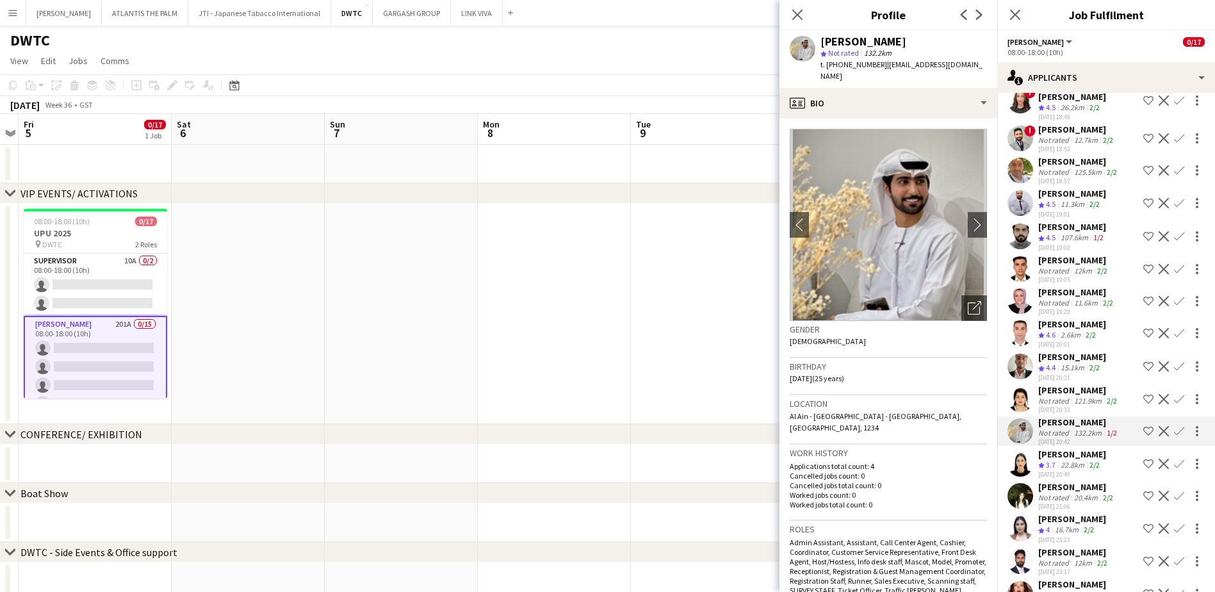
scroll to position [5403, 0]
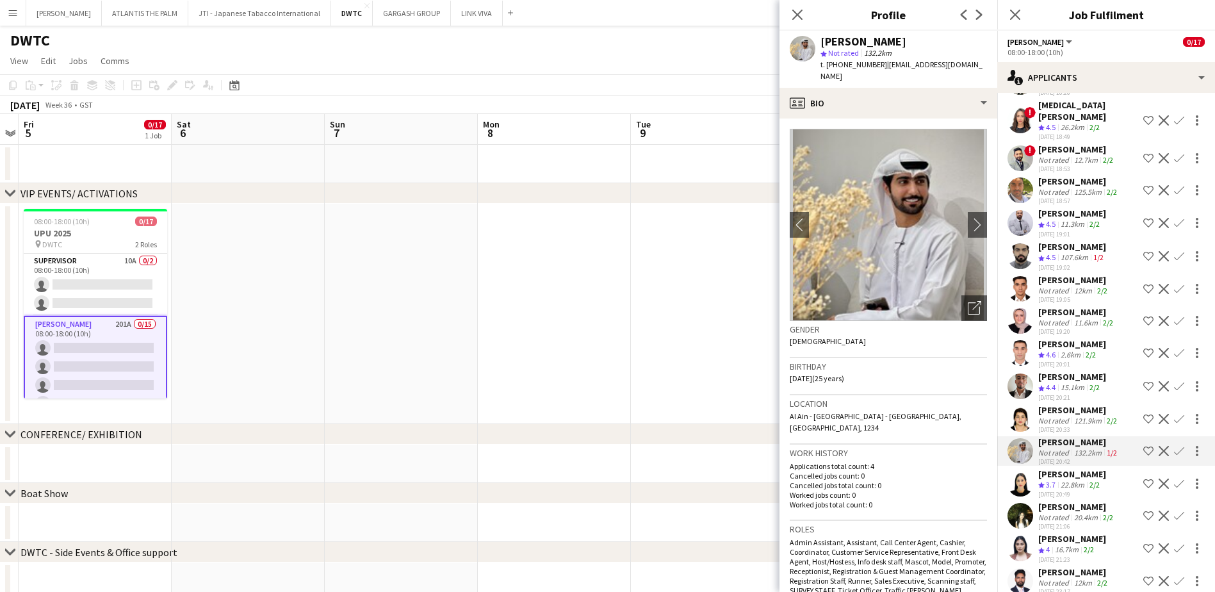
click at [1021, 373] on app-user-avatar at bounding box center [1021, 386] width 26 height 26
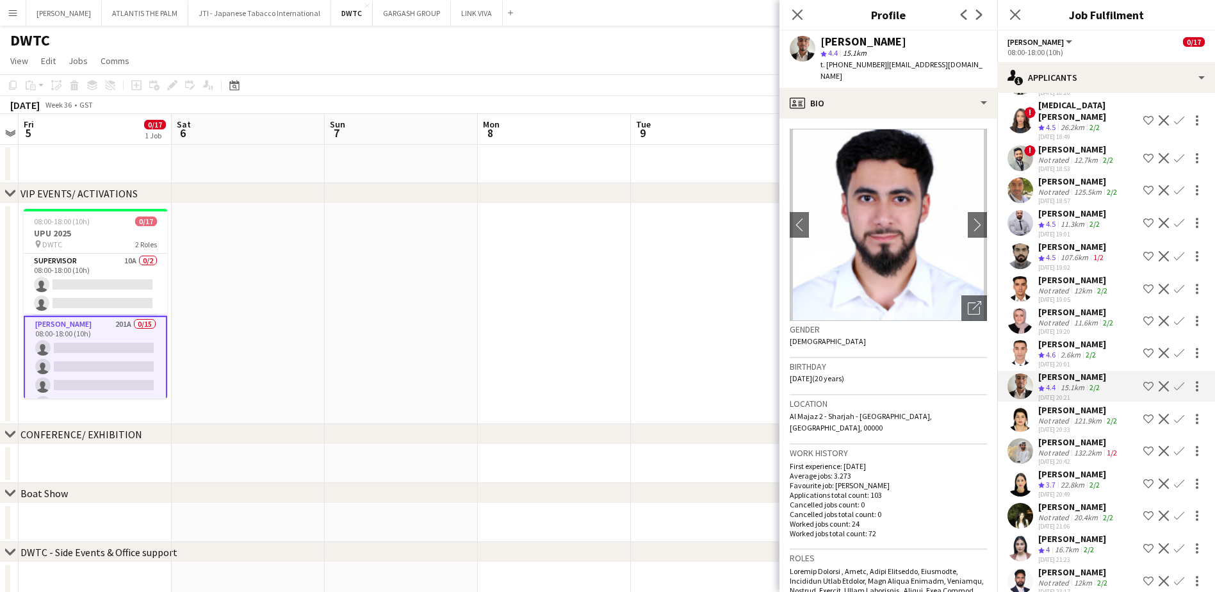
click at [1017, 340] on app-user-avatar at bounding box center [1021, 353] width 26 height 26
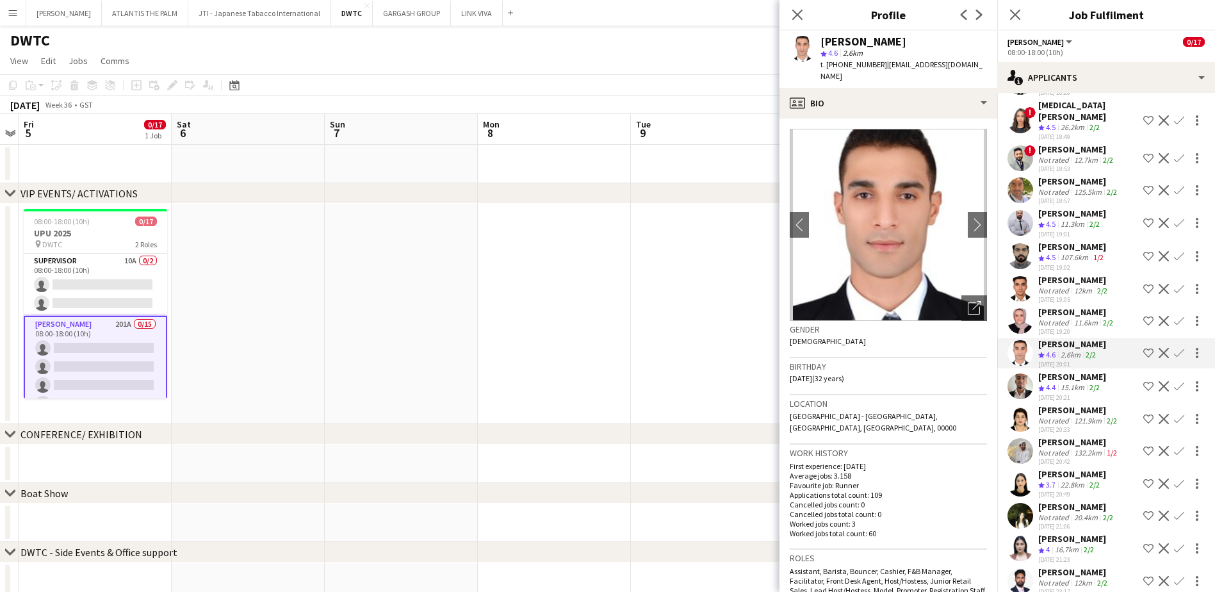
click at [1020, 308] on app-user-avatar at bounding box center [1021, 321] width 26 height 26
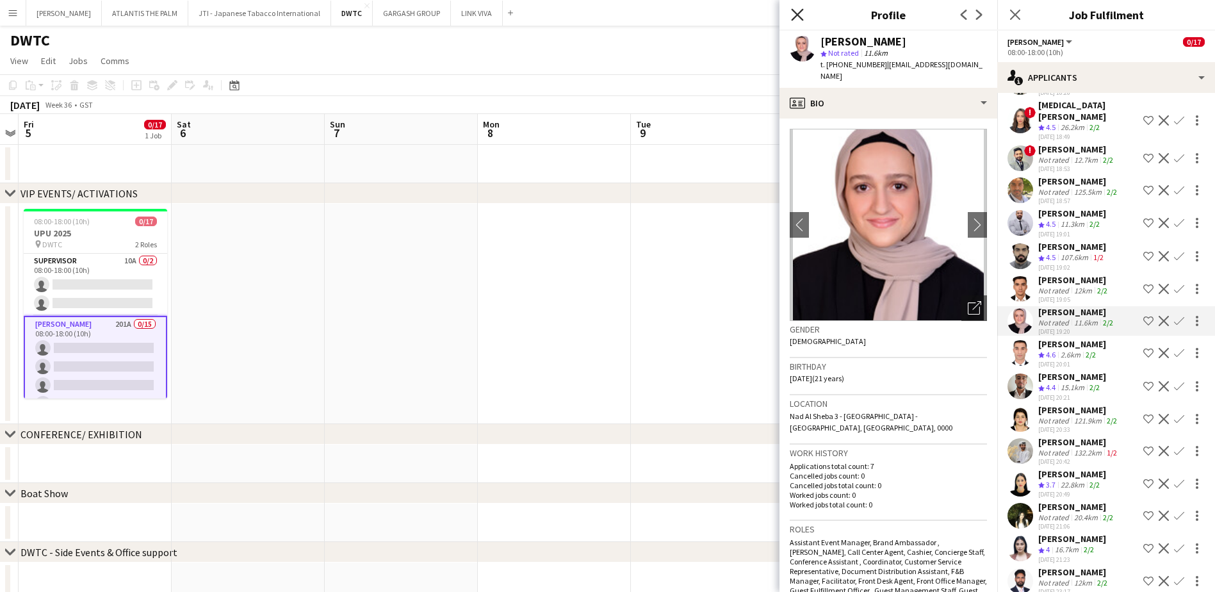
click at [794, 16] on icon "Close pop-in" at bounding box center [797, 14] width 12 height 12
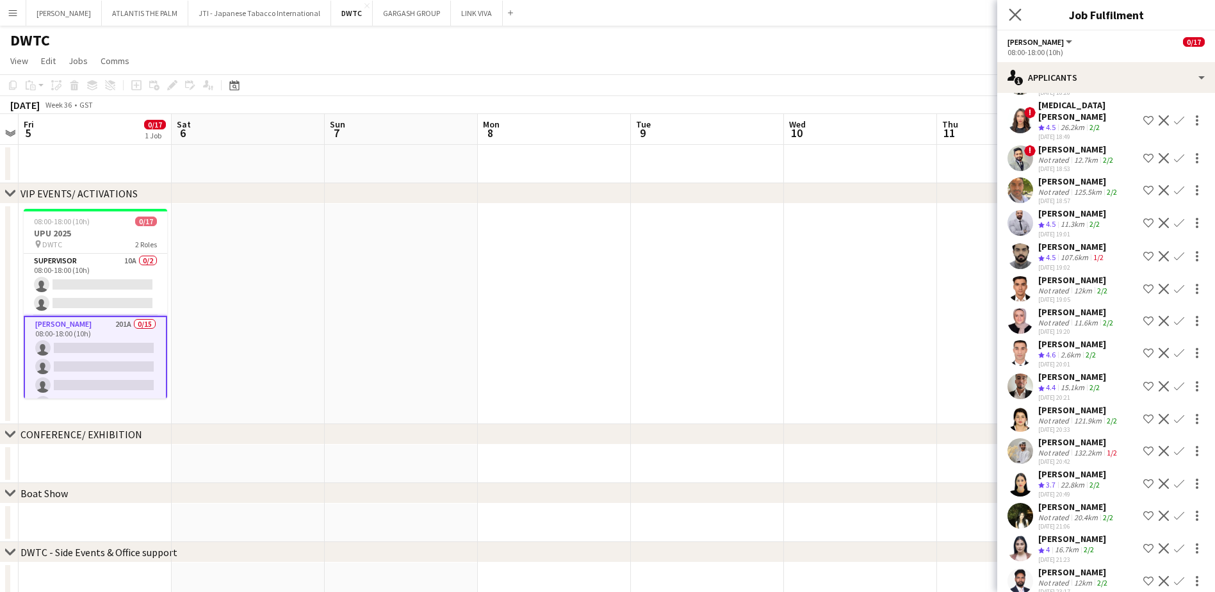
click at [1008, 17] on div "Close pop-in" at bounding box center [1015, 14] width 36 height 29
click at [1019, 15] on icon "Close pop-in" at bounding box center [1015, 14] width 12 height 12
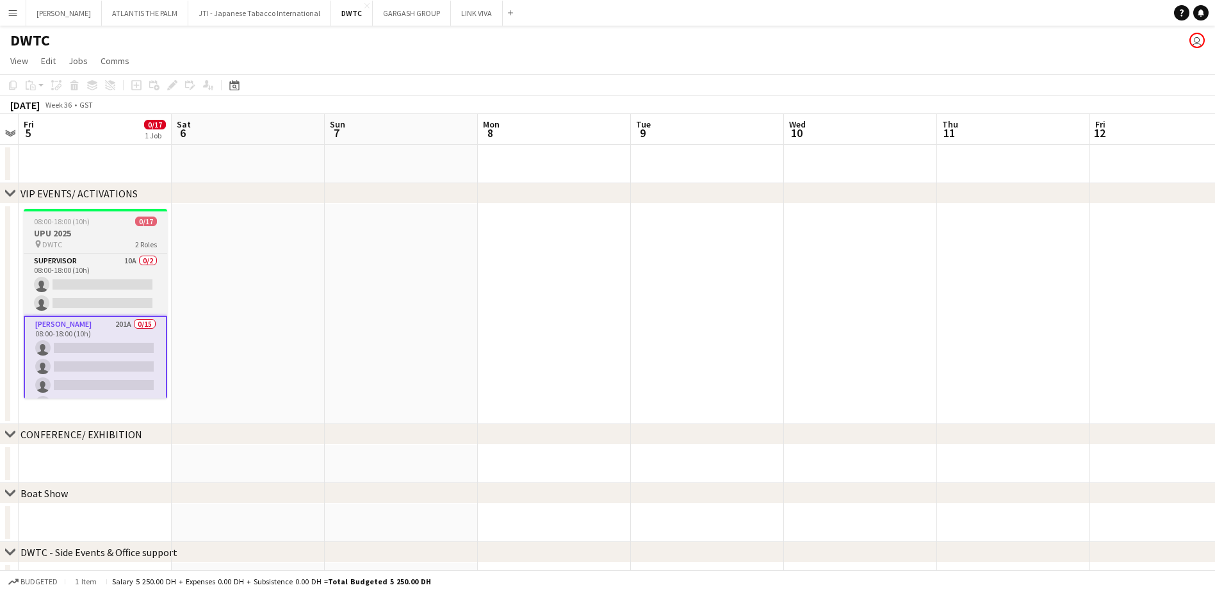
click at [113, 240] on div "pin DWTC 2 Roles" at bounding box center [95, 244] width 143 height 10
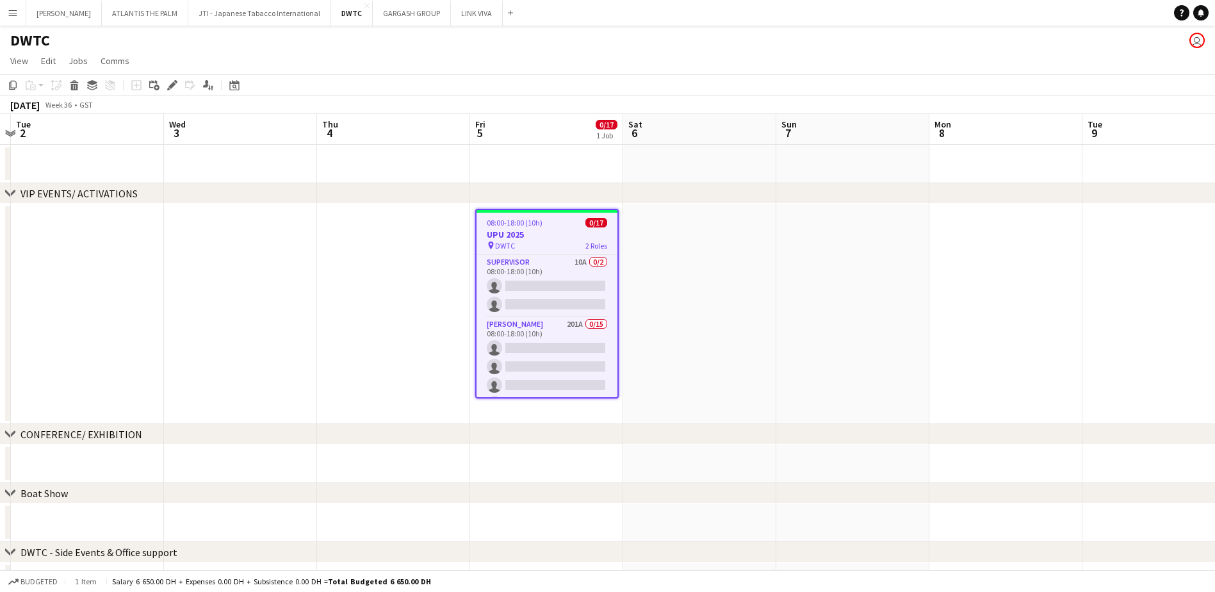
scroll to position [0, 298]
drag, startPoint x: 277, startPoint y: 392, endPoint x: 725, endPoint y: 381, distance: 448.5
click at [725, 381] on app-calendar-viewport "Sun 31 Mon 1 Tue 2 Wed 3 Thu 4 Fri 5 0/17 1 Job Sat 6 Sun 7 Mon 8 Tue 9 Wed 10 …" at bounding box center [607, 475] width 1215 height 723
click at [607, 72] on app-page-menu "View Day view expanded Day view collapsed Month view Date picker Jump to [DATE]…" at bounding box center [607, 62] width 1215 height 24
